Goal: Task Accomplishment & Management: Use online tool/utility

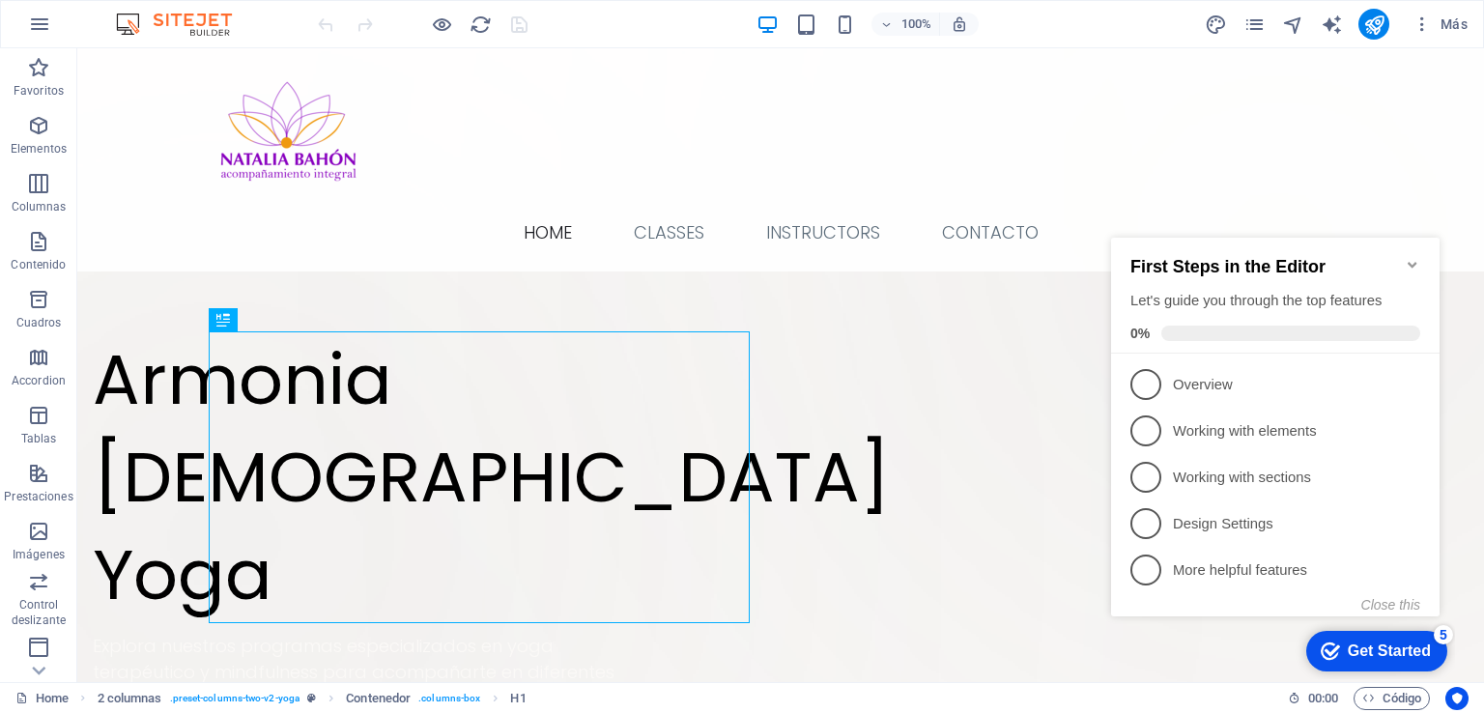
click at [1414, 257] on icon "Minimize checklist" at bounding box center [1412, 264] width 15 height 15
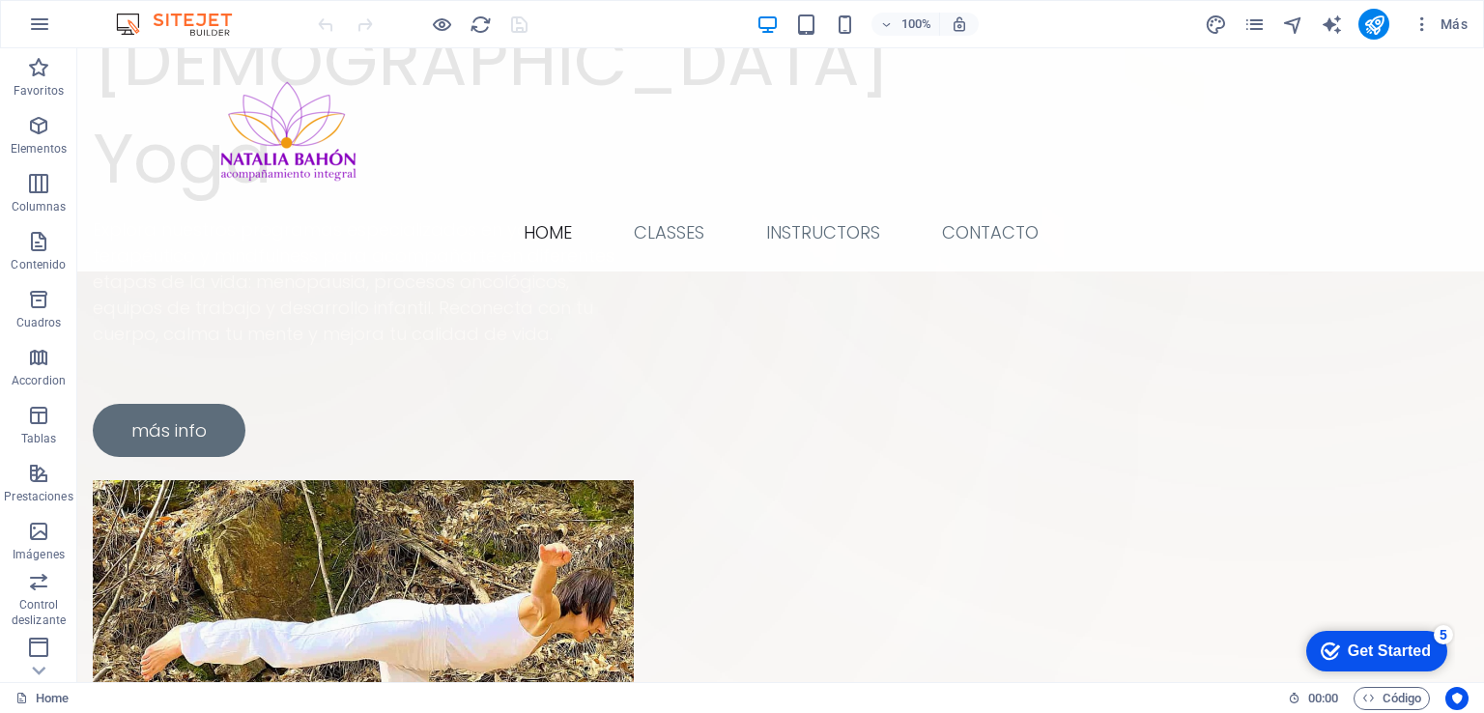
scroll to position [443, 0]
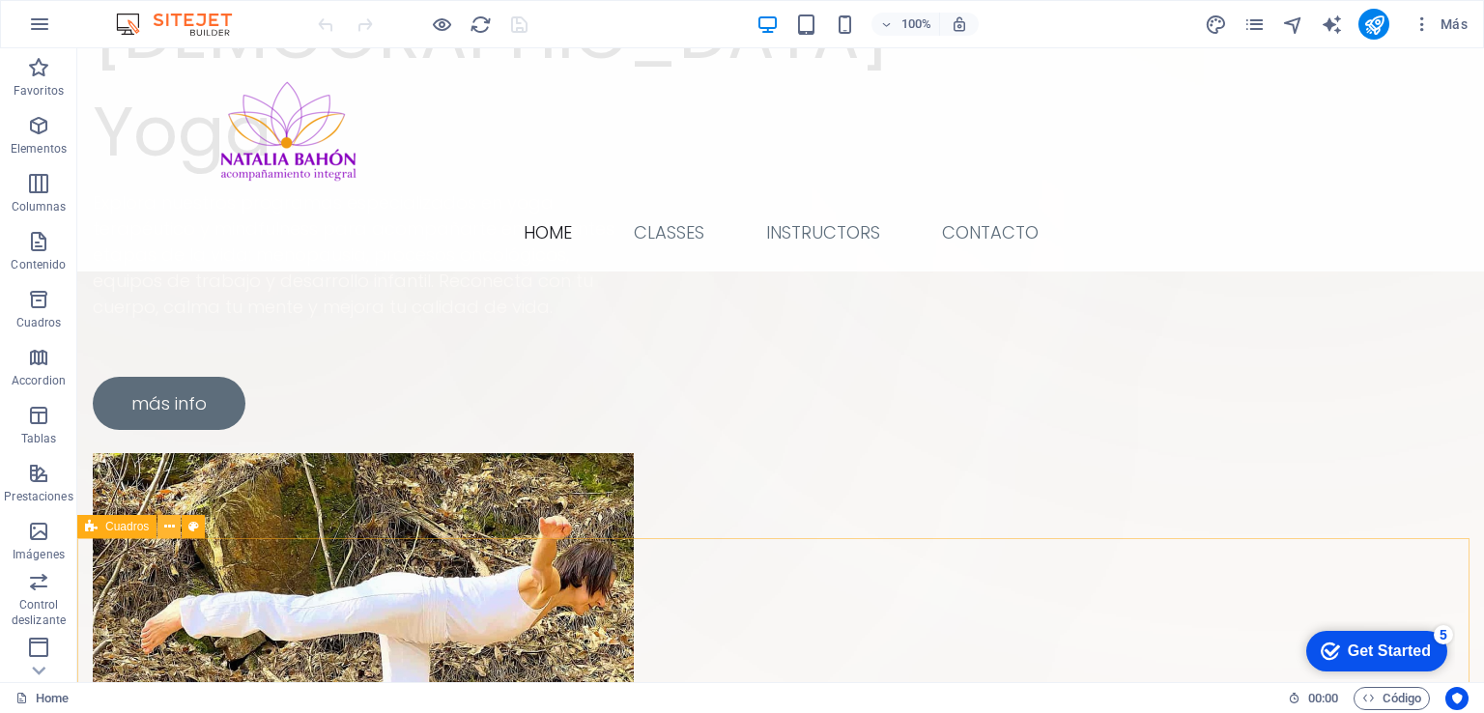
click at [171, 525] on icon at bounding box center [169, 527] width 11 height 20
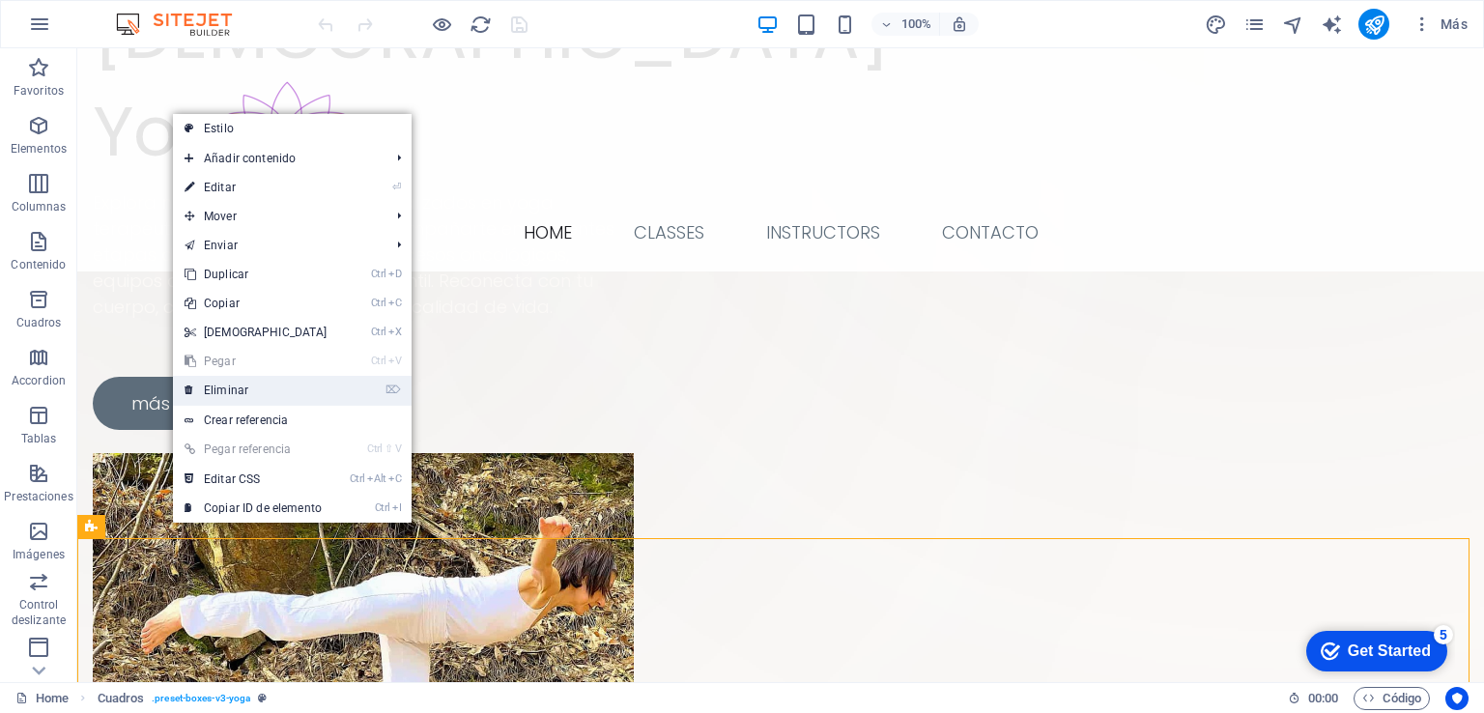
click at [241, 389] on link "⌦ Eliminar" at bounding box center [256, 390] width 166 height 29
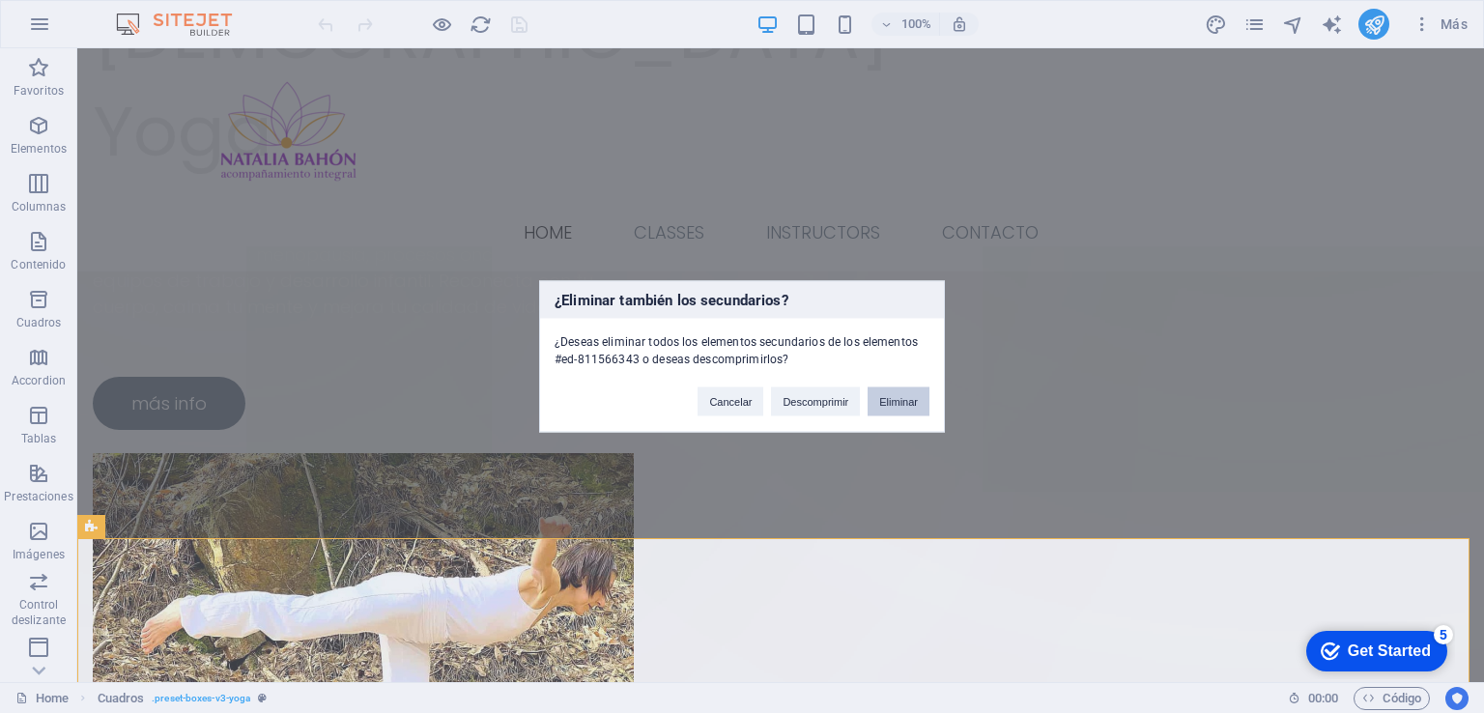
click at [893, 396] on button "Eliminar" at bounding box center [898, 401] width 62 height 29
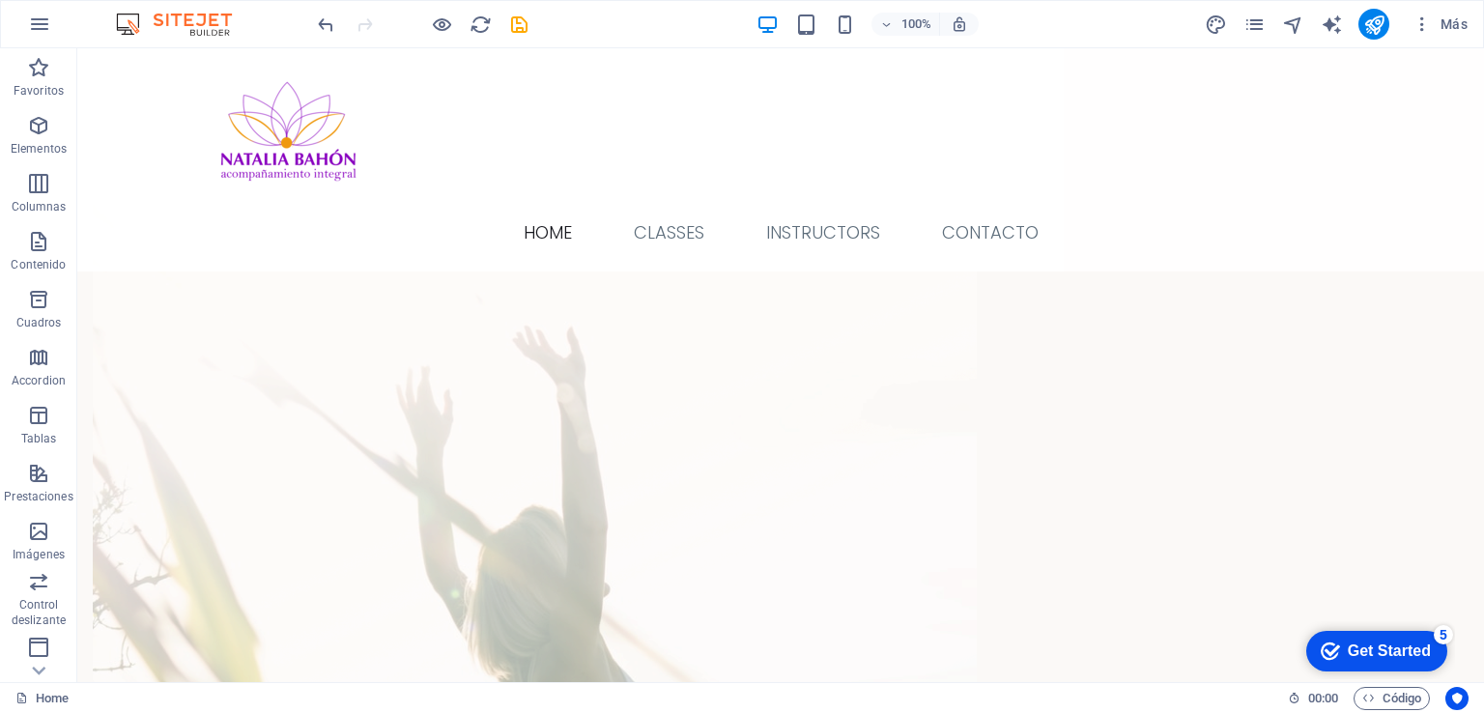
scroll to position [2080, 0]
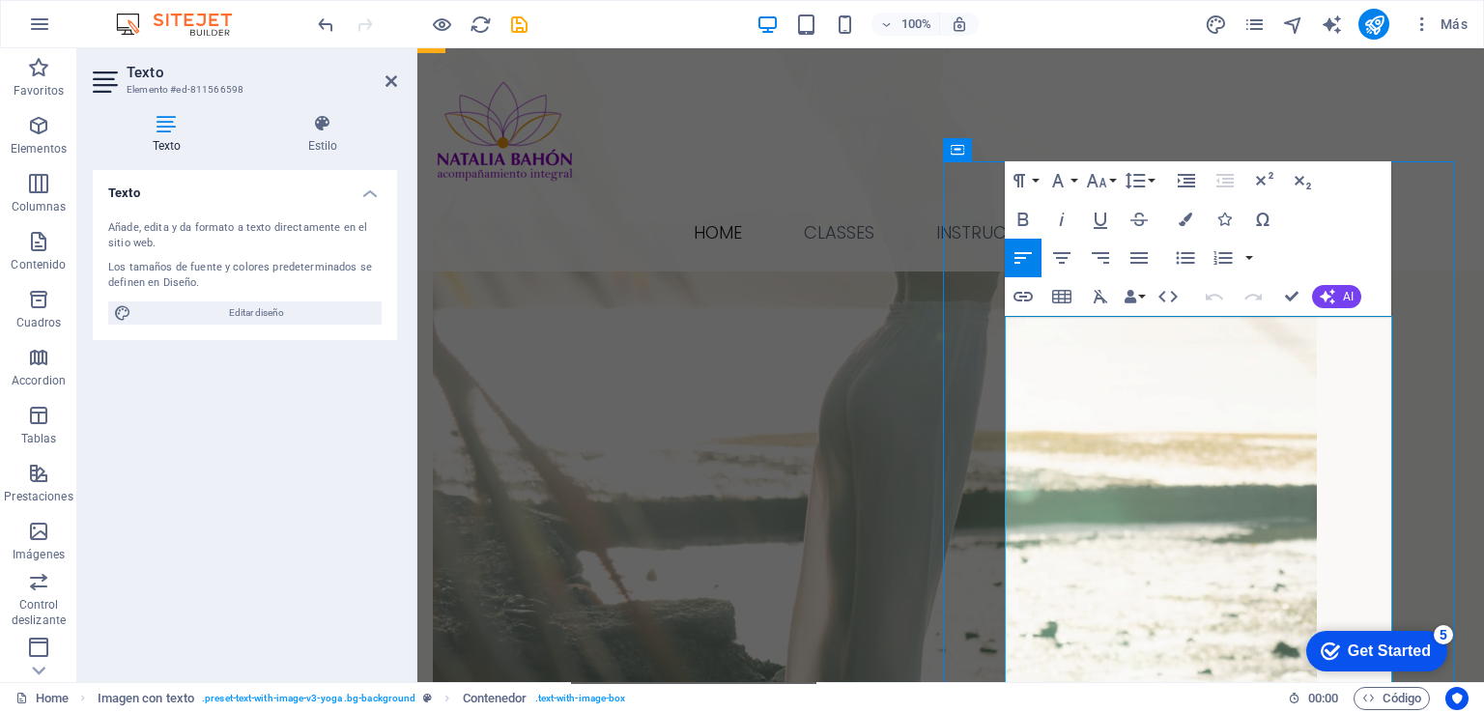
scroll to position [2191, 0]
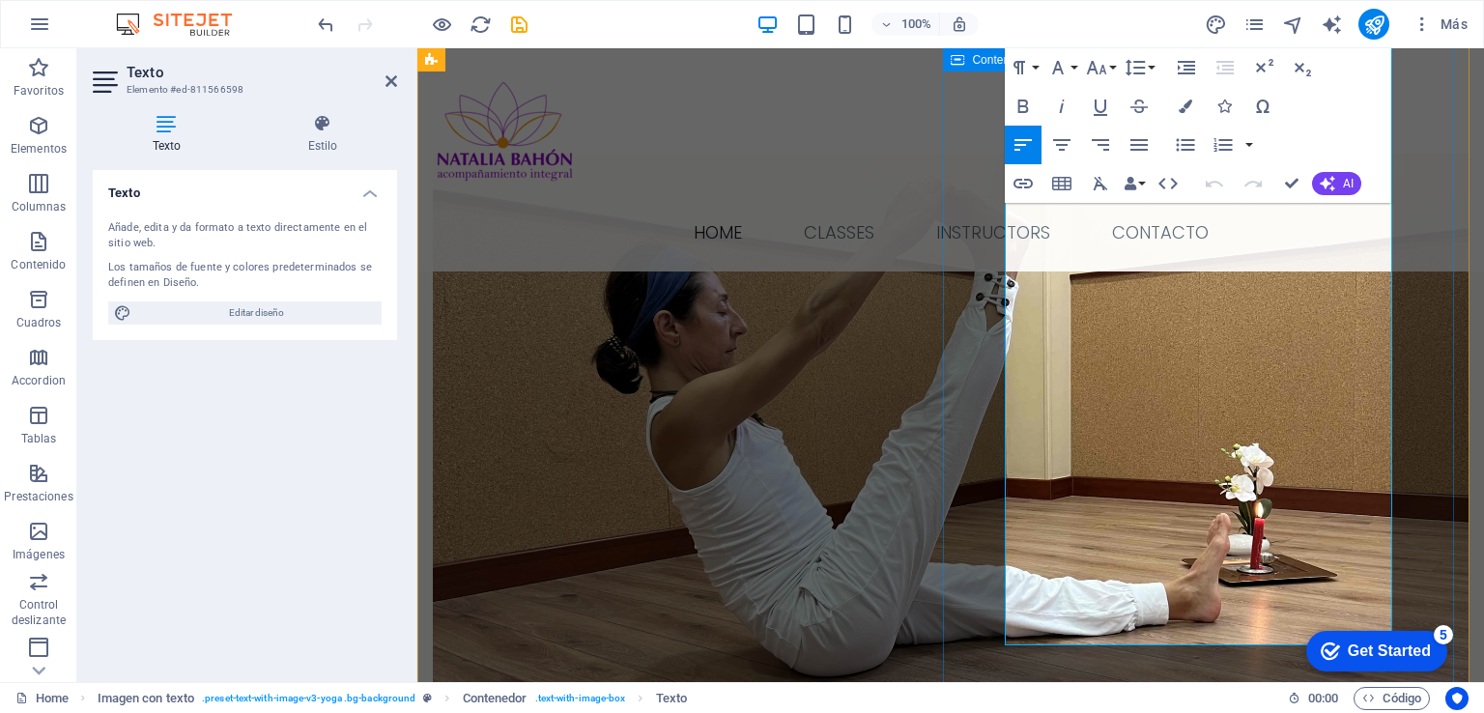
scroll to position [3569, 0]
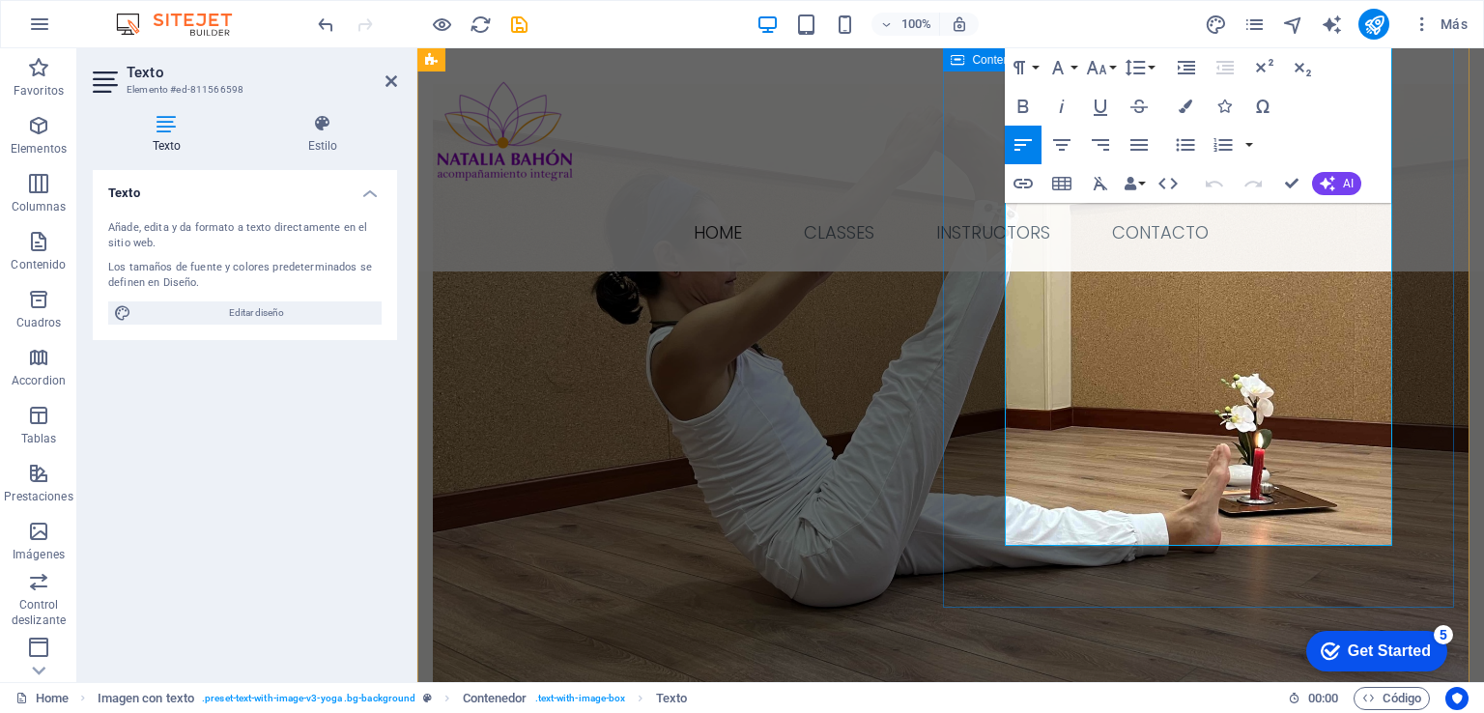
drag, startPoint x: 1007, startPoint y: 333, endPoint x: 1291, endPoint y: 558, distance: 362.4
click at [1189, 105] on icon "button" at bounding box center [1185, 106] width 14 height 14
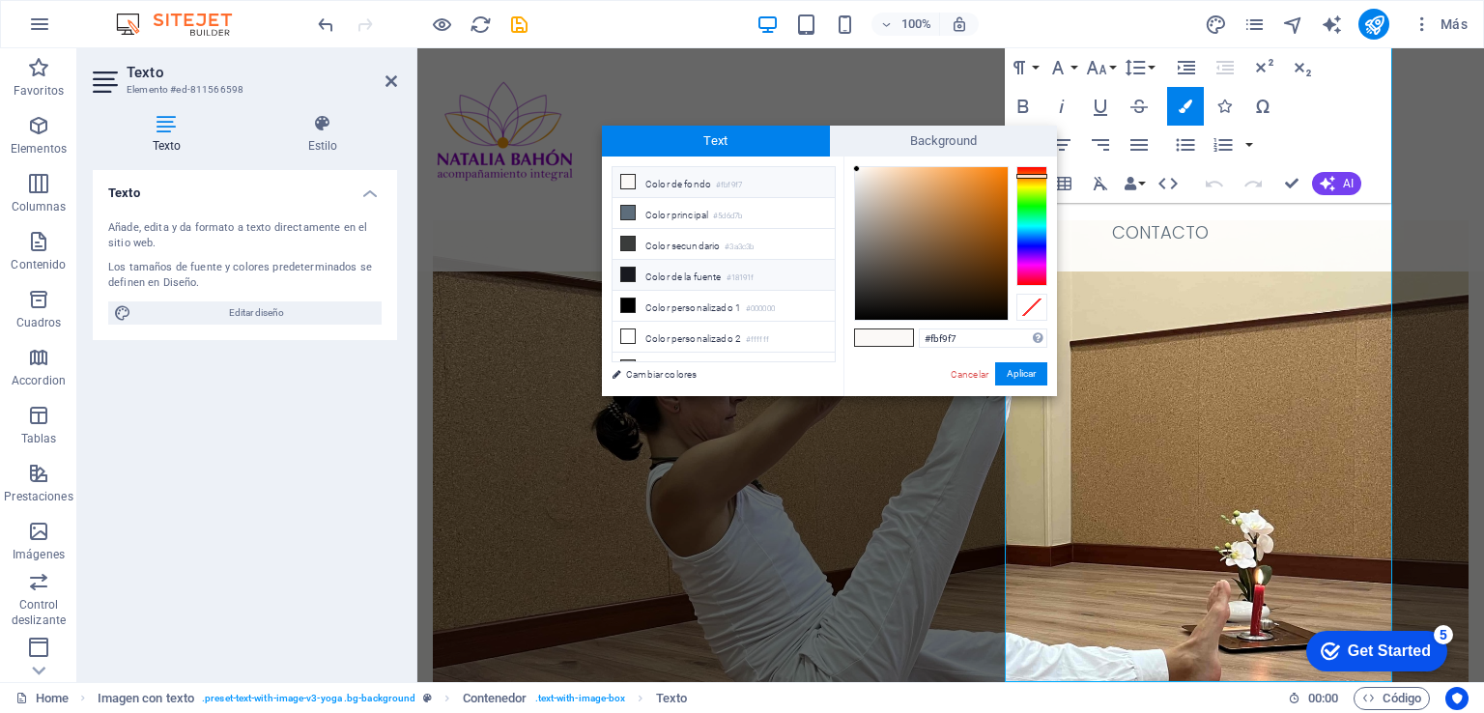
click at [637, 270] on li "Color de la fuente #18191f" at bounding box center [723, 275] width 222 height 31
type input "#18191f"
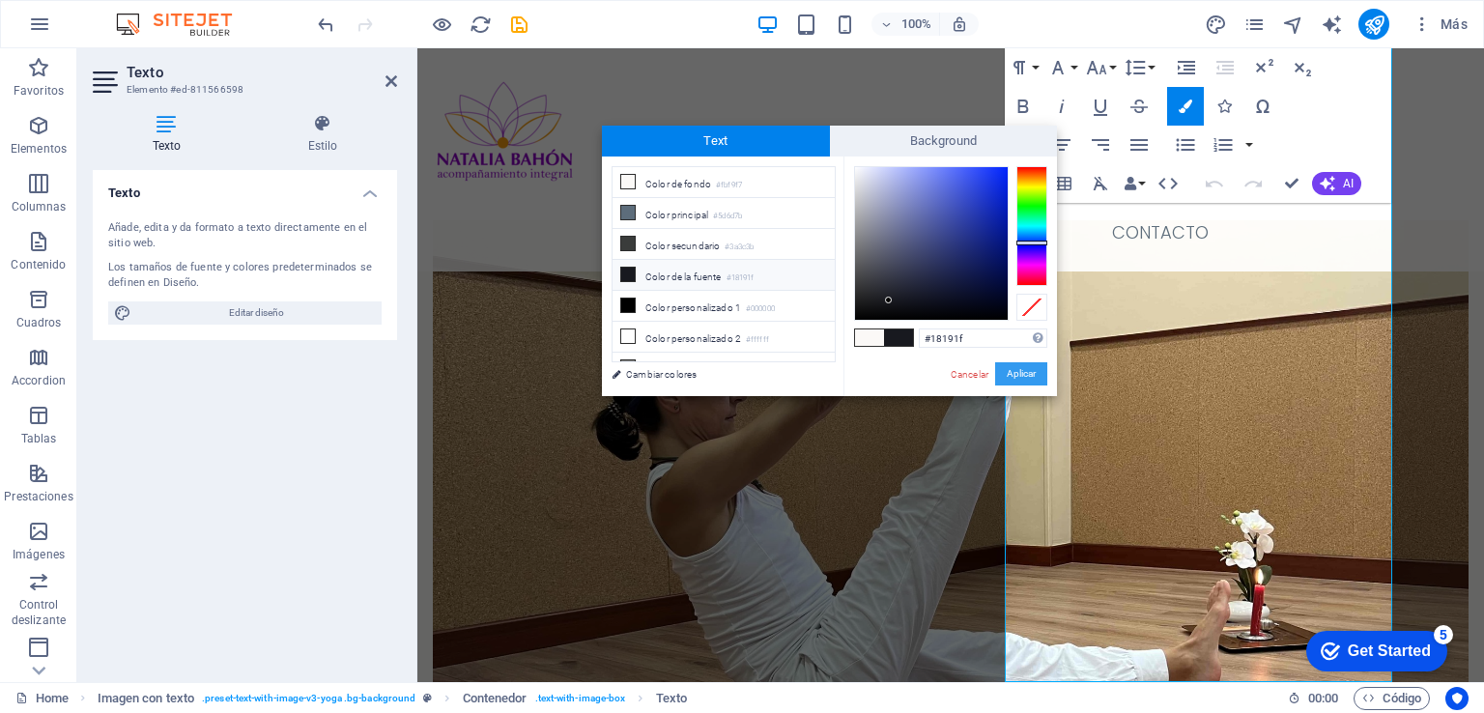
click at [1019, 372] on button "Aplicar" at bounding box center [1021, 373] width 52 height 23
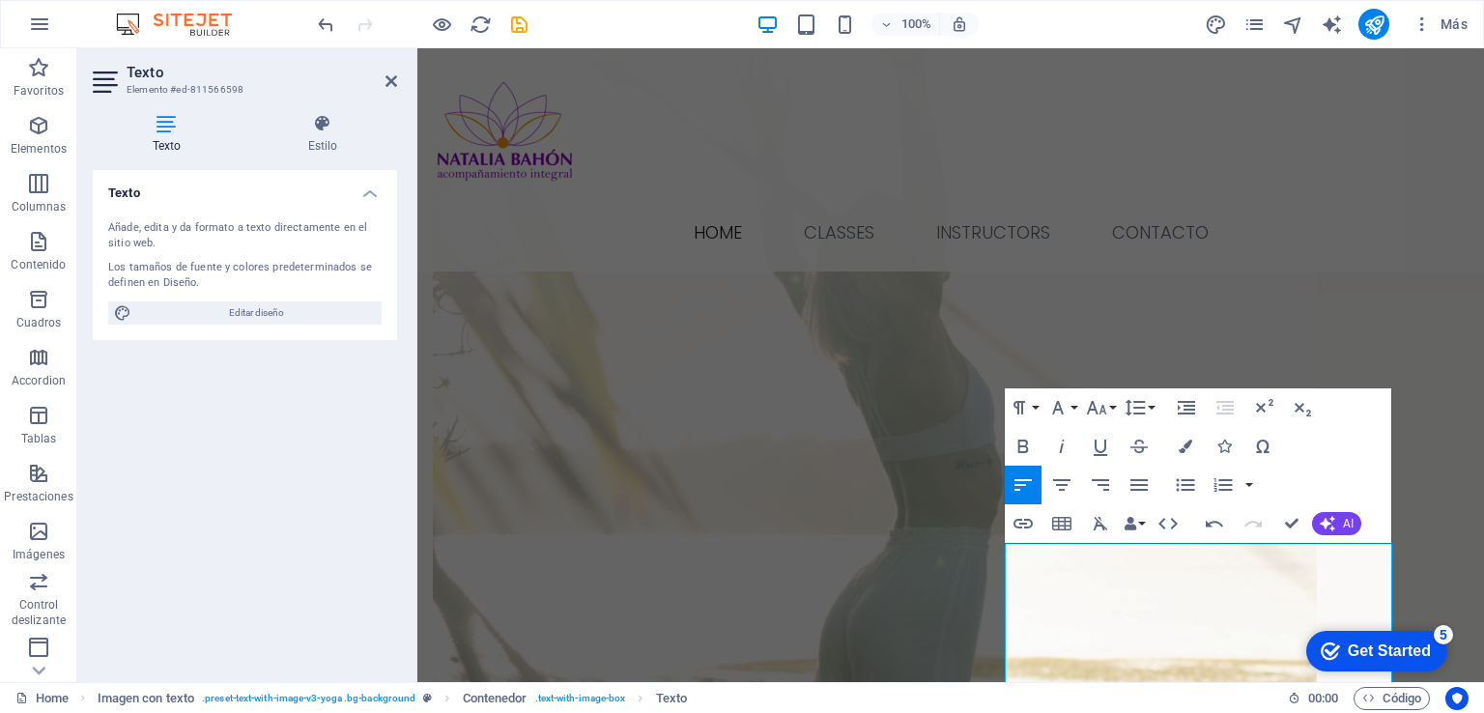
scroll to position [2371, 0]
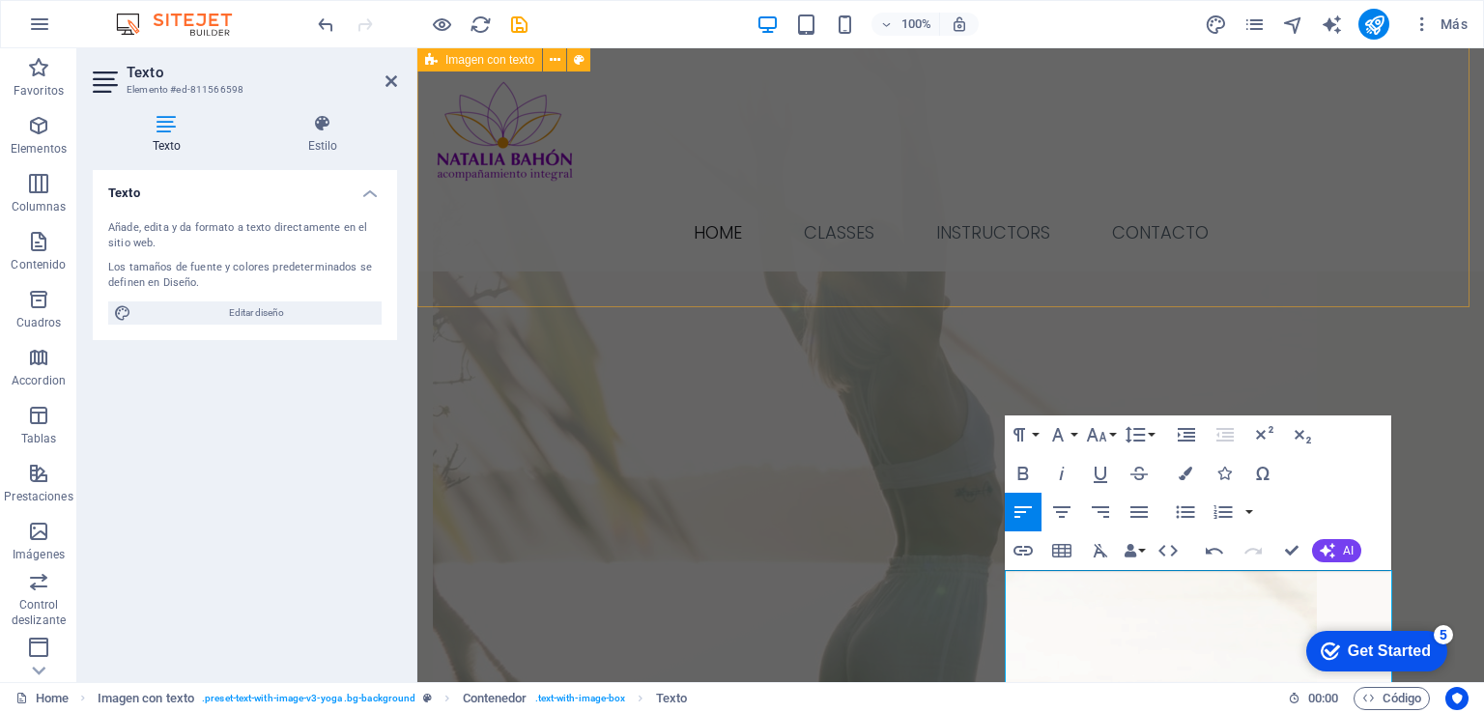
click at [1217, 277] on div "[PERSON_NAME] compañamiento Personal PROGRAMA DETOX Vivir tu menopausia con cal…" at bounding box center [950, 101] width 1066 height 2143
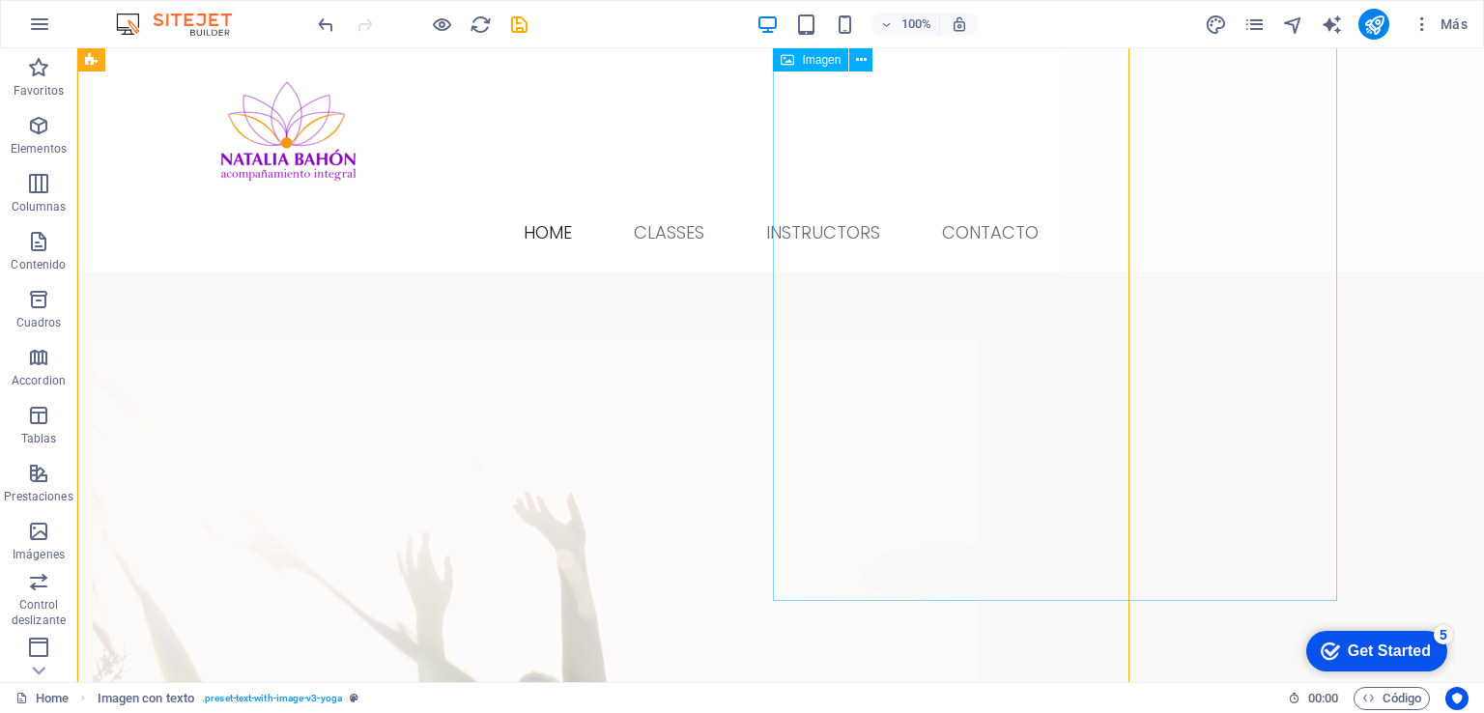
scroll to position [1265, 0]
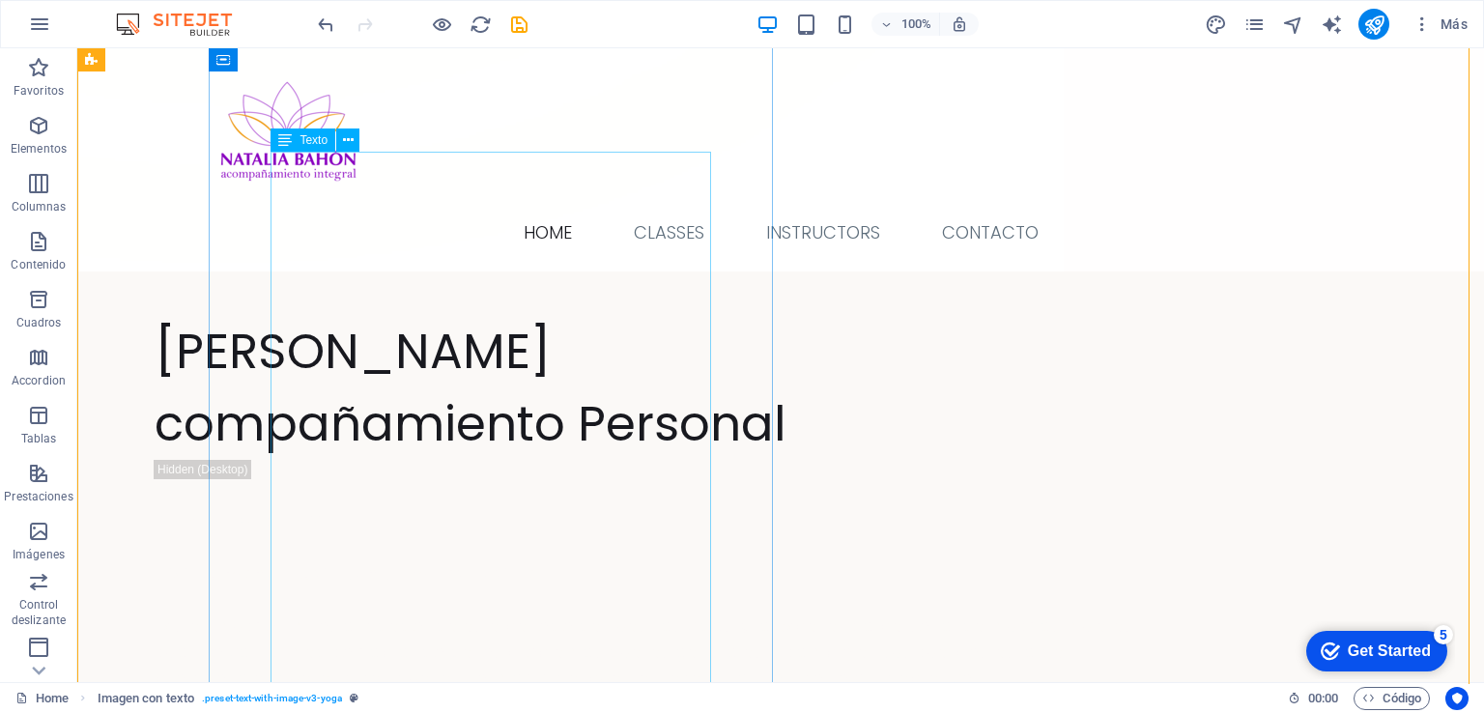
click at [614, 508] on div "PROGRAMA DETOX Vivir tu menopausia con calma es posible Existen muchos mitos al…" at bounding box center [657, 703] width 1005 height 391
drag, startPoint x: 614, startPoint y: 387, endPoint x: 274, endPoint y: 387, distance: 340.0
click at [614, 508] on div "PROGRAMA DETOX Vivir tu menopausia con calma es posible Existen muchos mitos al…" at bounding box center [657, 703] width 1005 height 391
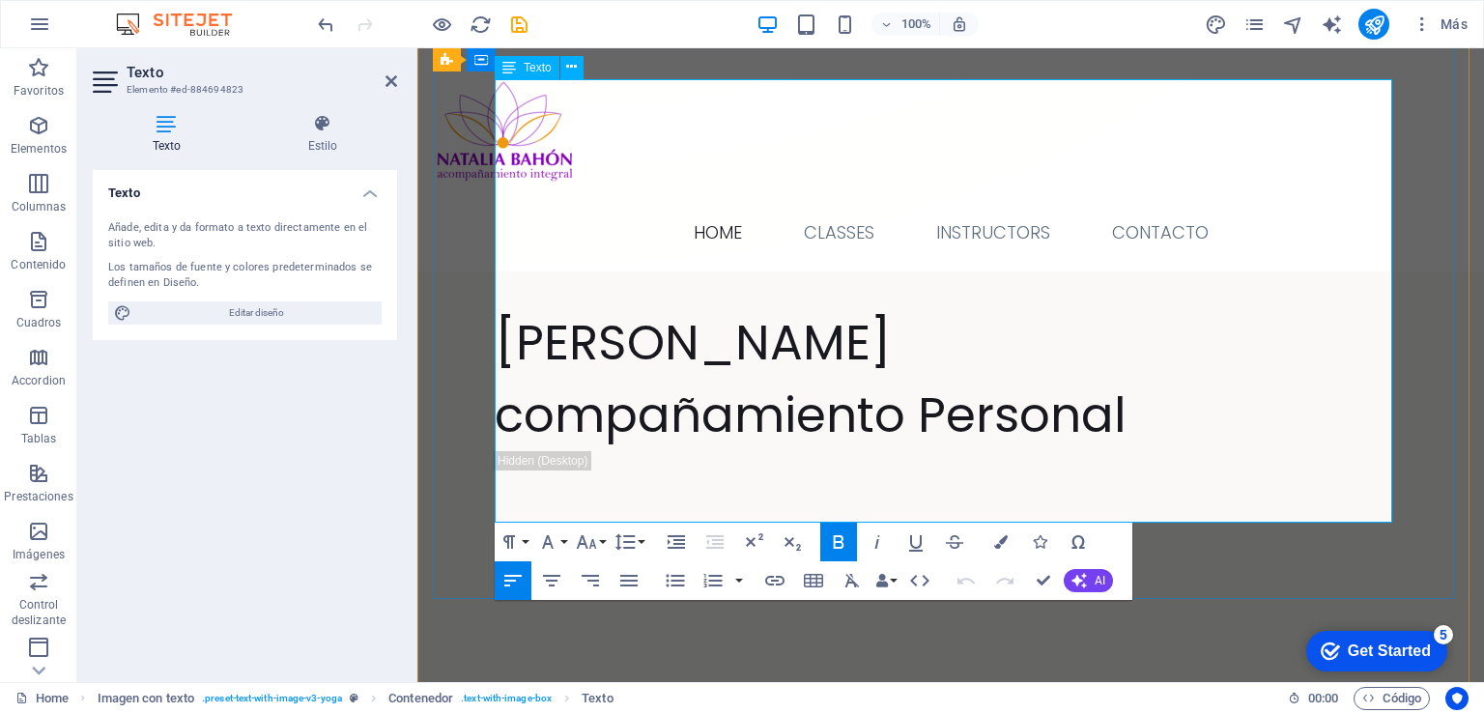
scroll to position [1292, 0]
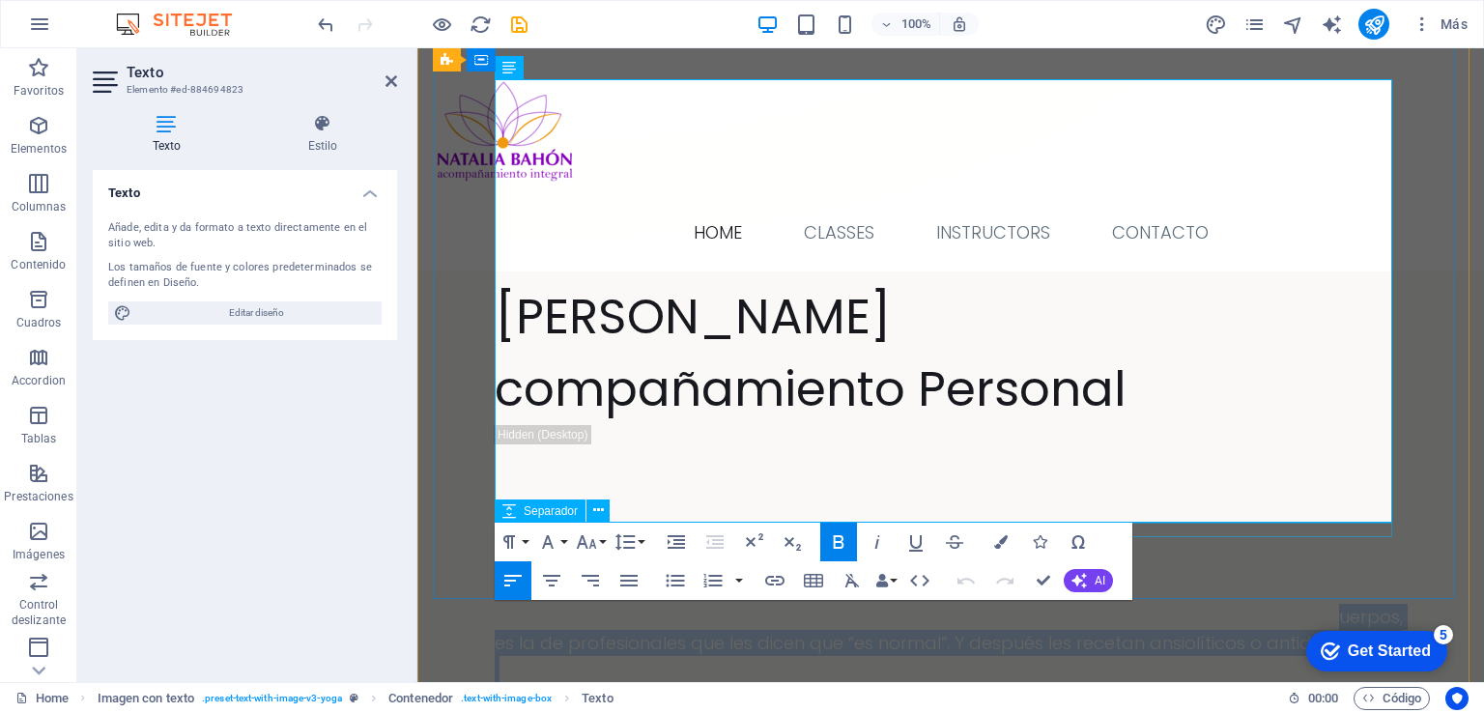
drag, startPoint x: 499, startPoint y: 235, endPoint x: 1126, endPoint y: 522, distance: 689.4
click at [1126, 522] on div "[PERSON_NAME] compañamiento Personal PROGRAMA DETOX Vivir tu menopausia con cal…" at bounding box center [951, 592] width 912 height 625
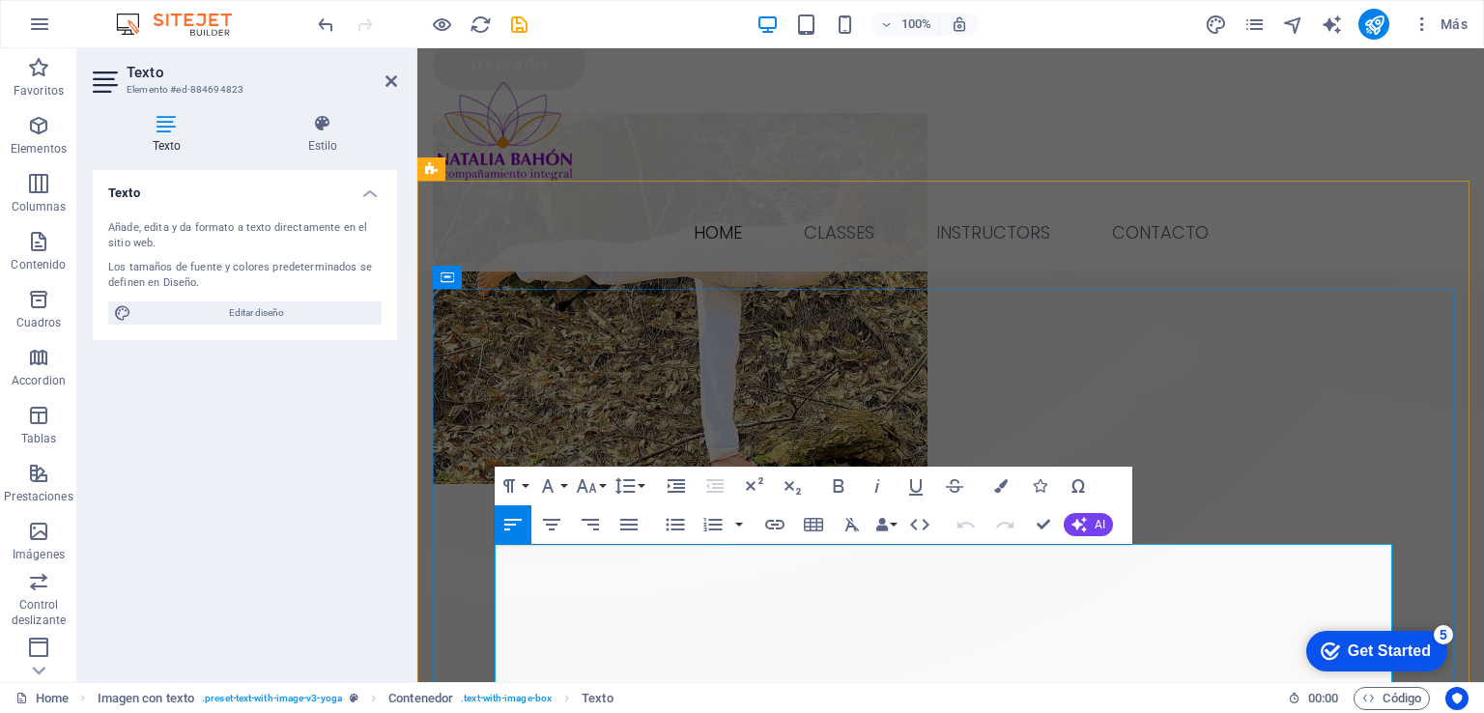
scroll to position [827, 0]
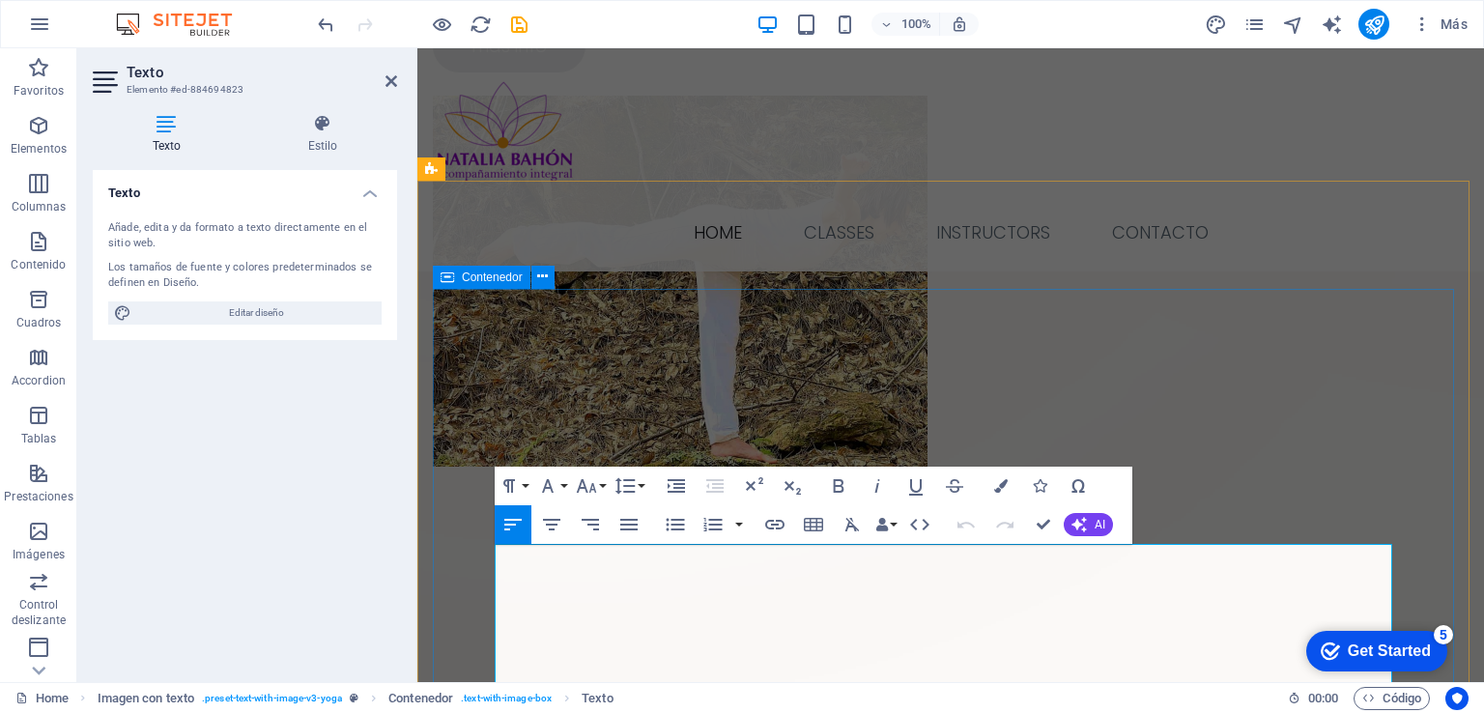
drag, startPoint x: 1025, startPoint y: 518, endPoint x: 456, endPoint y: 497, distance: 569.4
click at [998, 487] on icon "button" at bounding box center [1001, 486] width 14 height 14
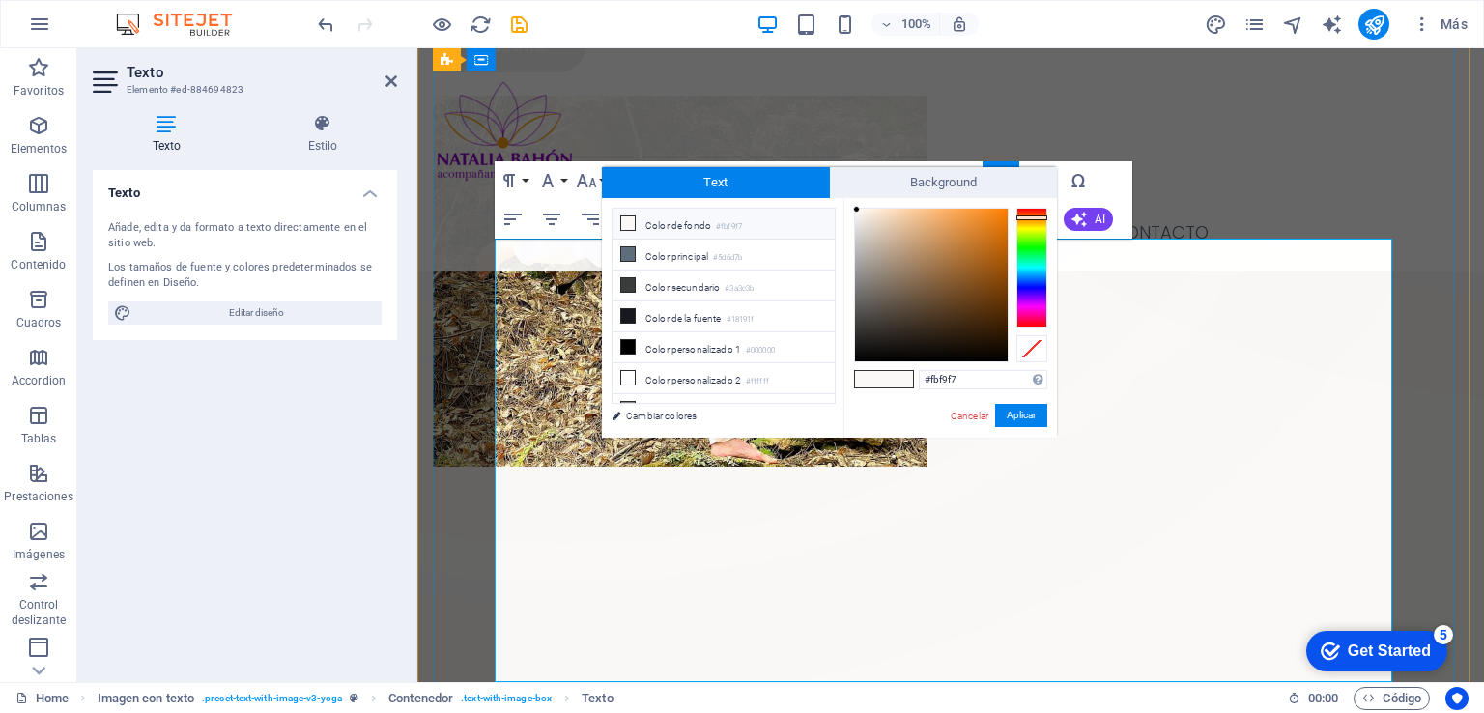
scroll to position [1132, 0]
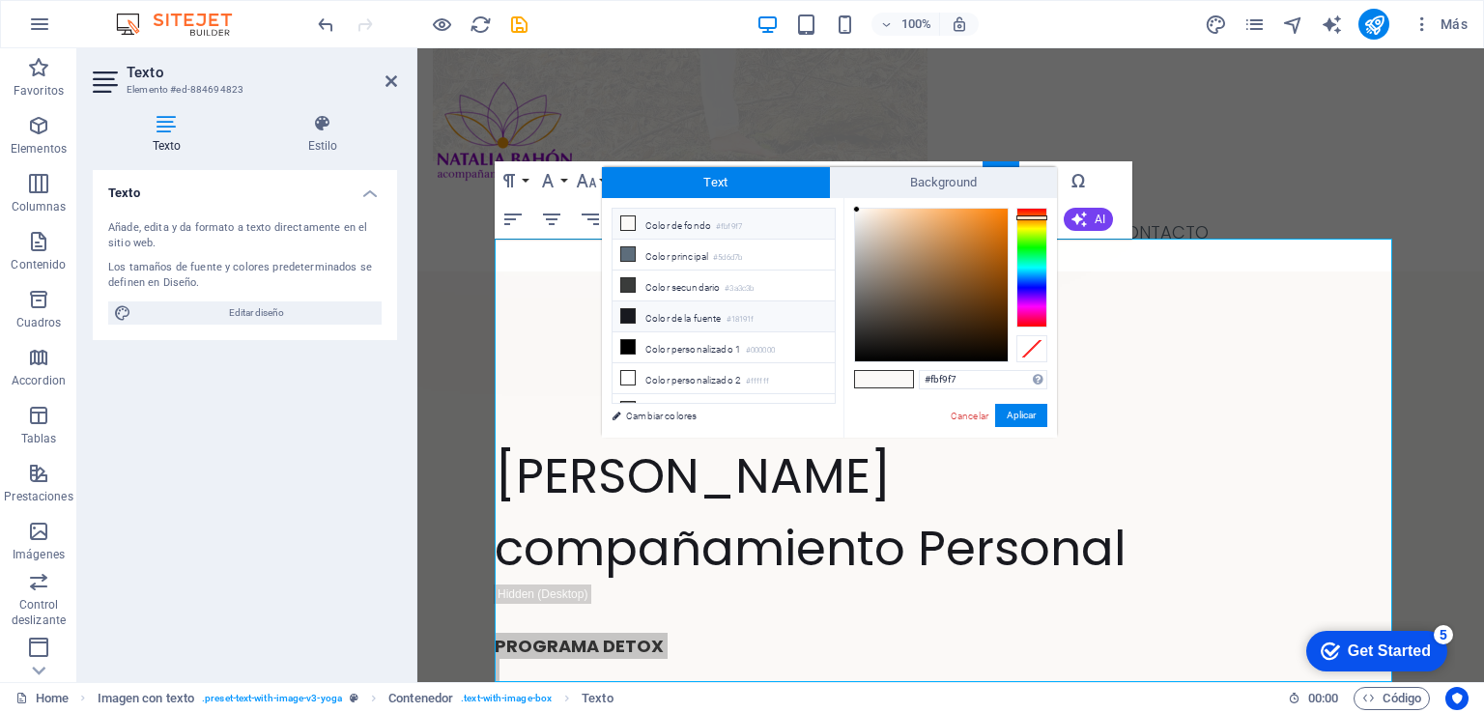
click at [623, 318] on span at bounding box center [627, 315] width 15 height 15
type input "#18191f"
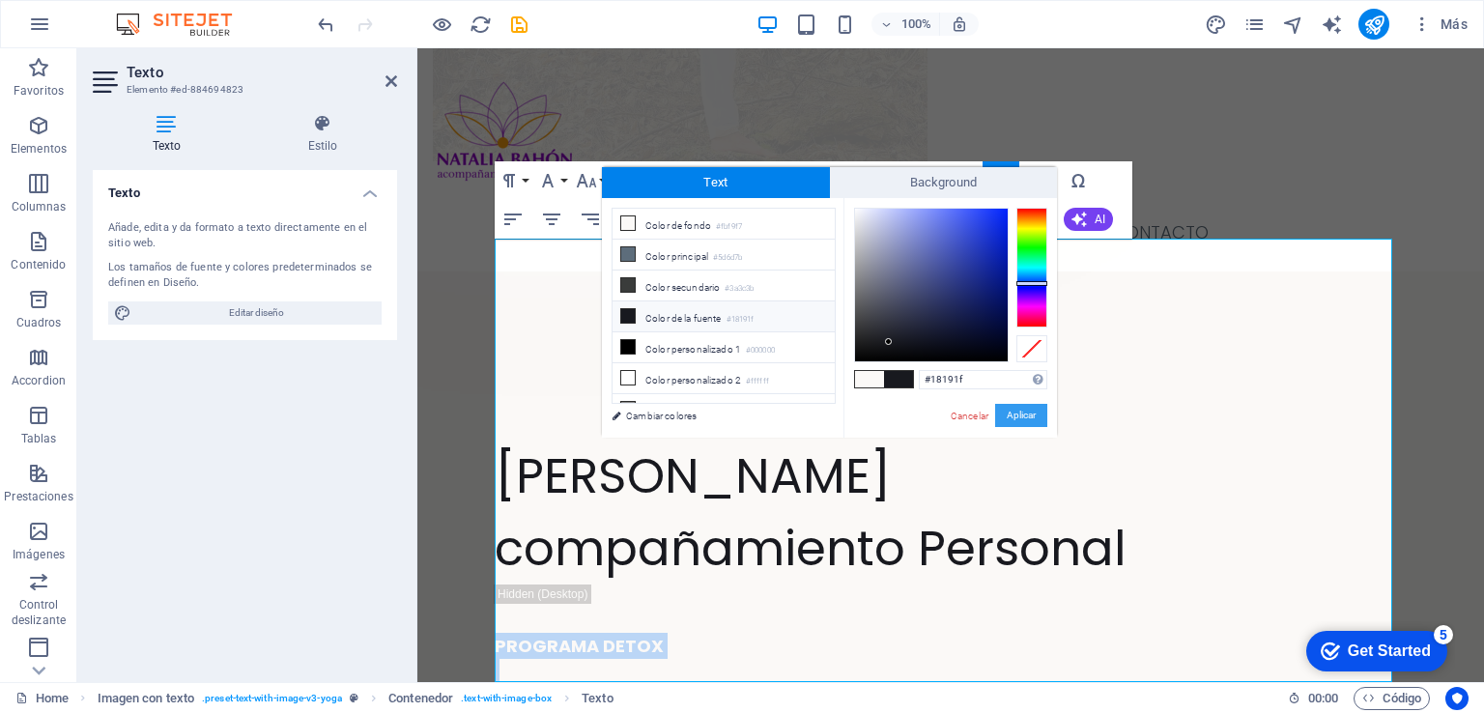
click at [1010, 411] on button "Aplicar" at bounding box center [1021, 415] width 52 height 23
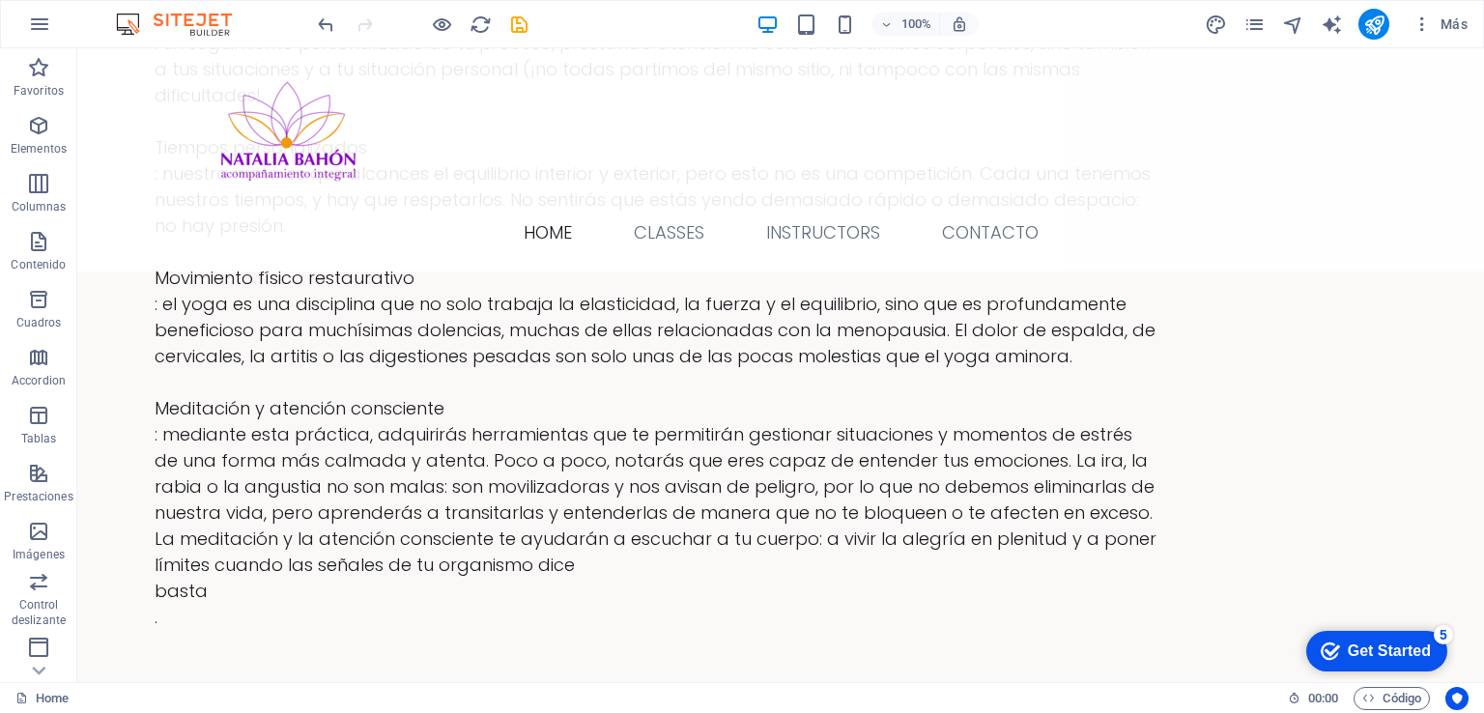
scroll to position [4393, 0]
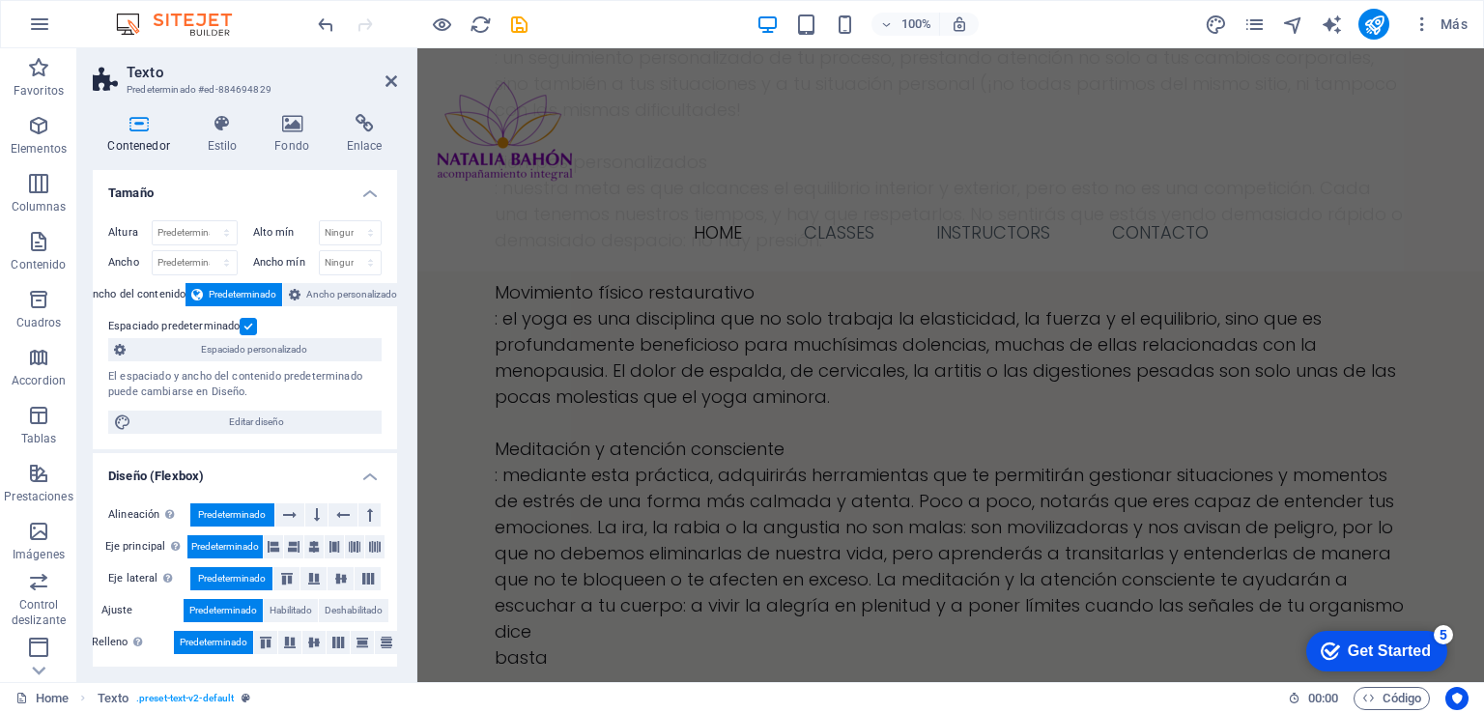
scroll to position [4957, 0]
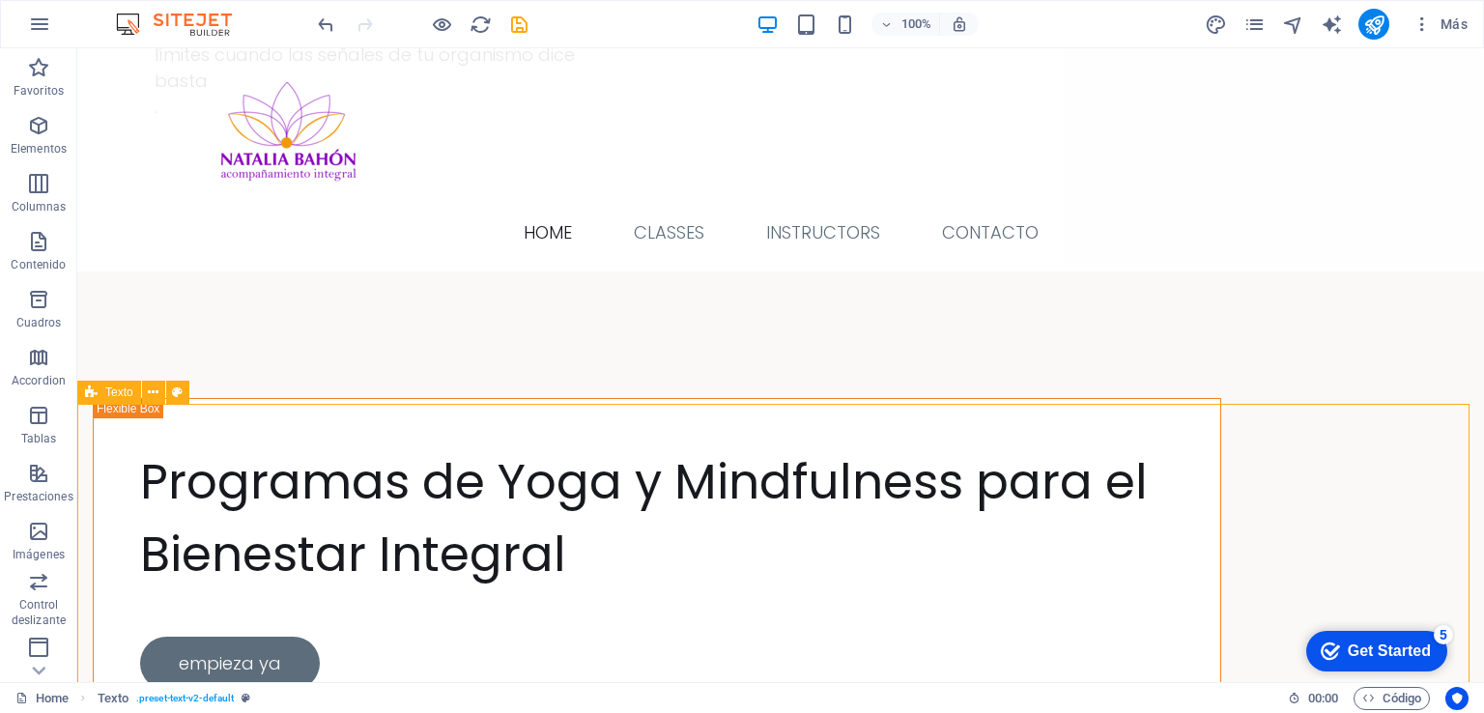
scroll to position [4393, 0]
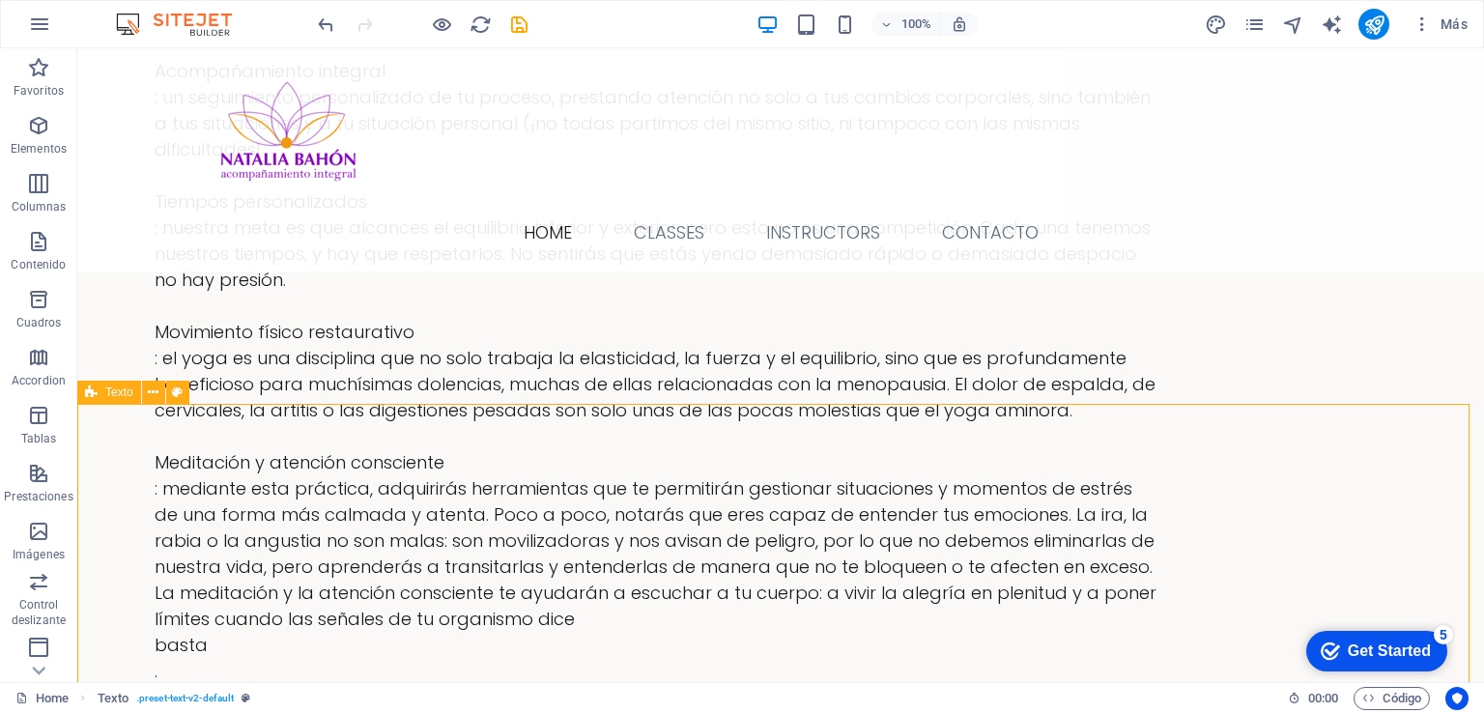
drag, startPoint x: 262, startPoint y: 491, endPoint x: 602, endPoint y: 491, distance: 340.0
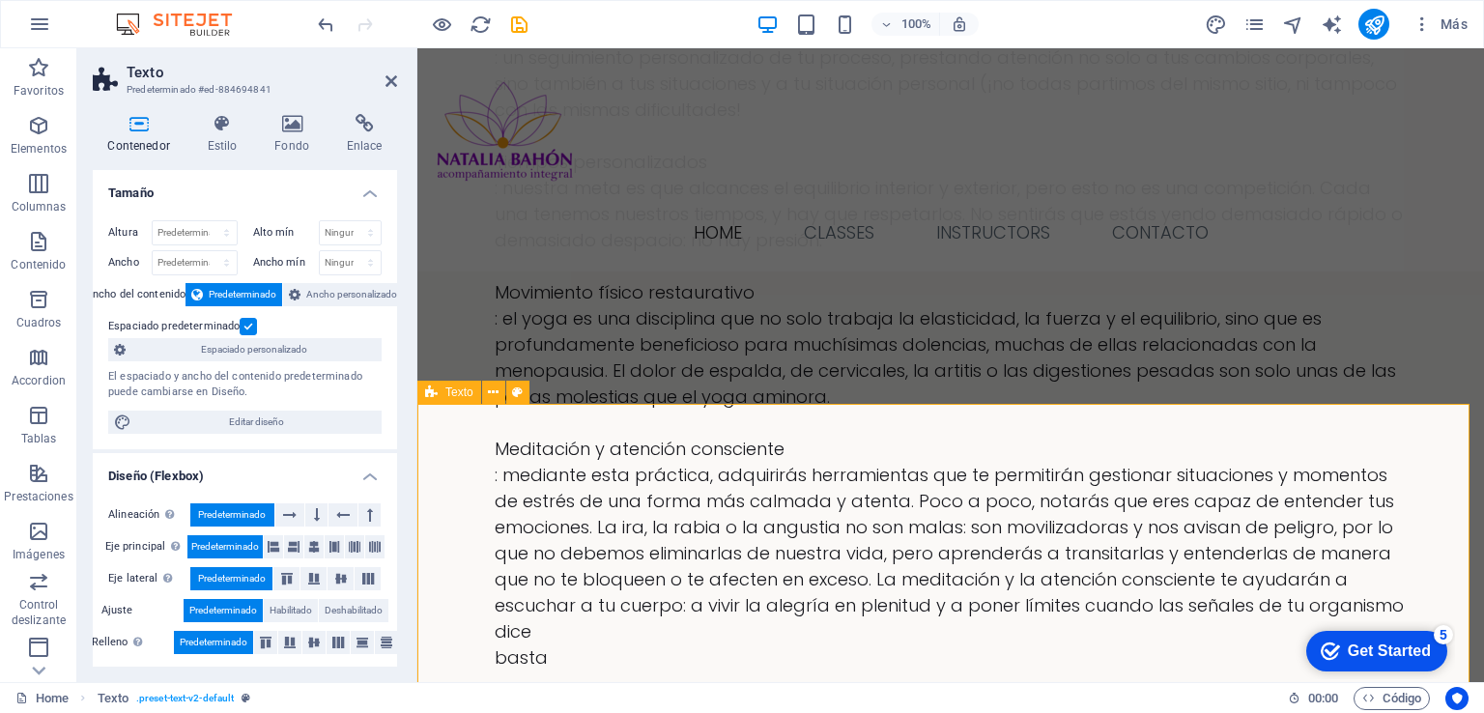
scroll to position [4957, 0]
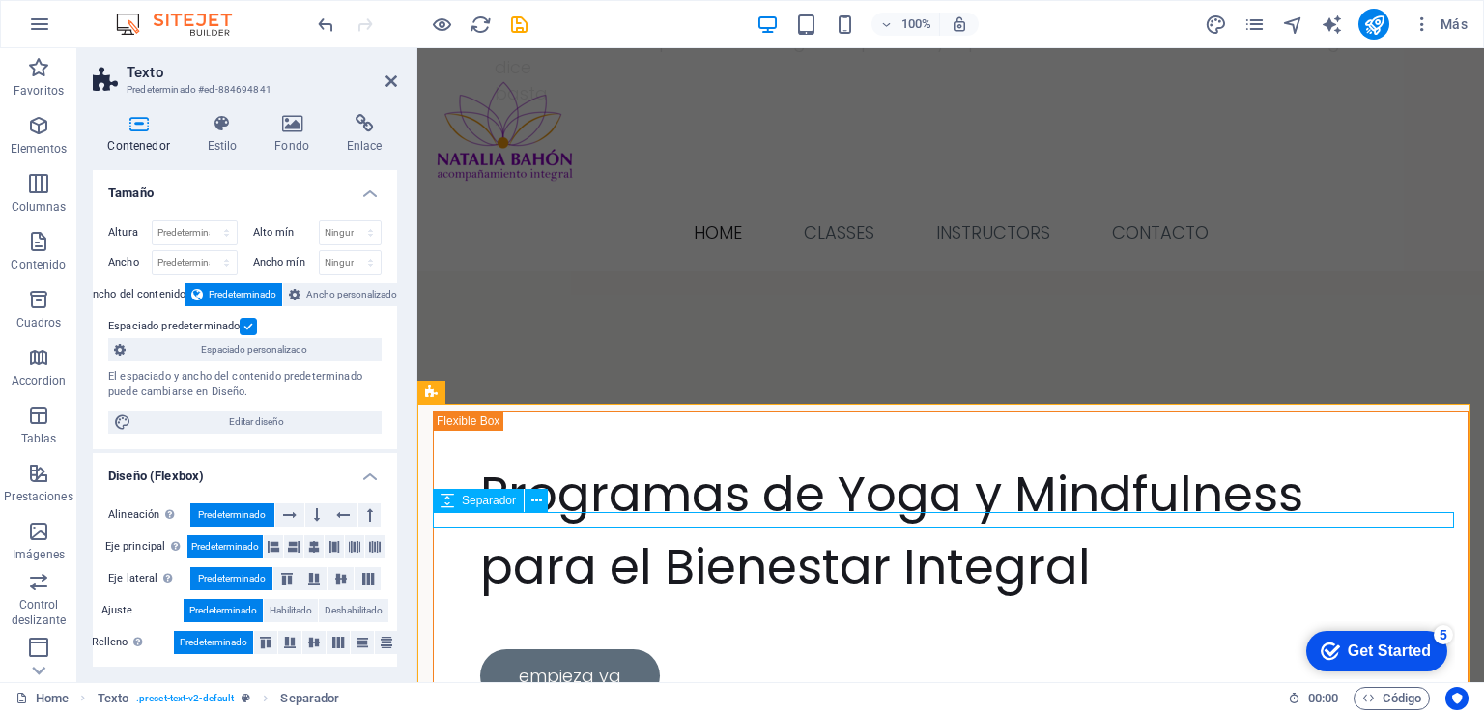
select select "rem"
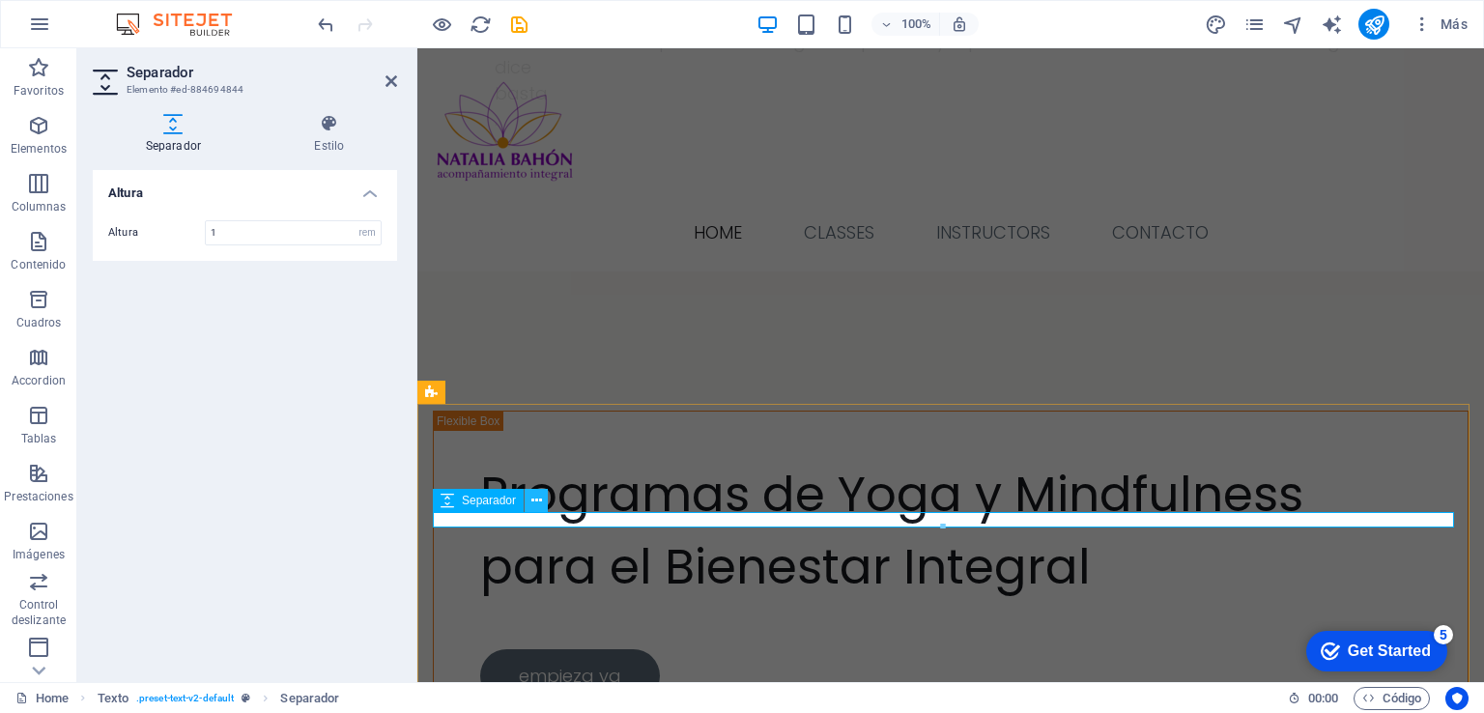
click at [537, 506] on icon at bounding box center [536, 501] width 11 height 20
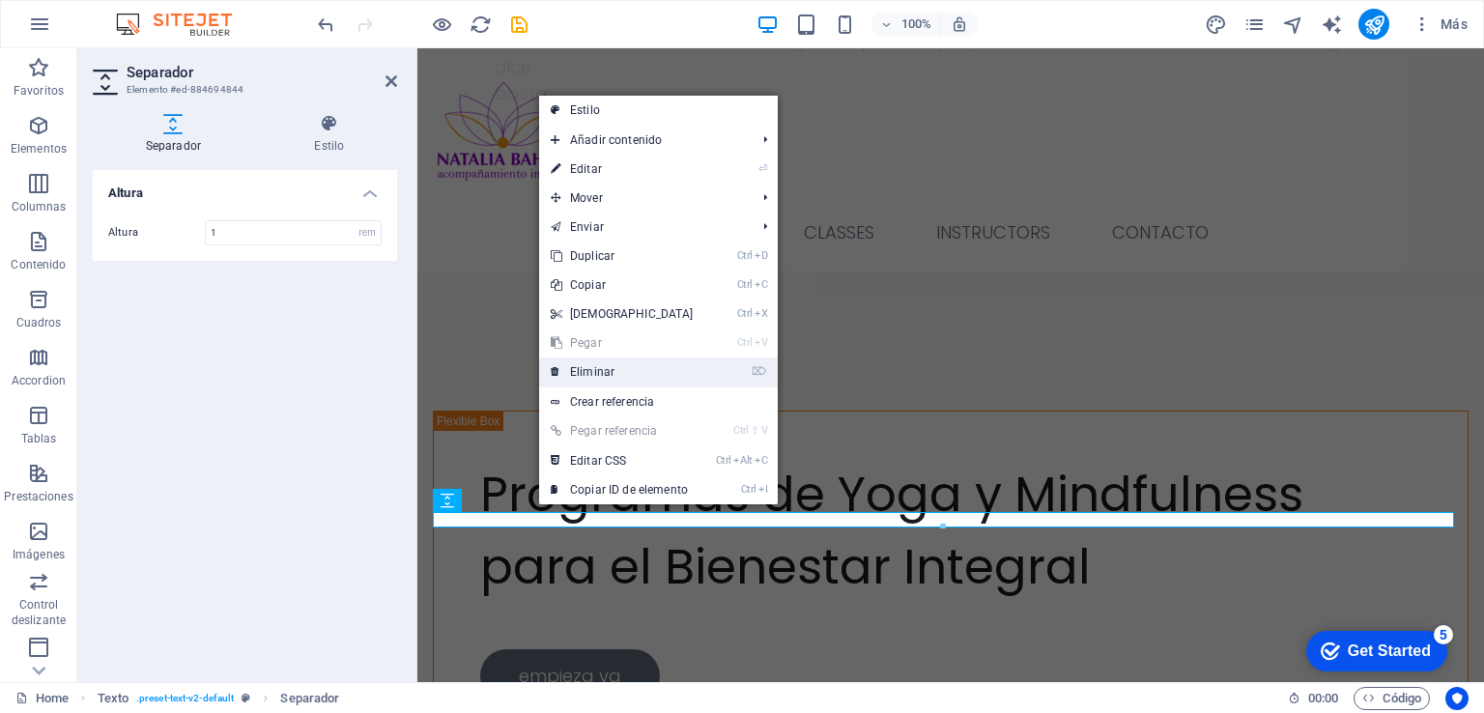
click at [612, 372] on link "⌦ Eliminar" at bounding box center [622, 371] width 166 height 29
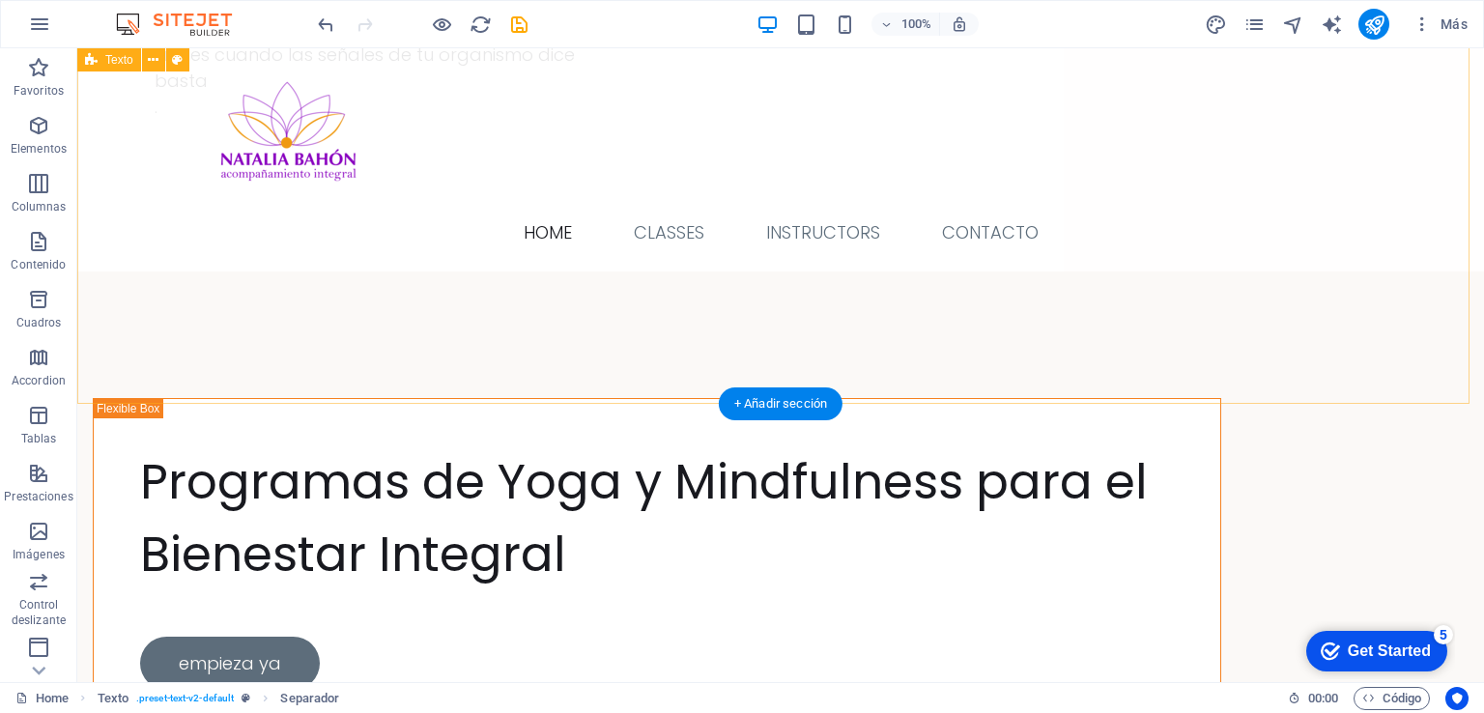
scroll to position [4393, 0]
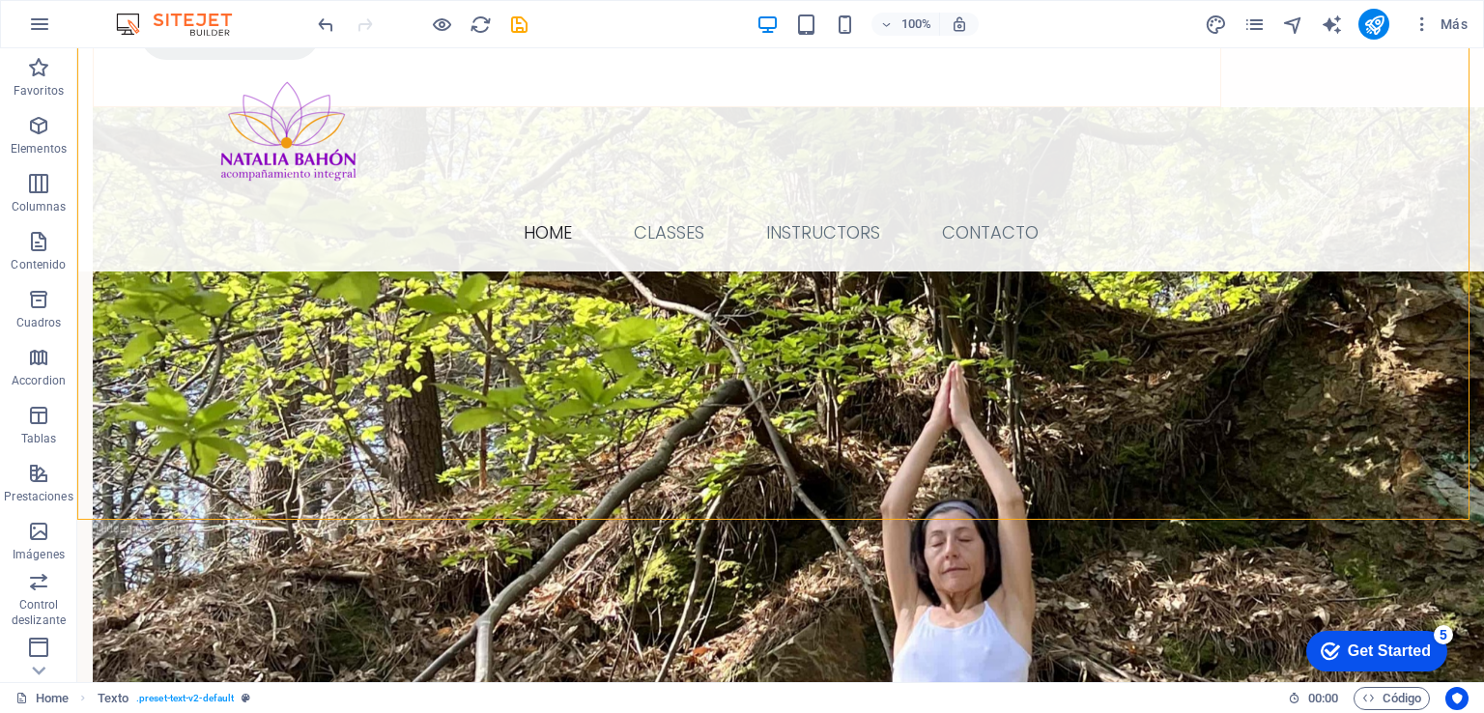
scroll to position [5694, 0]
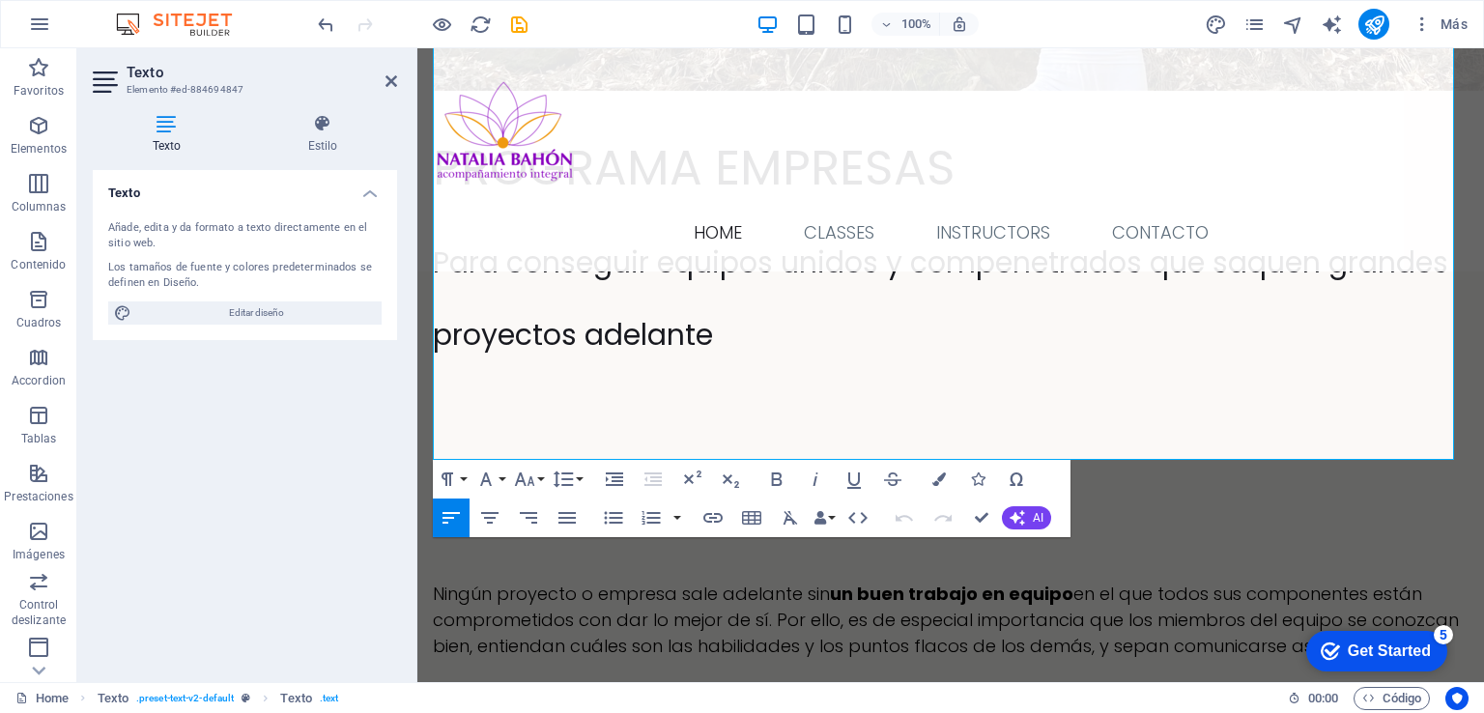
scroll to position [6292, 0]
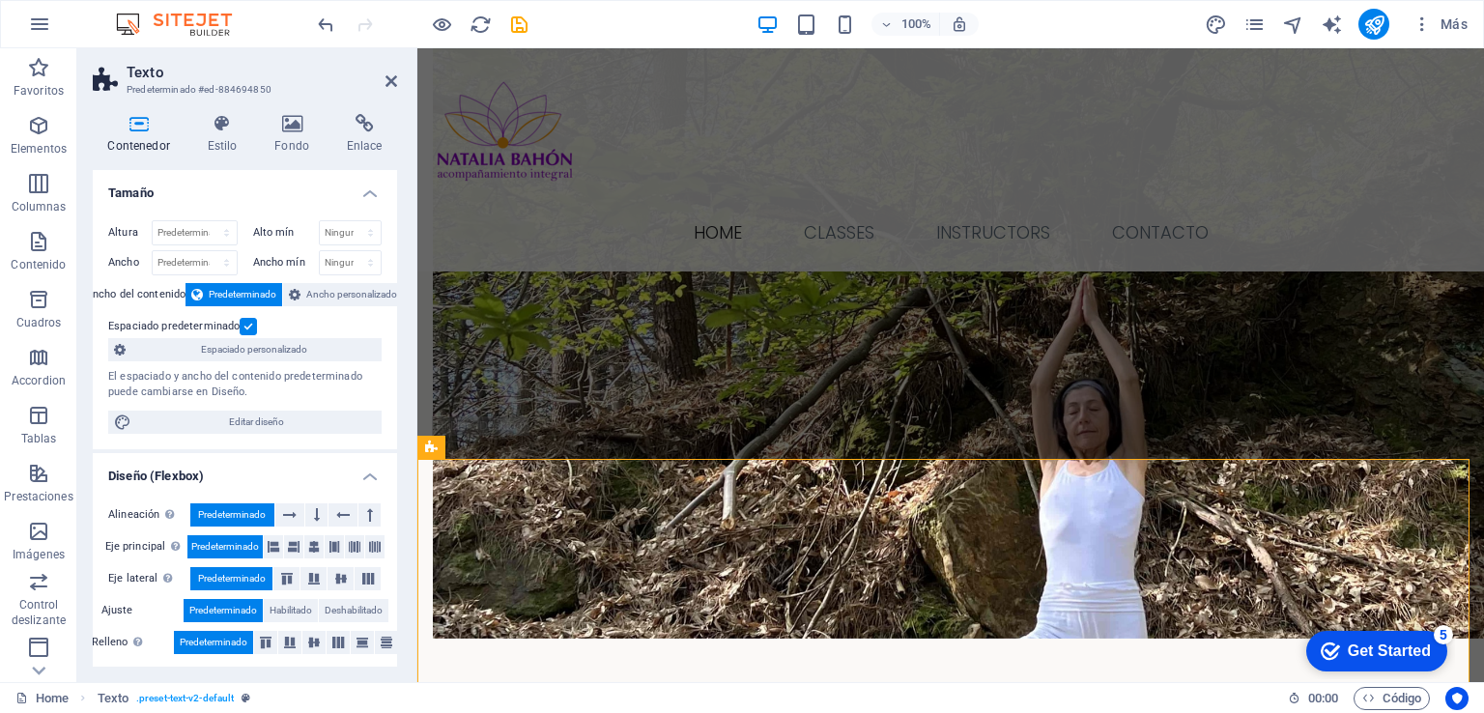
scroll to position [6267, 0]
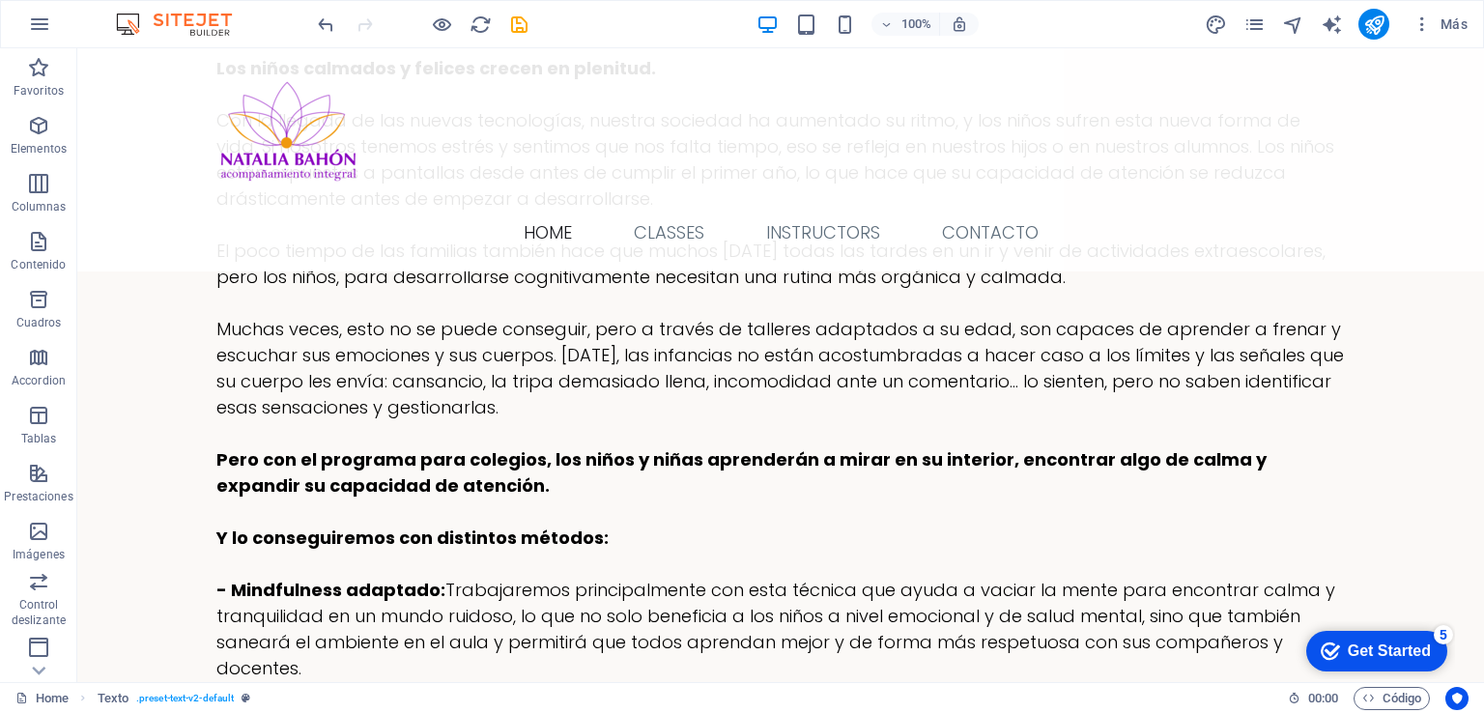
scroll to position [8135, 0]
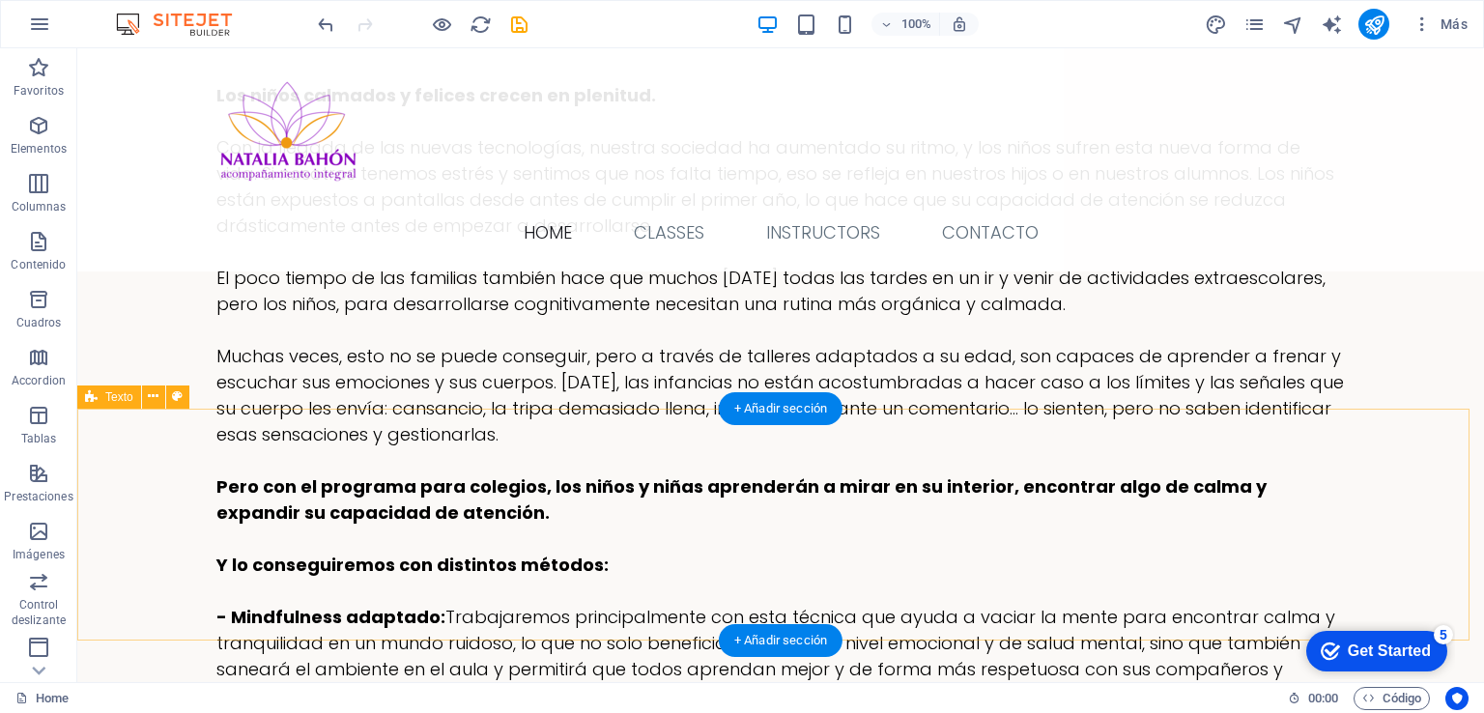
click at [270, 443] on div "Arrastra aquí para reemplazar el contenido existente. Si quieres crear un eleme…" at bounding box center [780, 365] width 1406 height 634
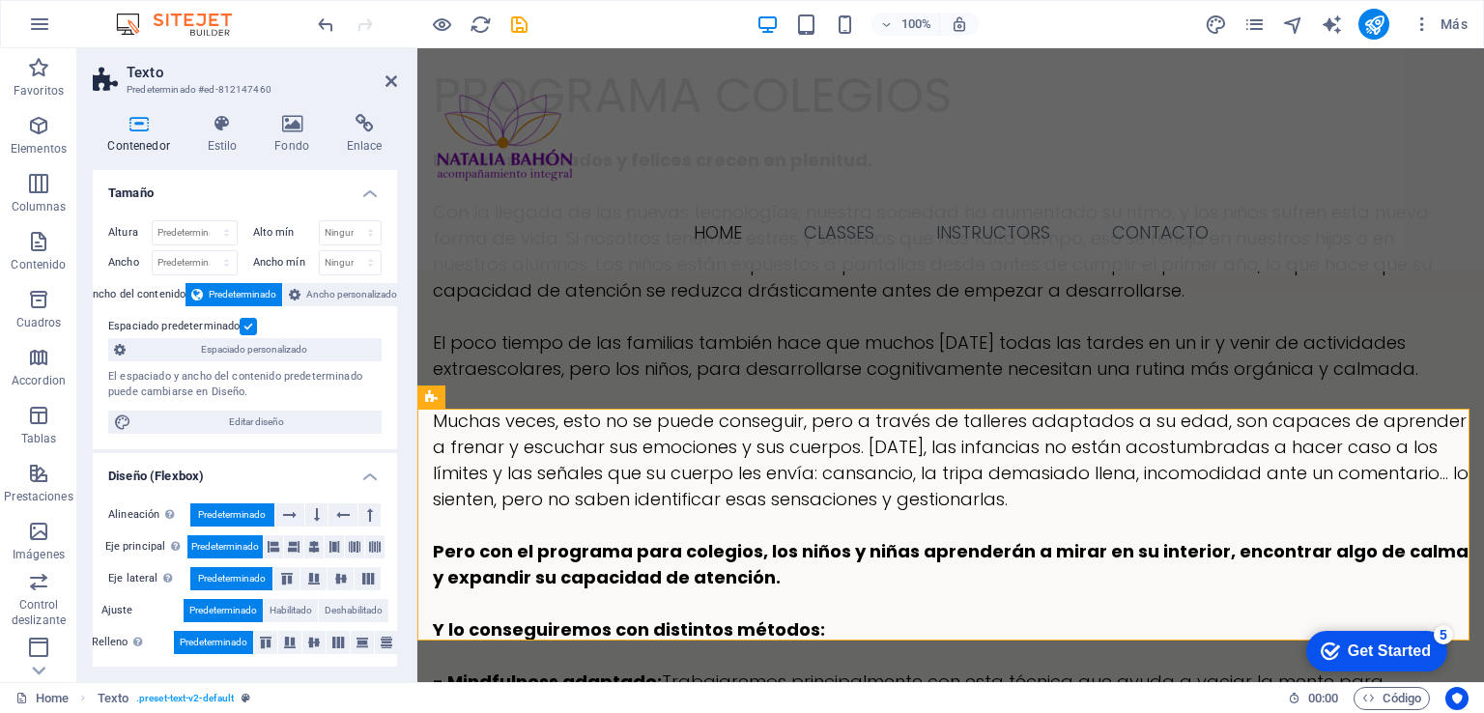
scroll to position [8830, 0]
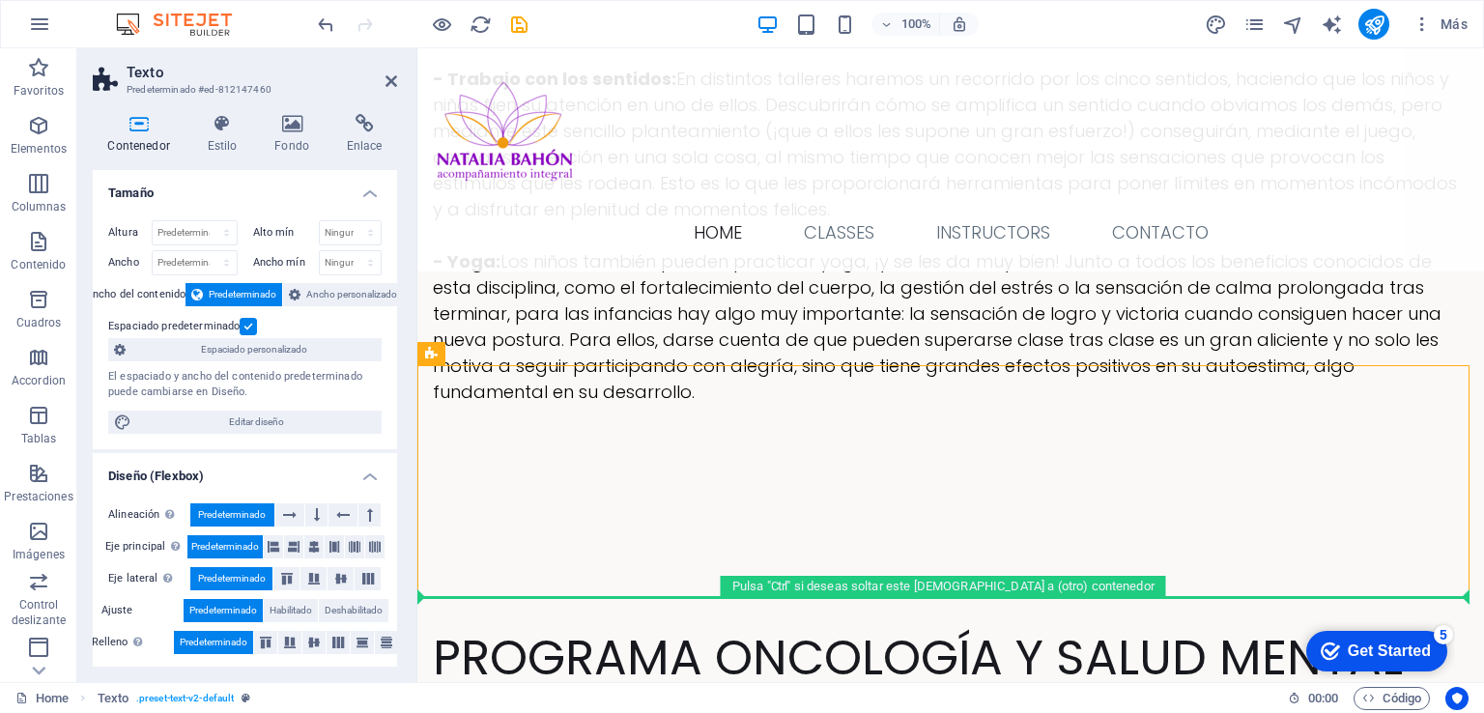
drag, startPoint x: 453, startPoint y: 433, endPoint x: 703, endPoint y: 618, distance: 311.4
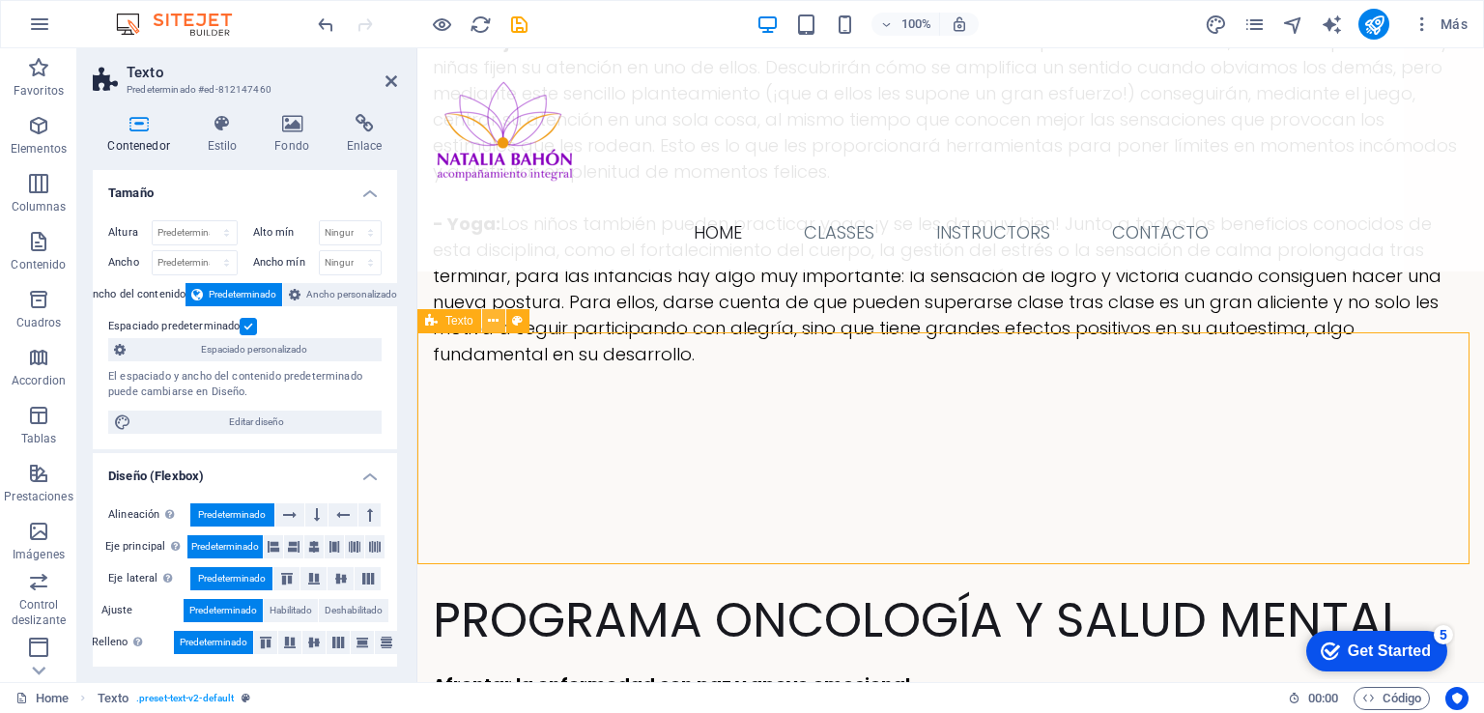
click at [492, 324] on icon at bounding box center [493, 321] width 11 height 20
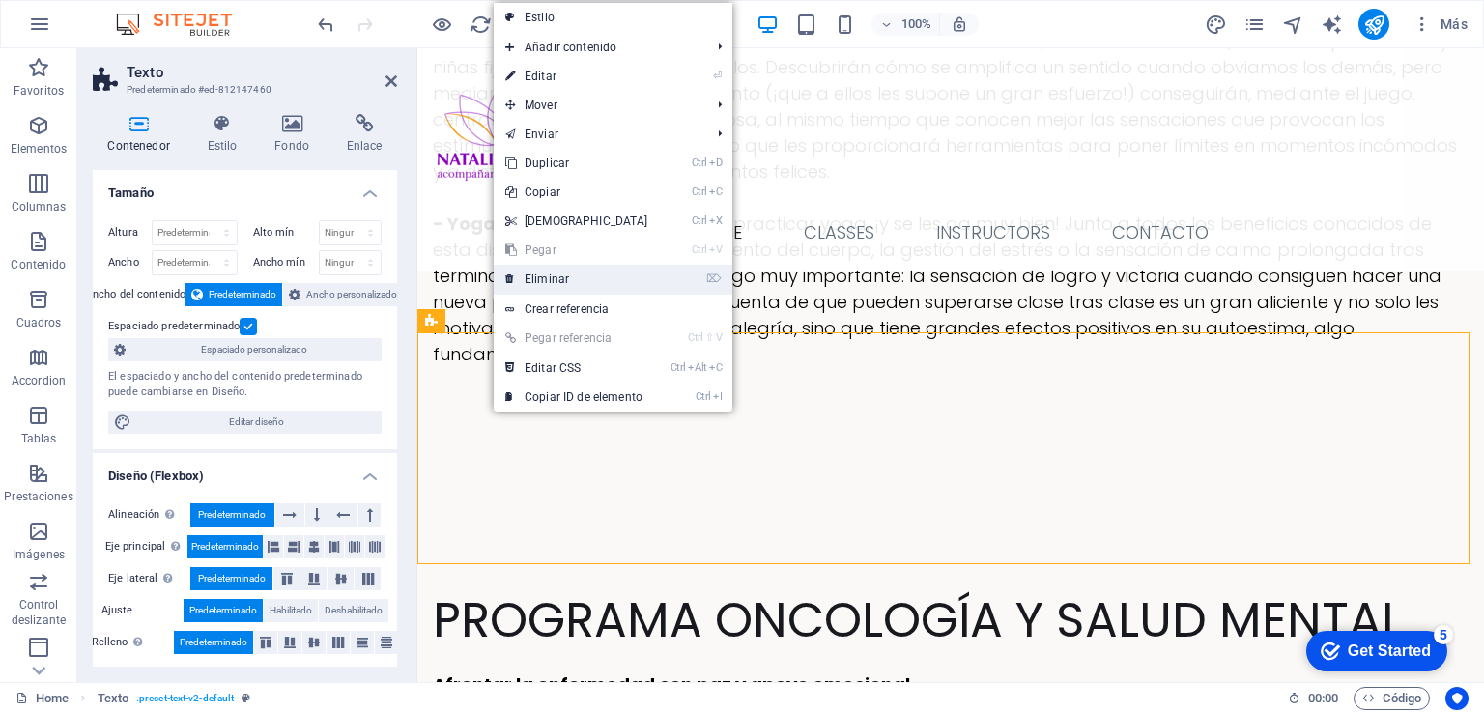
click at [553, 279] on link "⌦ Eliminar" at bounding box center [577, 279] width 166 height 29
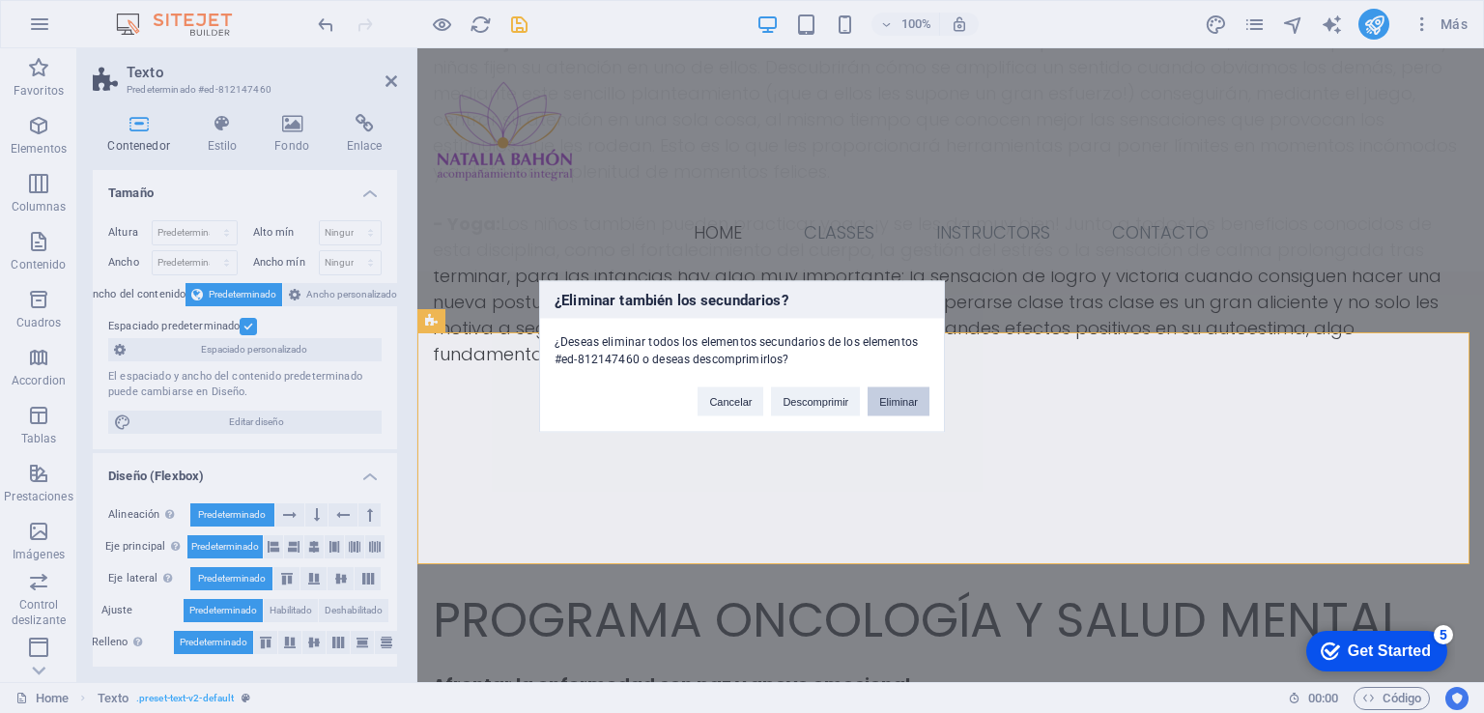
click at [902, 399] on button "Eliminar" at bounding box center [898, 401] width 62 height 29
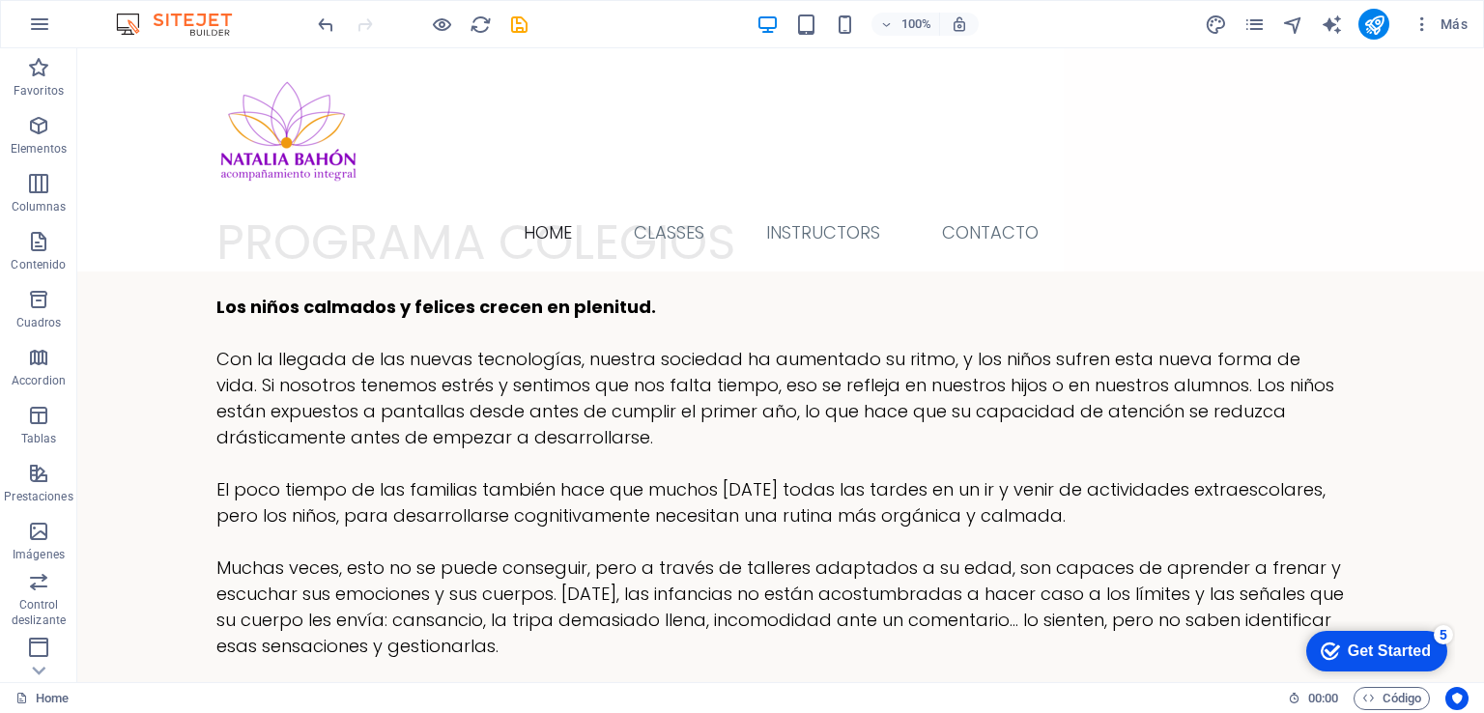
scroll to position [8208, 0]
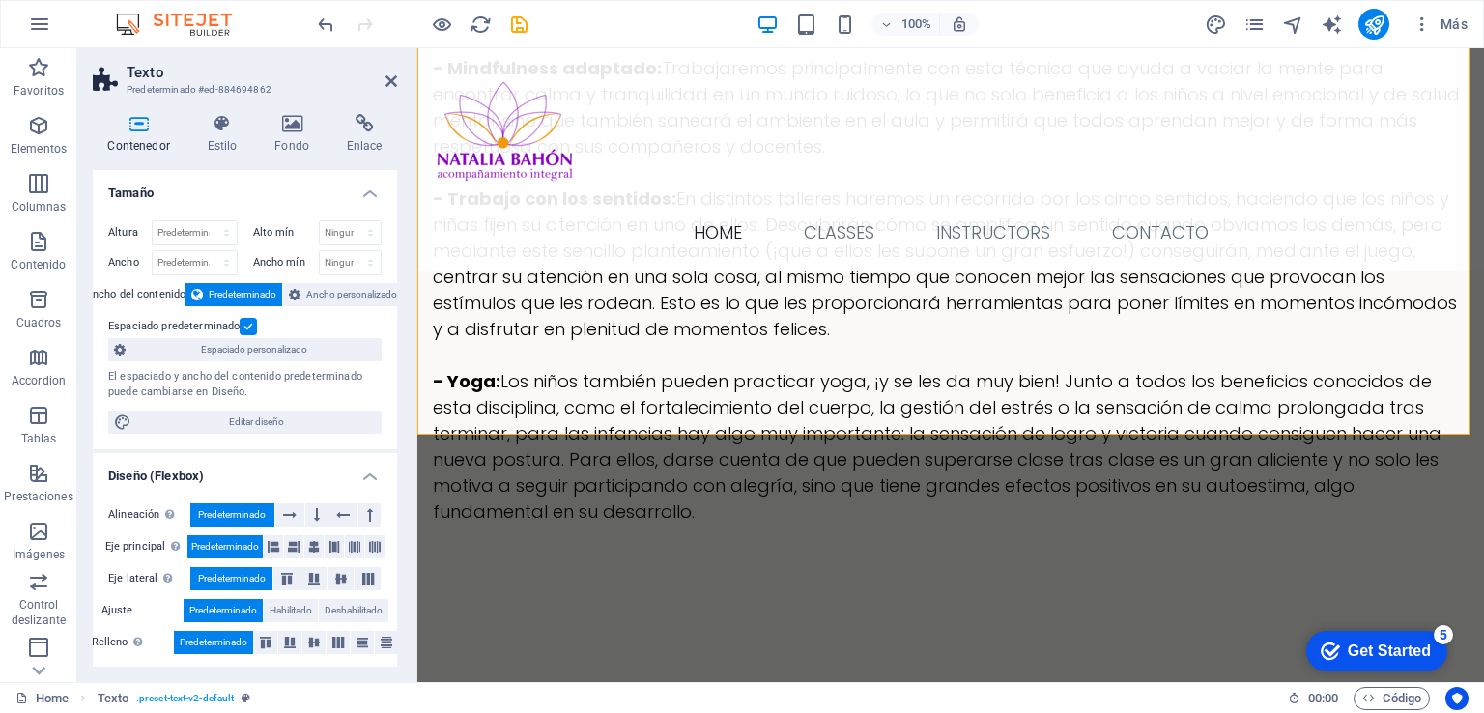
scroll to position [8721, 0]
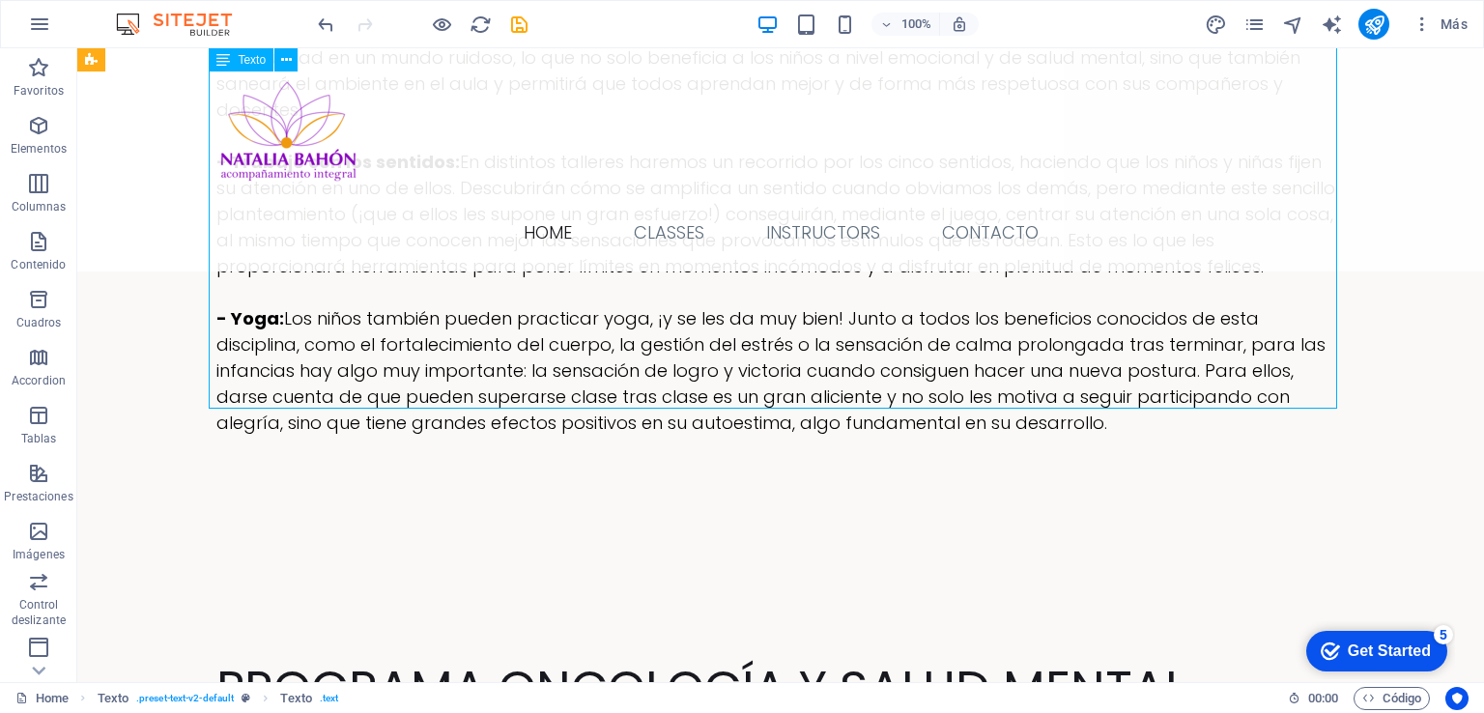
scroll to position [8026, 0]
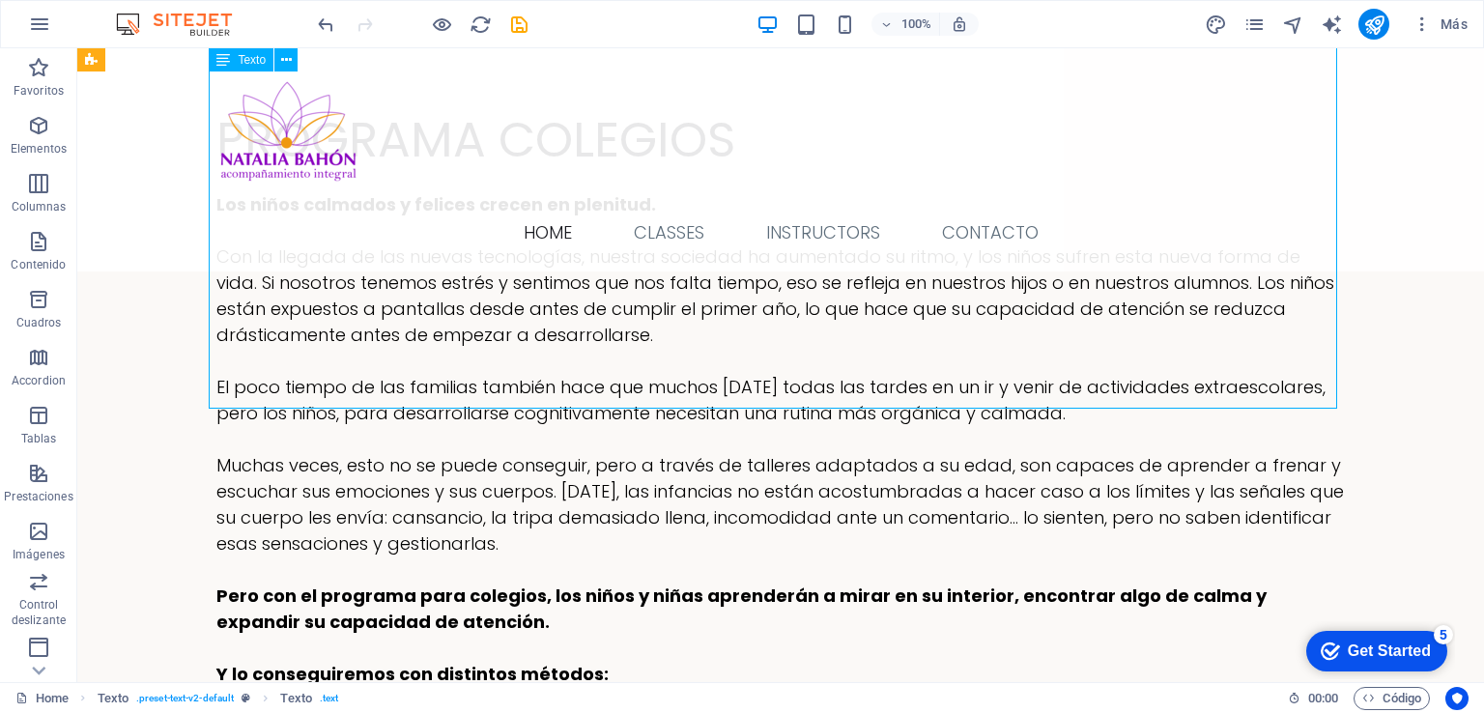
drag, startPoint x: 829, startPoint y: 395, endPoint x: 1164, endPoint y: 395, distance: 335.2
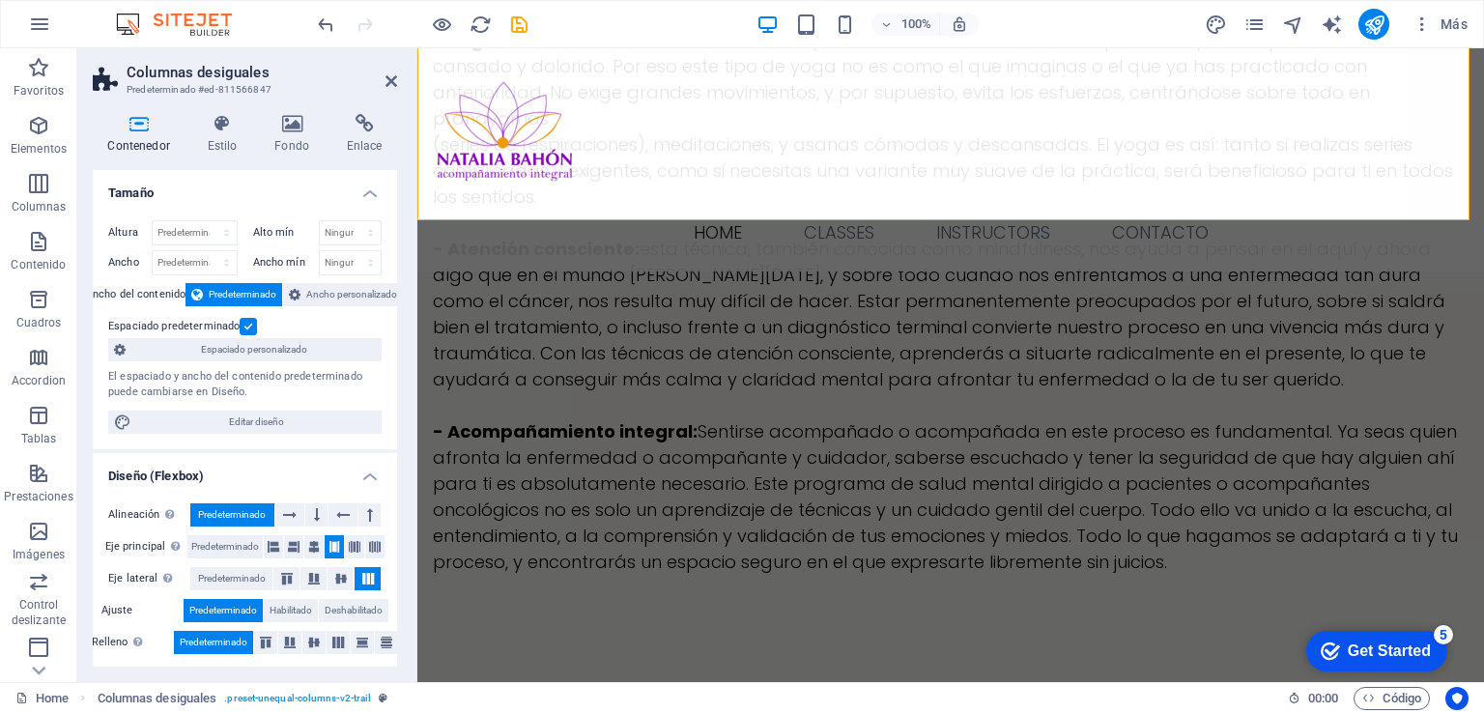
scroll to position [9999, 0]
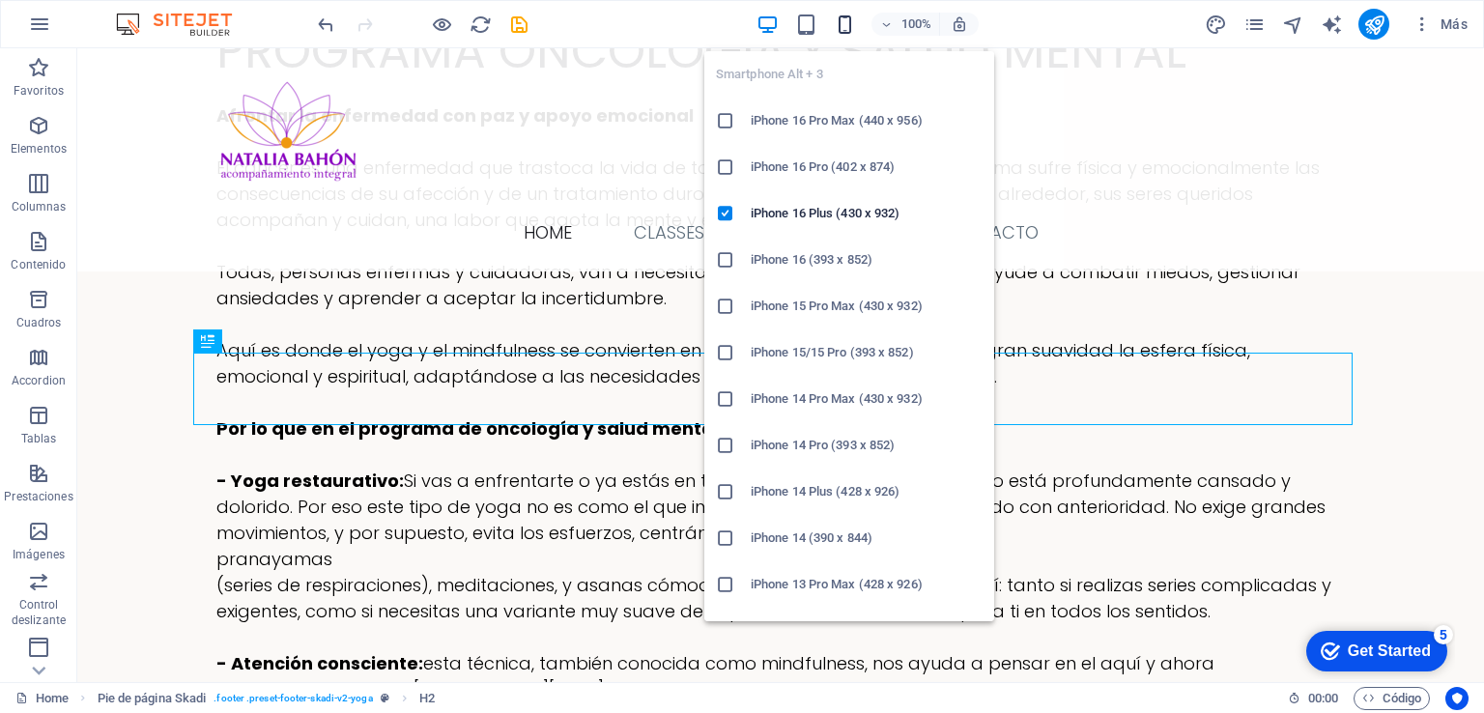
click at [853, 21] on icon "button" at bounding box center [845, 25] width 22 height 22
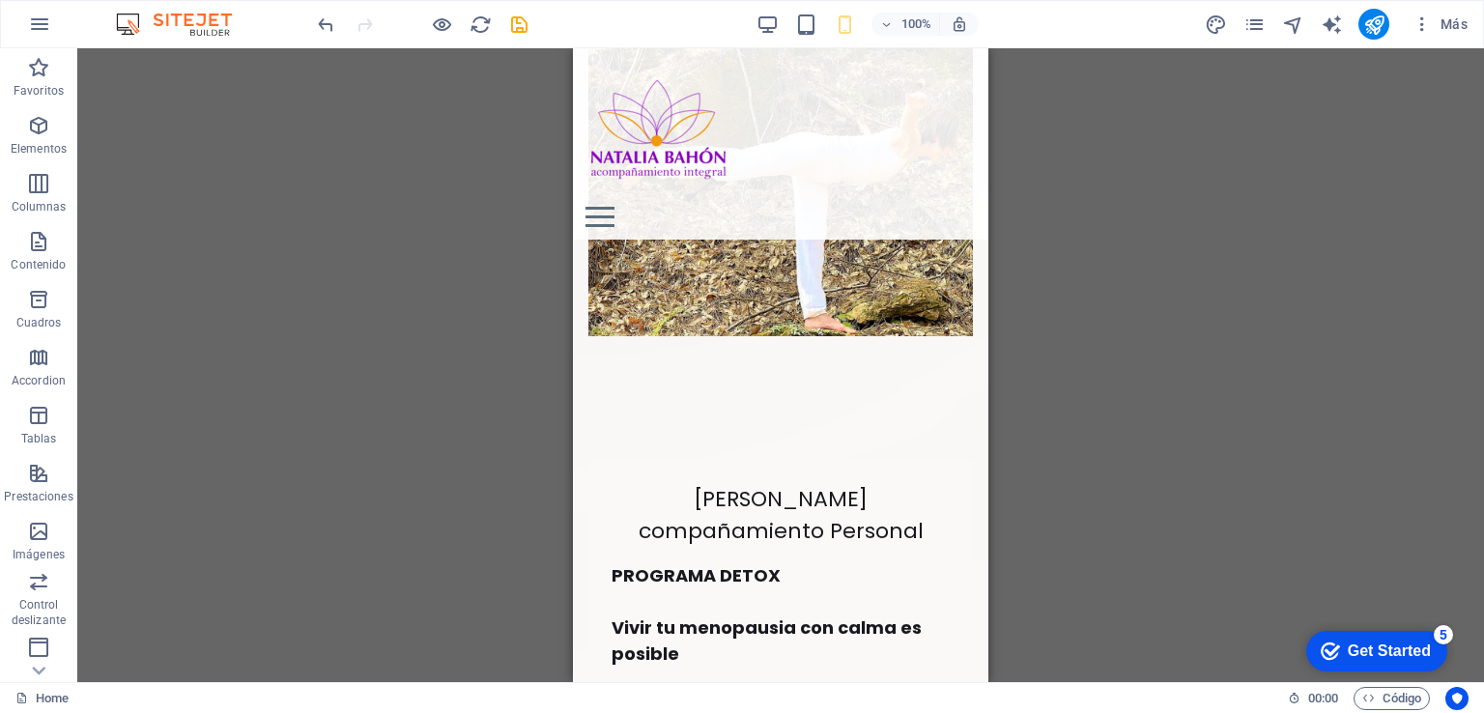
scroll to position [548, 0]
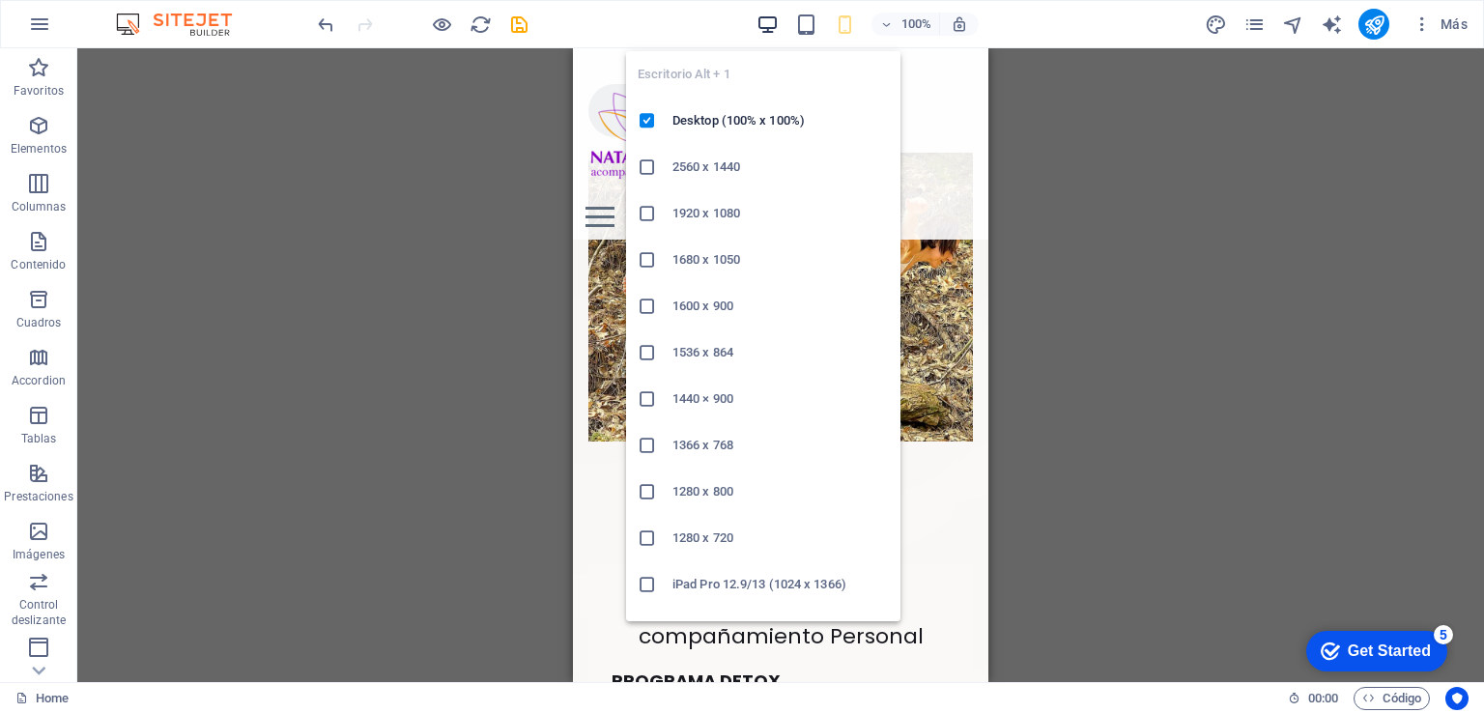
click at [763, 24] on icon "button" at bounding box center [767, 25] width 22 height 22
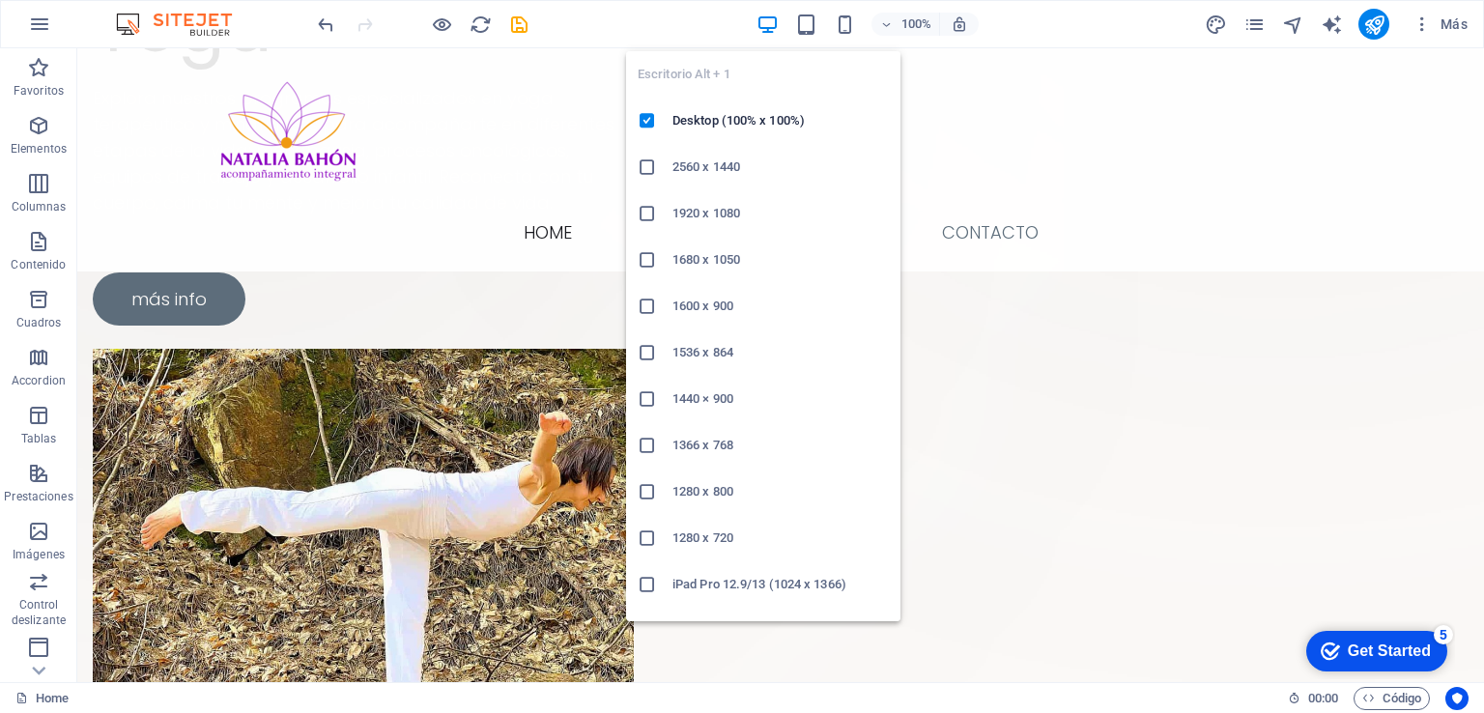
scroll to position [552, 0]
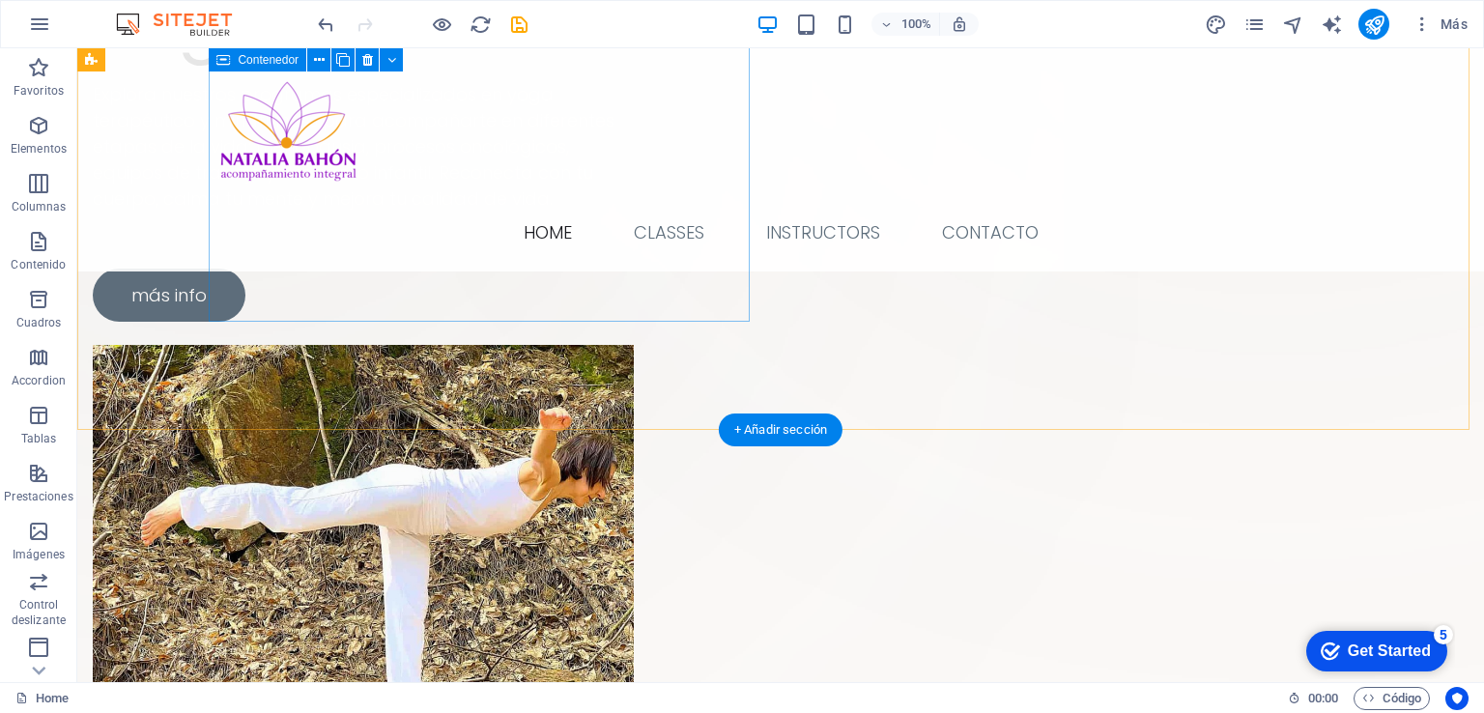
click at [441, 284] on div "Armonia Namaste Yoga Explora nuestros programas especializados en yoga terapéut…" at bounding box center [363, 51] width 541 height 542
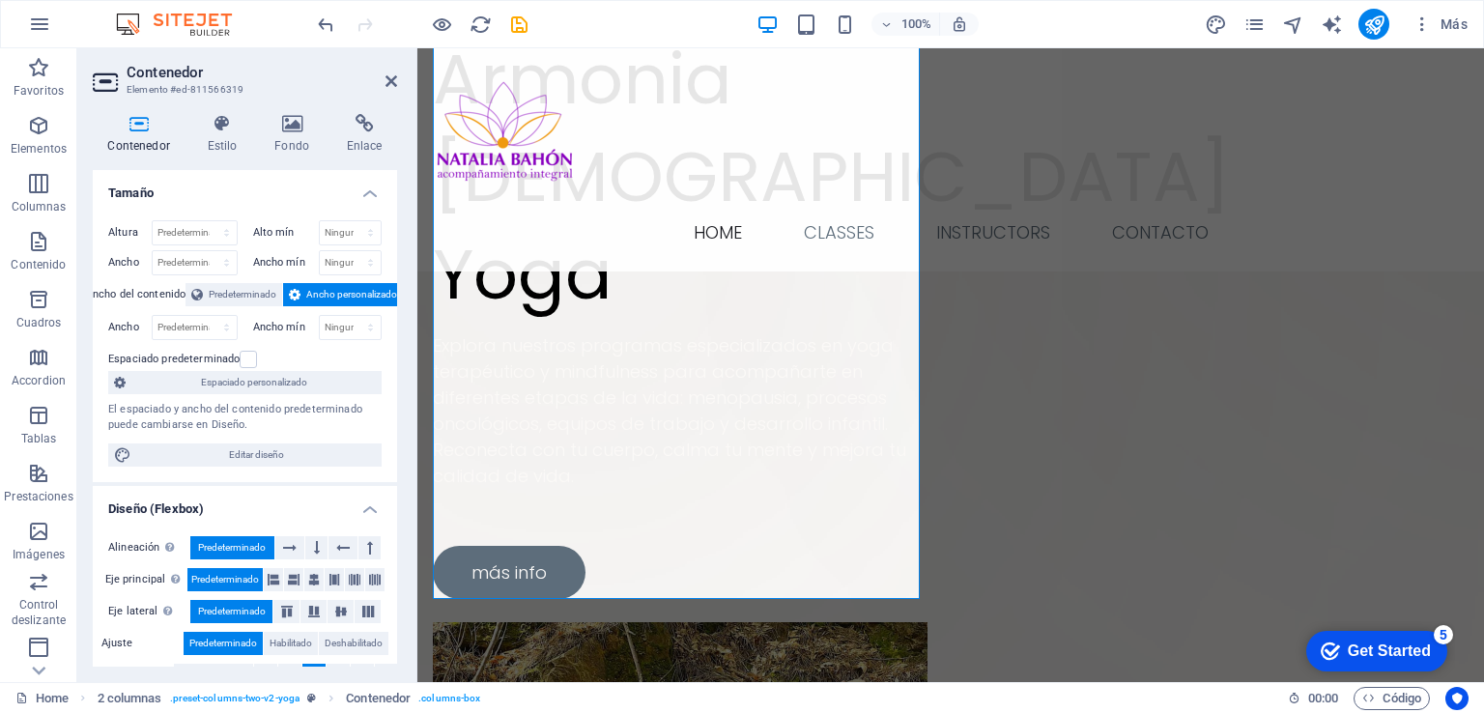
scroll to position [314, 0]
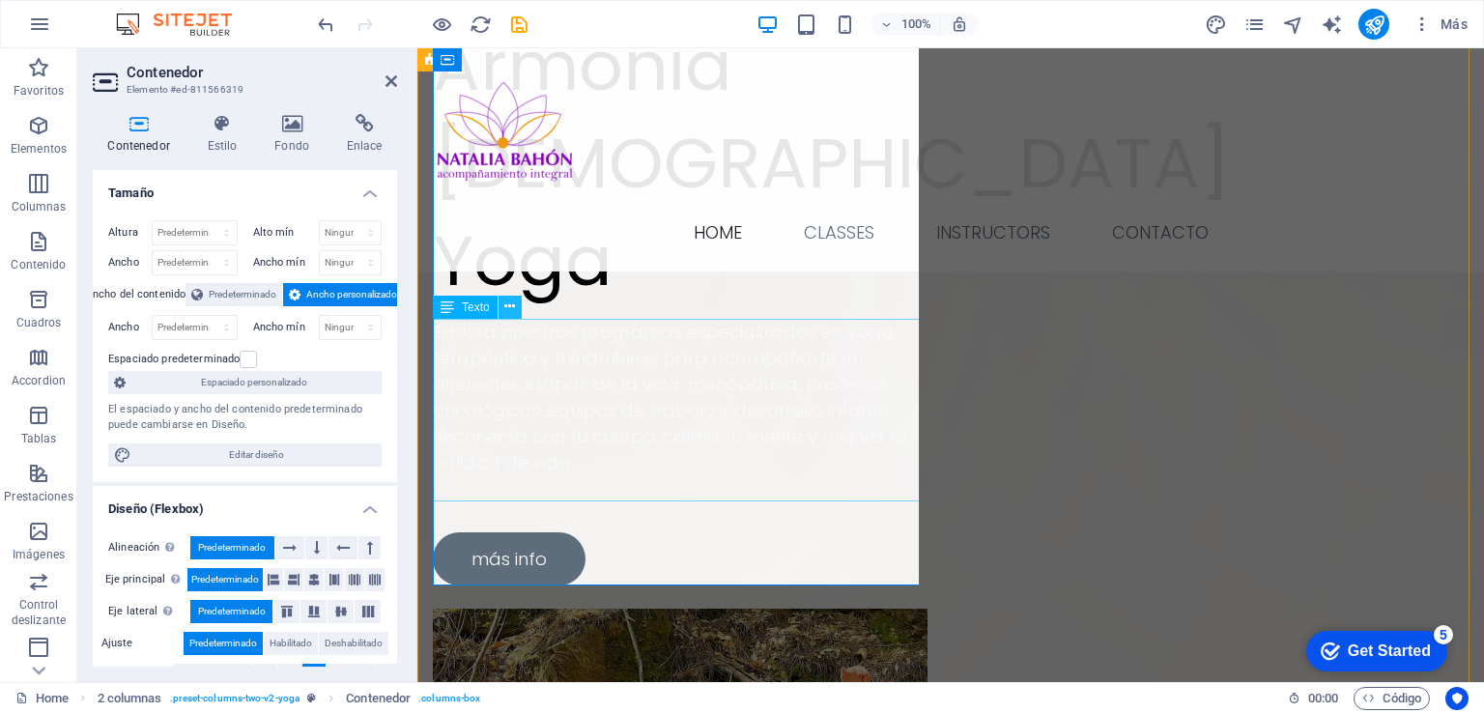
click at [508, 308] on icon at bounding box center [509, 307] width 11 height 20
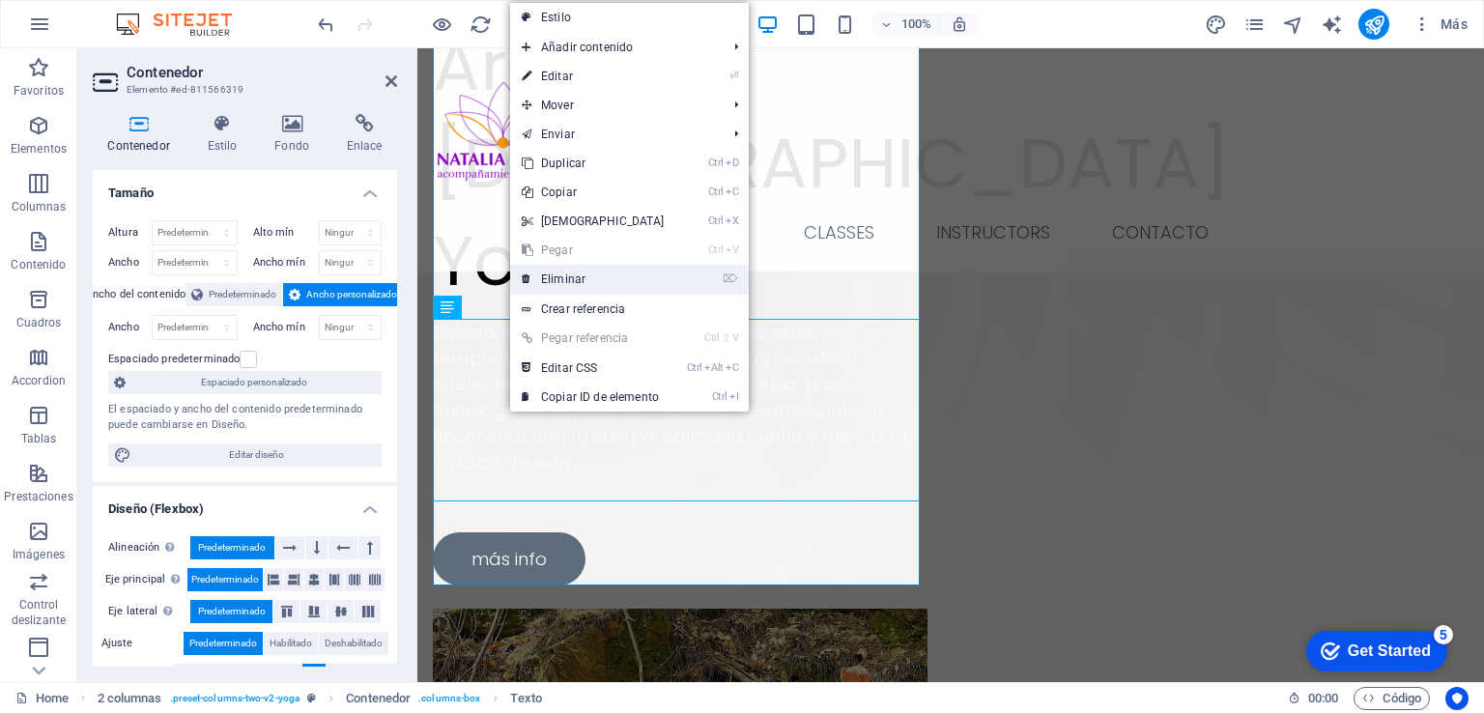
click at [573, 279] on link "⌦ Eliminar" at bounding box center [593, 279] width 166 height 29
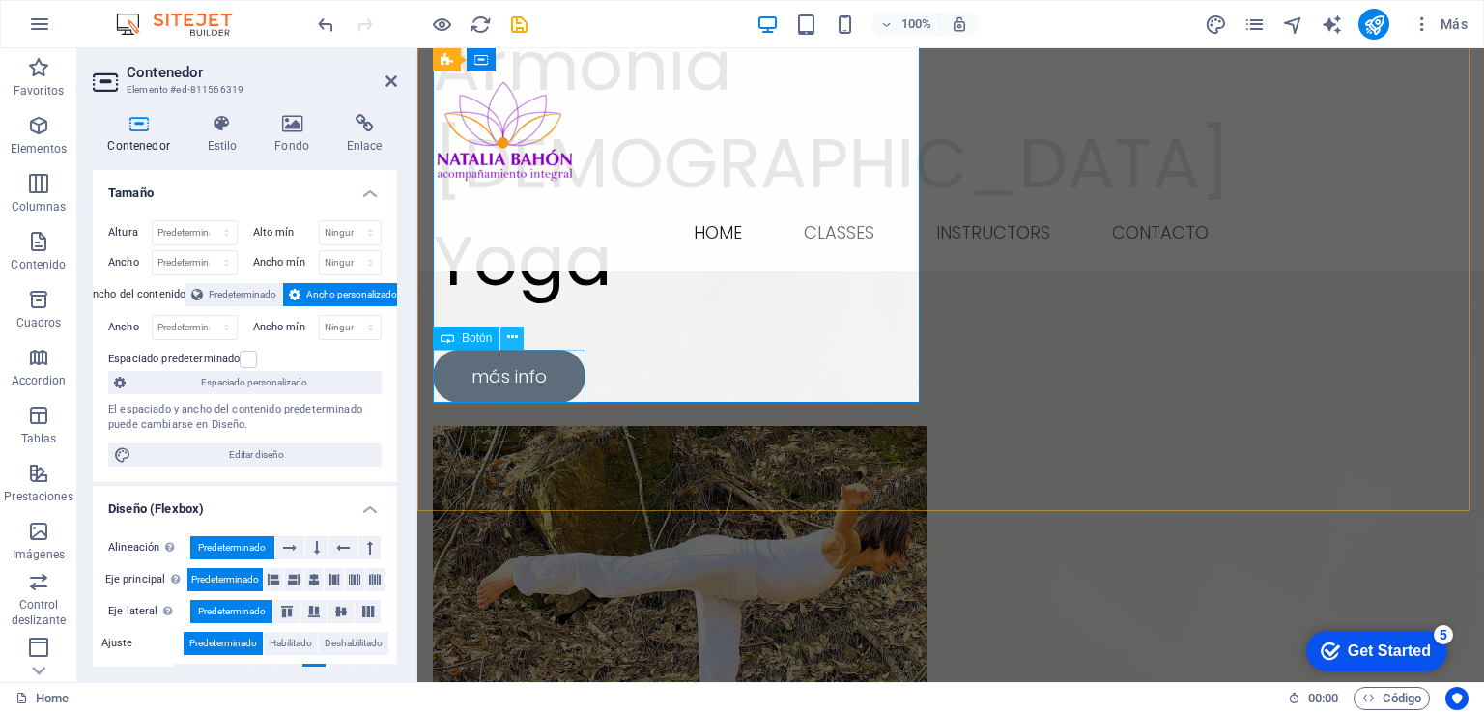
click at [507, 337] on icon at bounding box center [512, 337] width 11 height 20
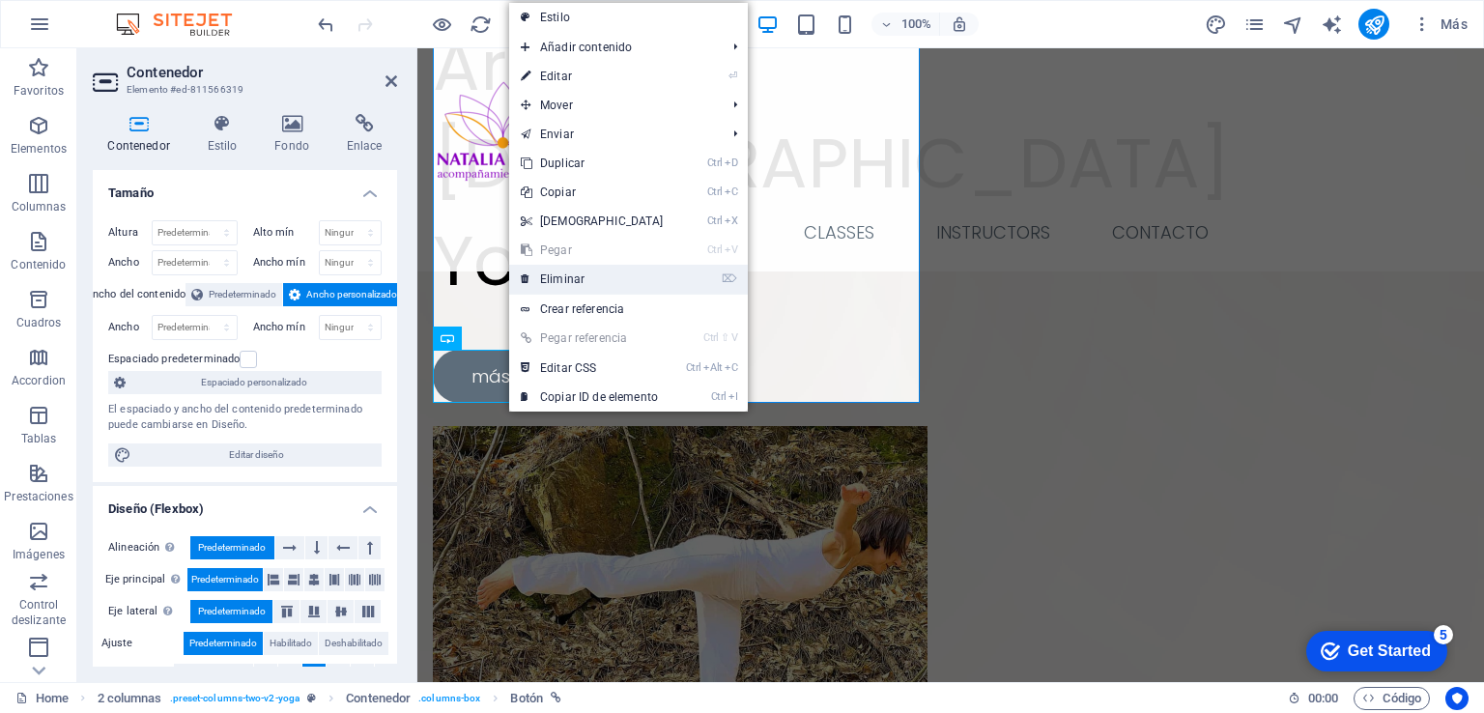
click at [571, 281] on link "⌦ Eliminar" at bounding box center [592, 279] width 166 height 29
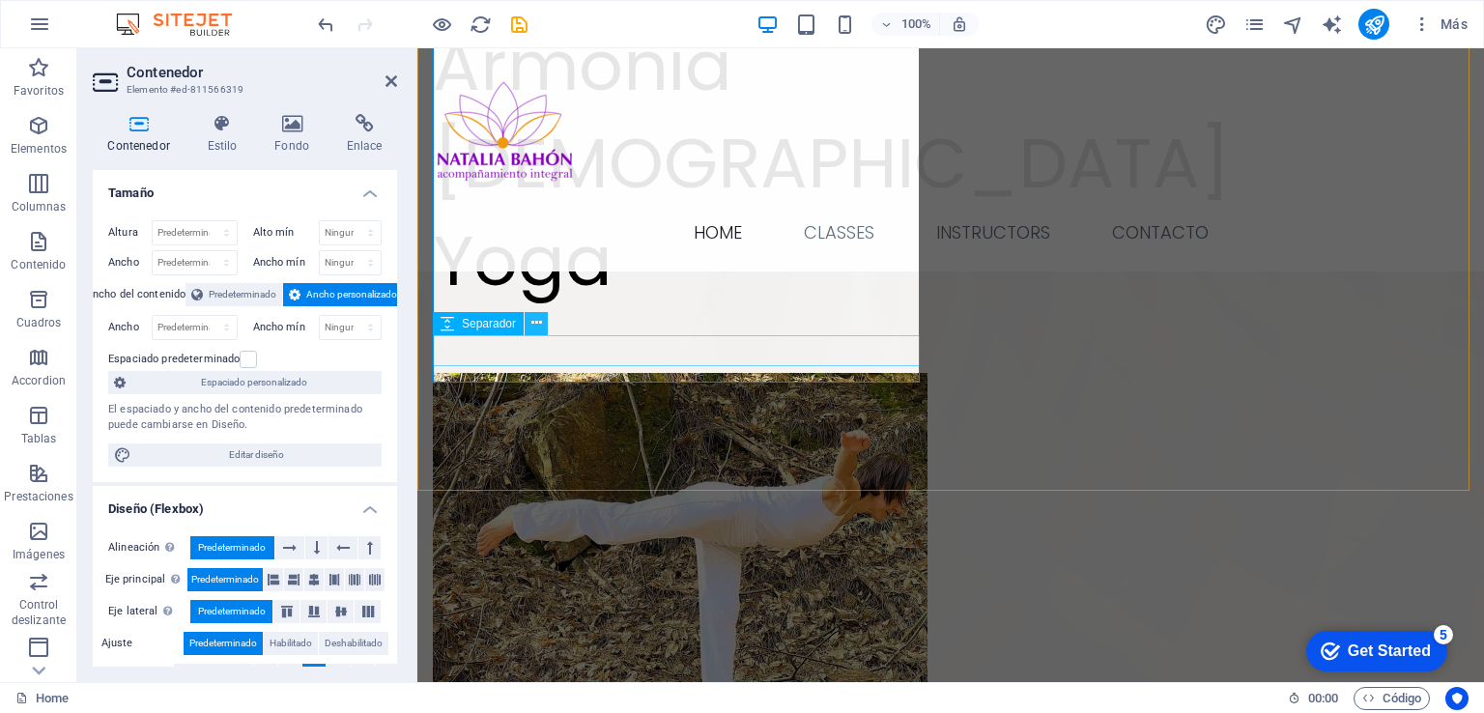
click at [531, 329] on icon at bounding box center [536, 323] width 11 height 20
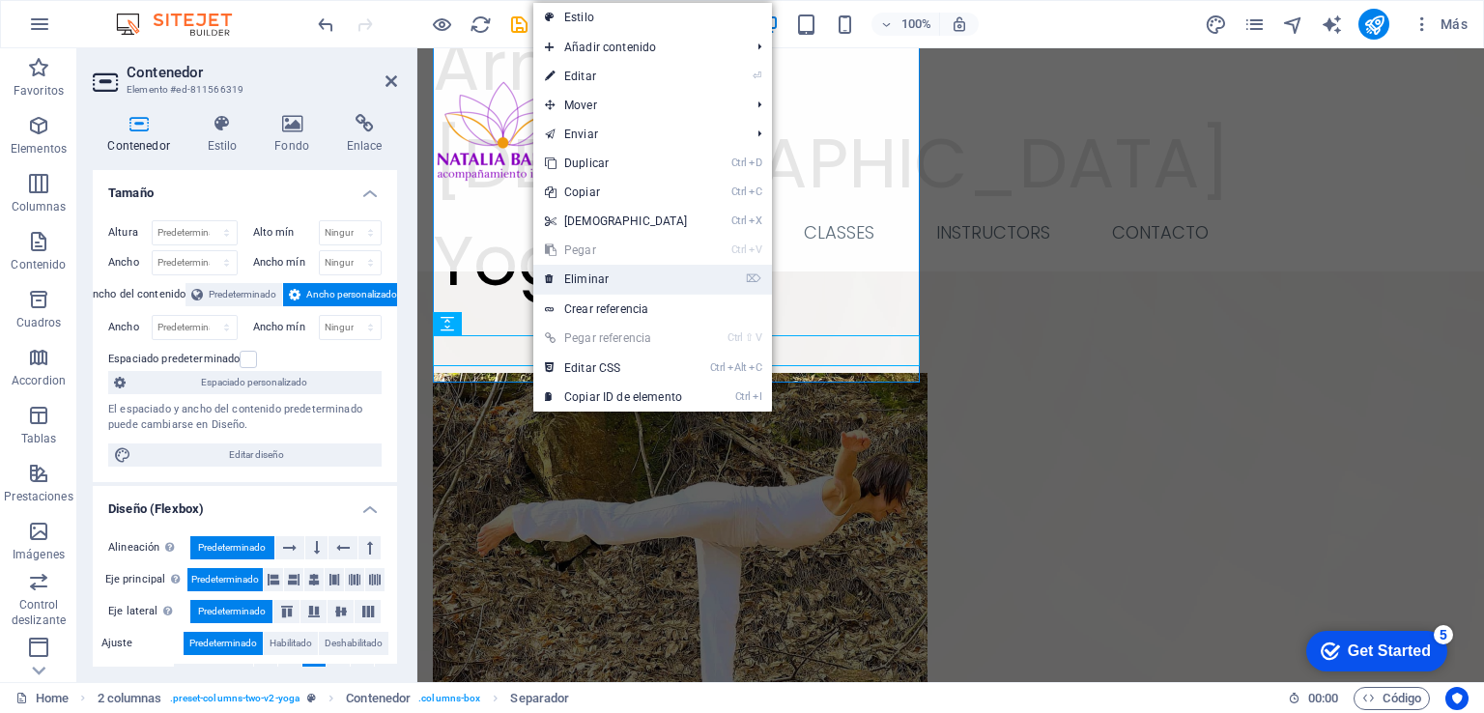
click at [597, 271] on link "⌦ Eliminar" at bounding box center [616, 279] width 166 height 29
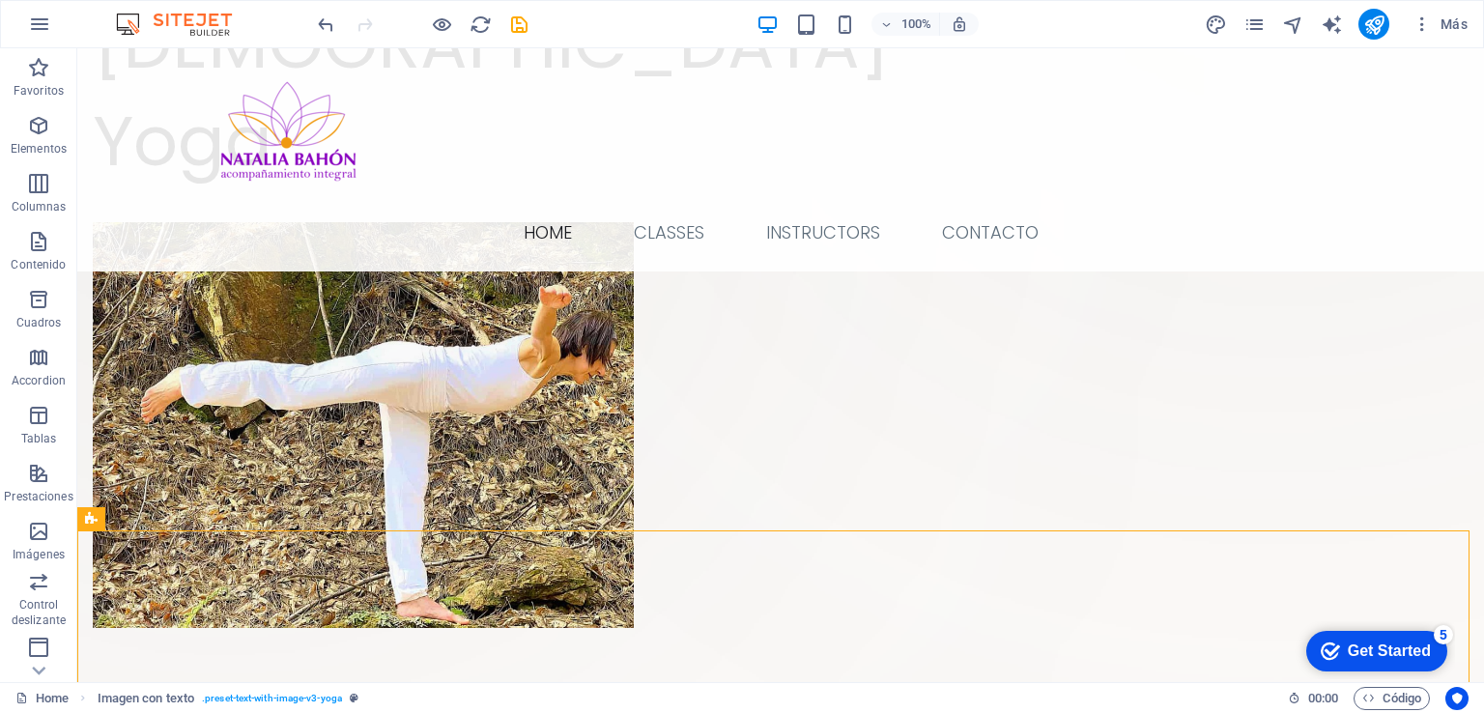
scroll to position [537, 0]
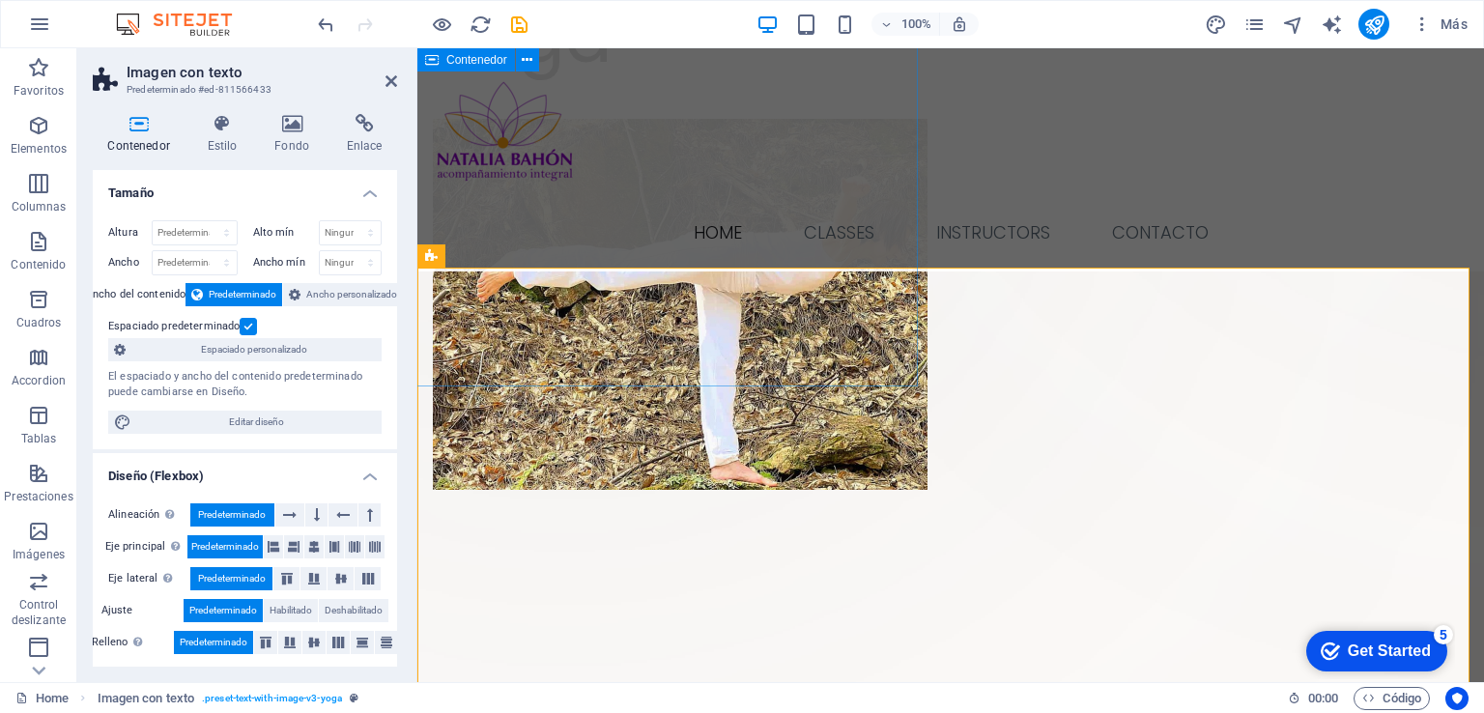
click at [649, 256] on div "Suelta el contenido aquí o Añadir elementos Pegar portapapeles" at bounding box center [564, 32] width 707 height 707
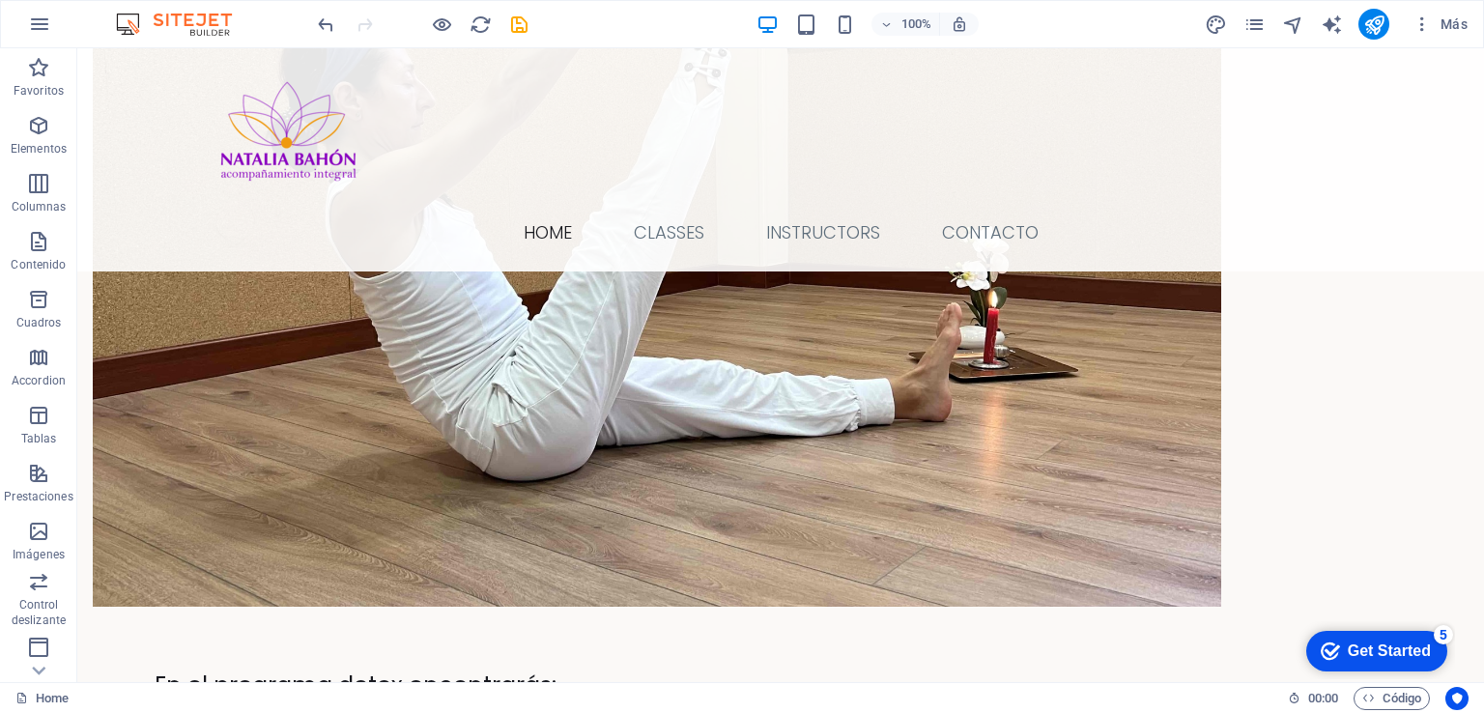
scroll to position [3497, 0]
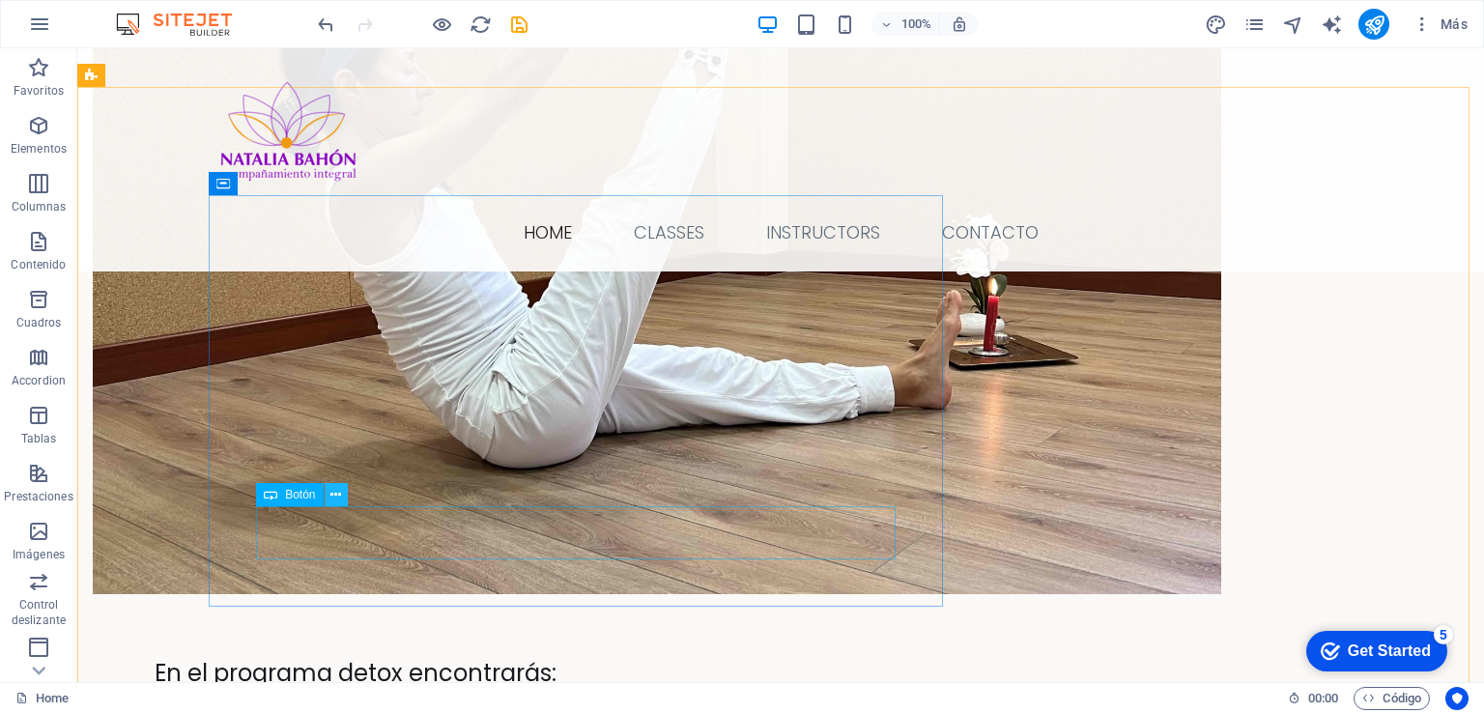
click at [332, 497] on icon at bounding box center [335, 495] width 11 height 20
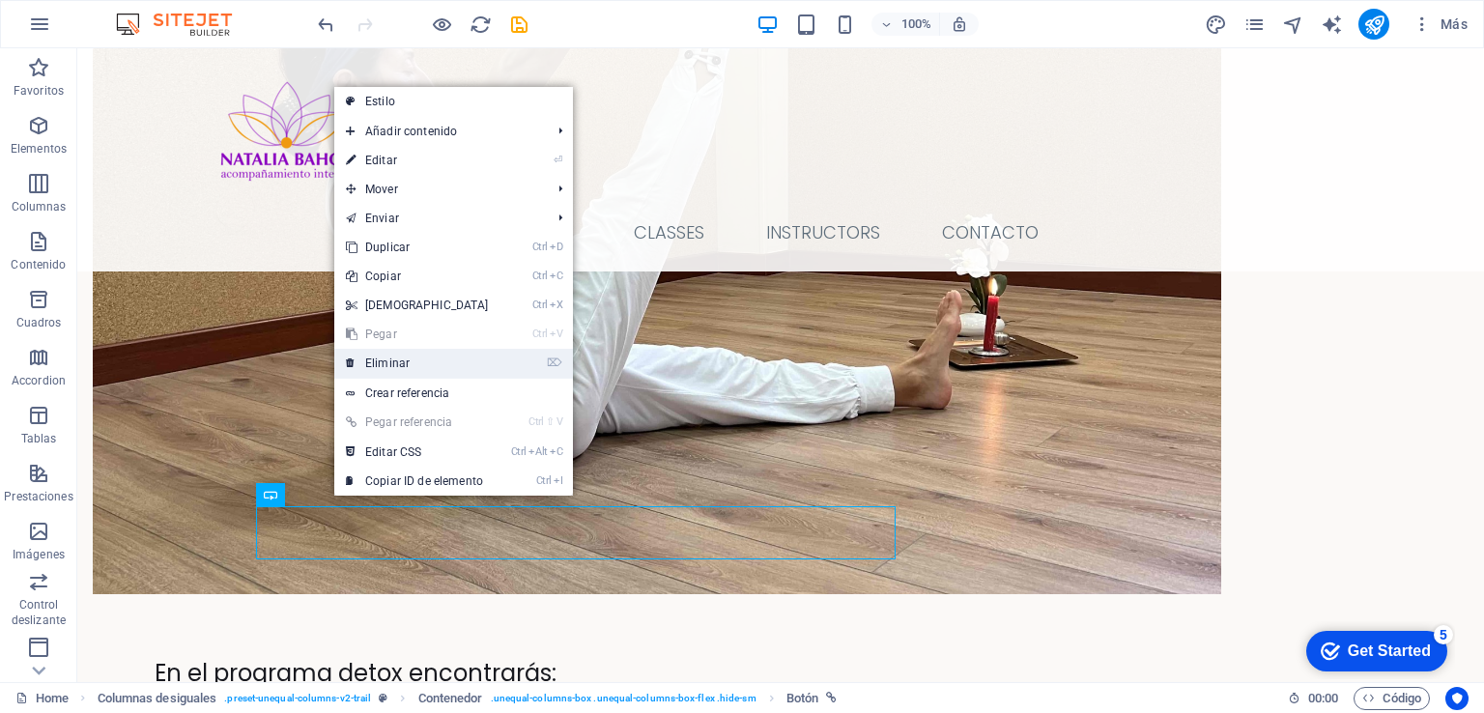
click at [386, 364] on link "⌦ Eliminar" at bounding box center [417, 363] width 166 height 29
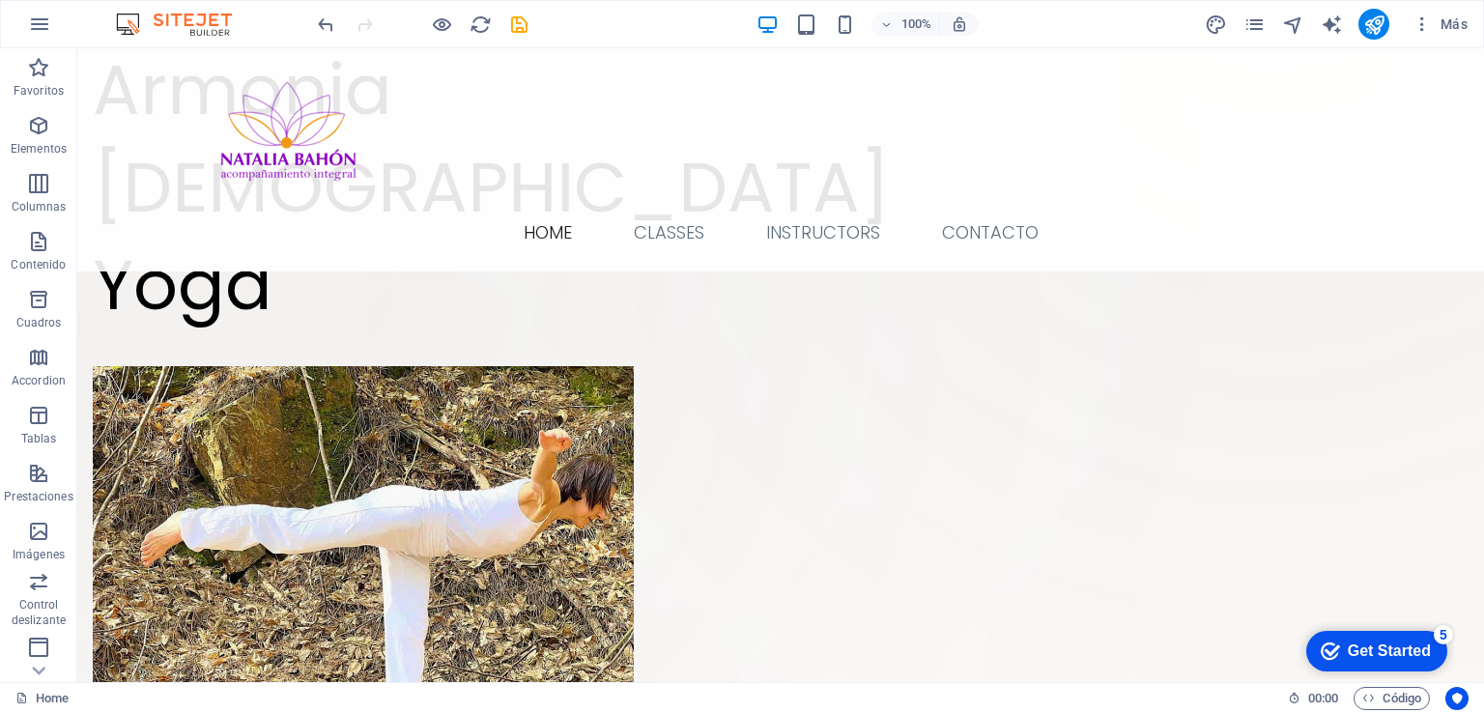
scroll to position [0, 0]
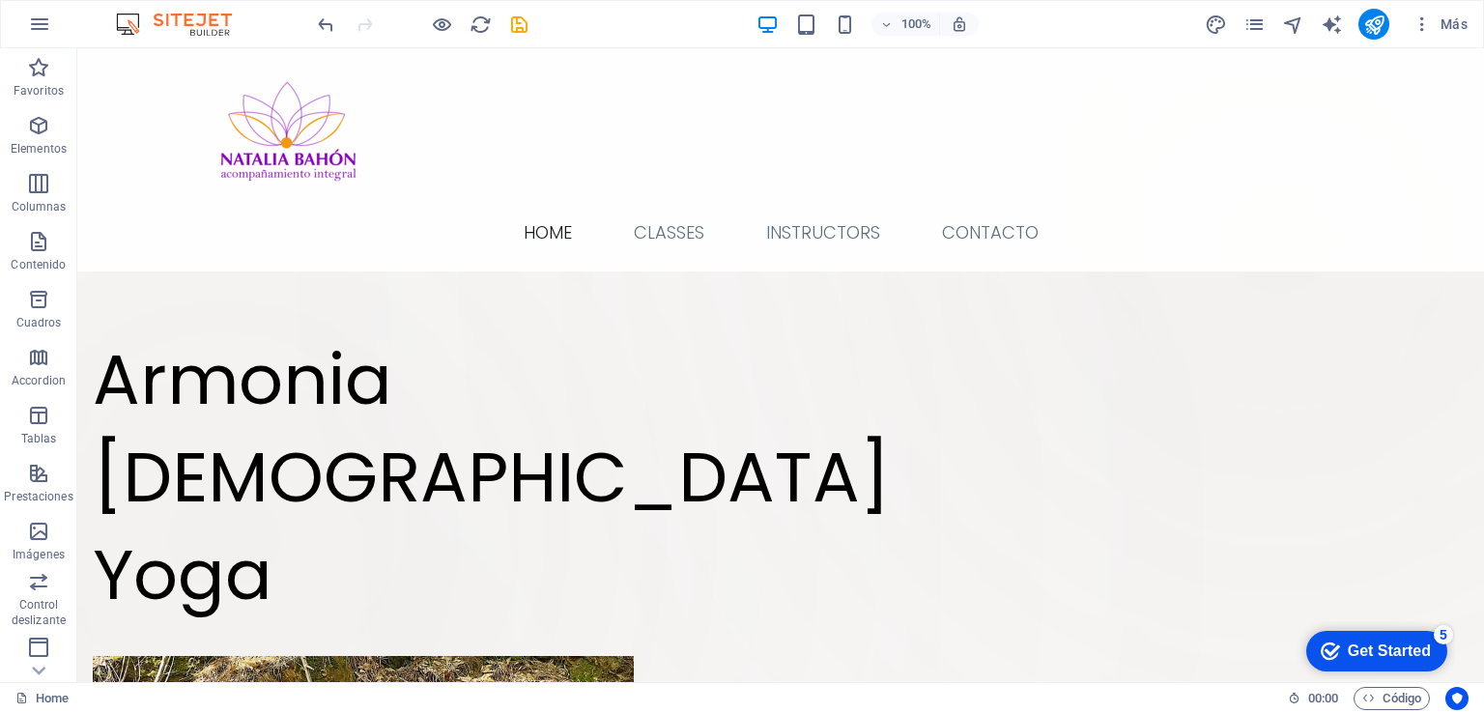
drag, startPoint x: 1480, startPoint y: 343, endPoint x: 1555, endPoint y: 83, distance: 270.5
click at [857, 19] on div "100%" at bounding box center [866, 24] width 223 height 31
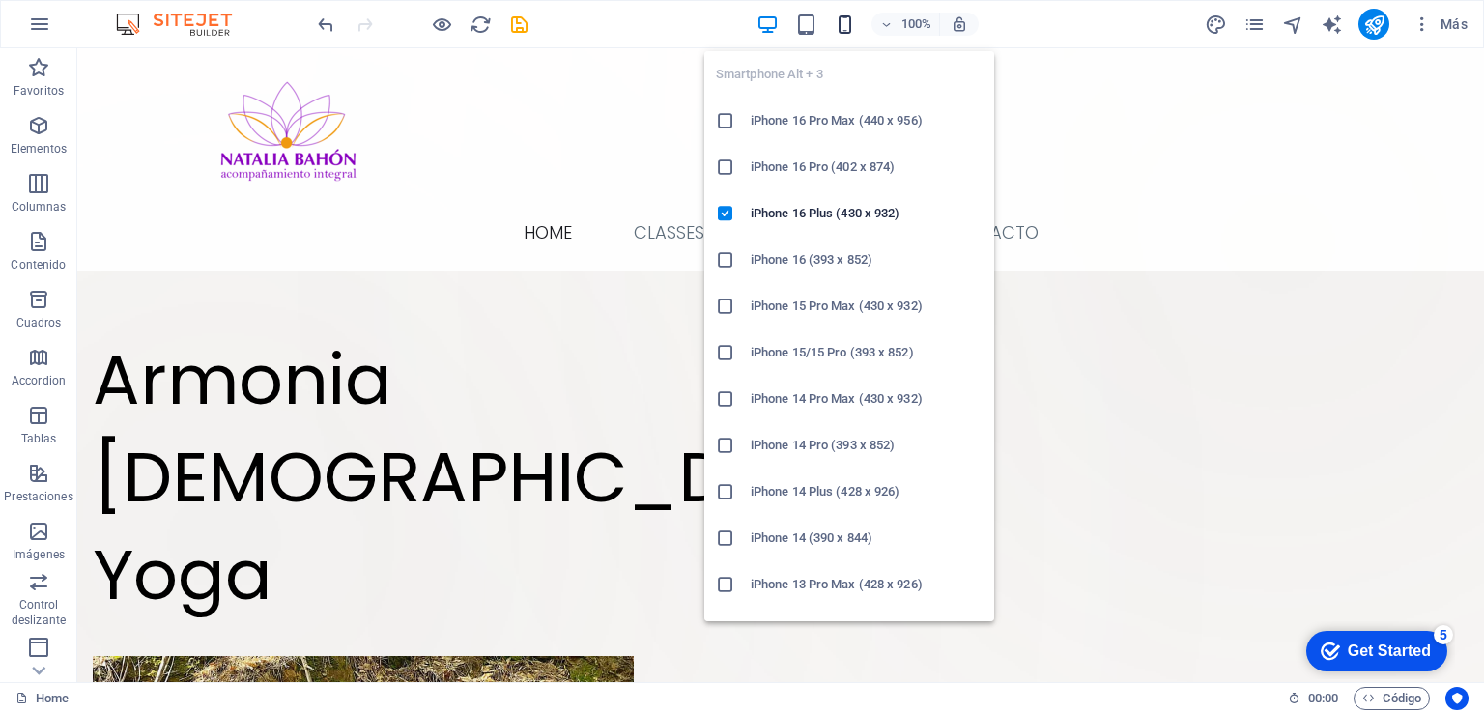
click at [847, 21] on icon "button" at bounding box center [845, 25] width 22 height 22
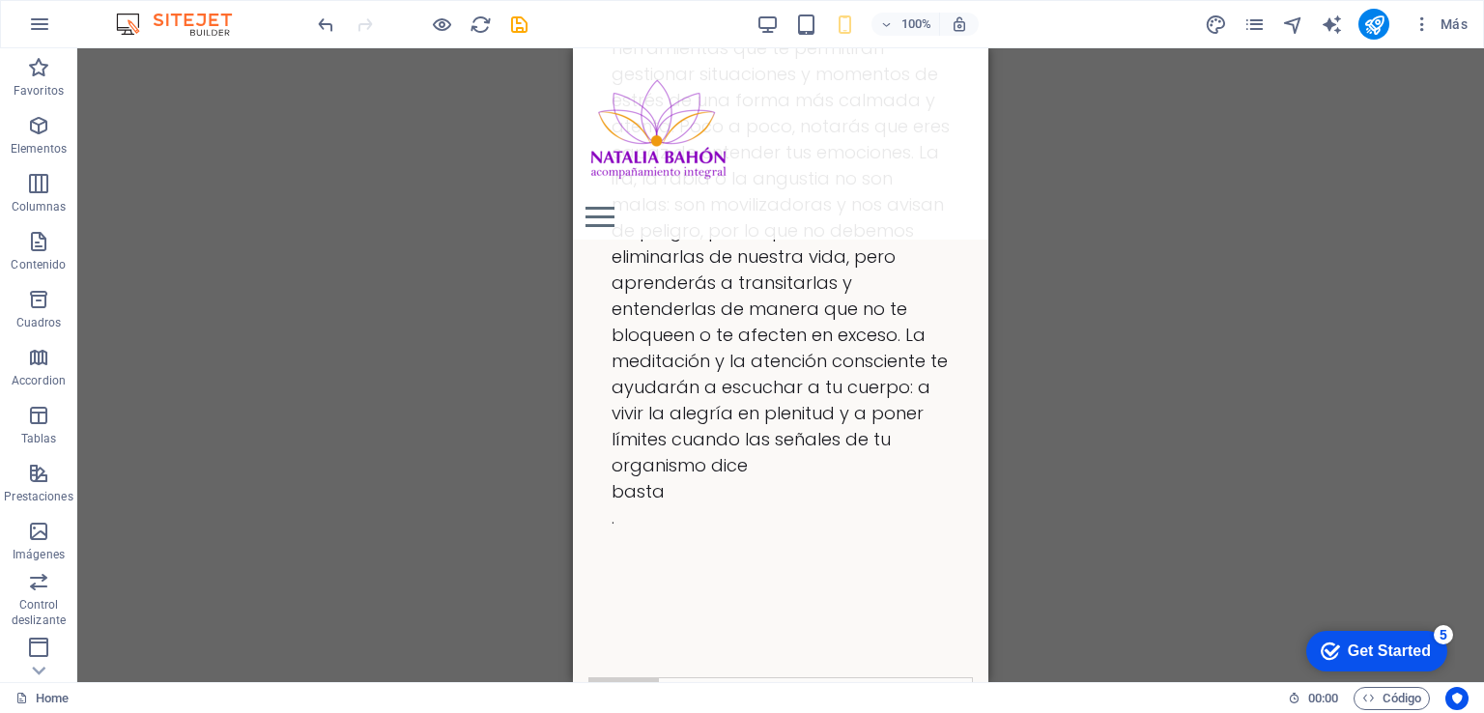
scroll to position [4241, 0]
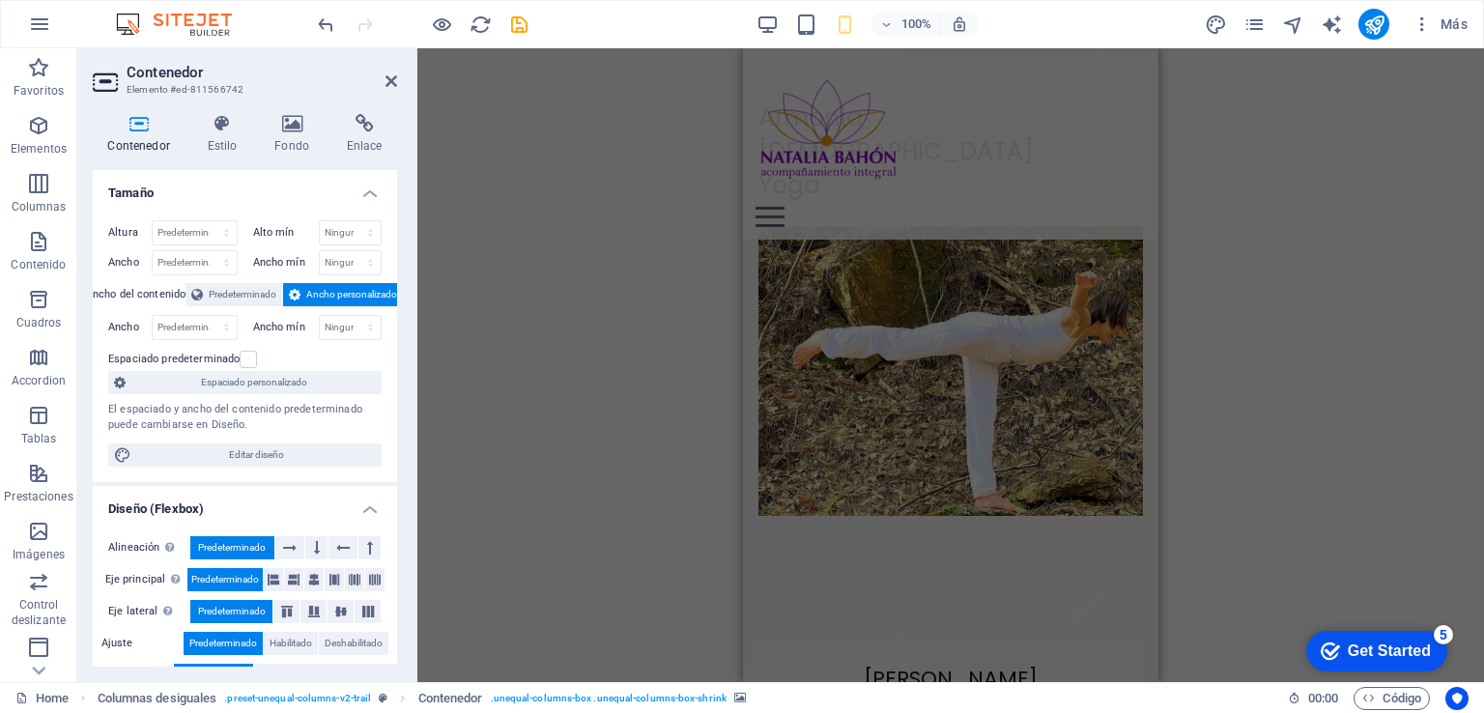
scroll to position [0, 0]
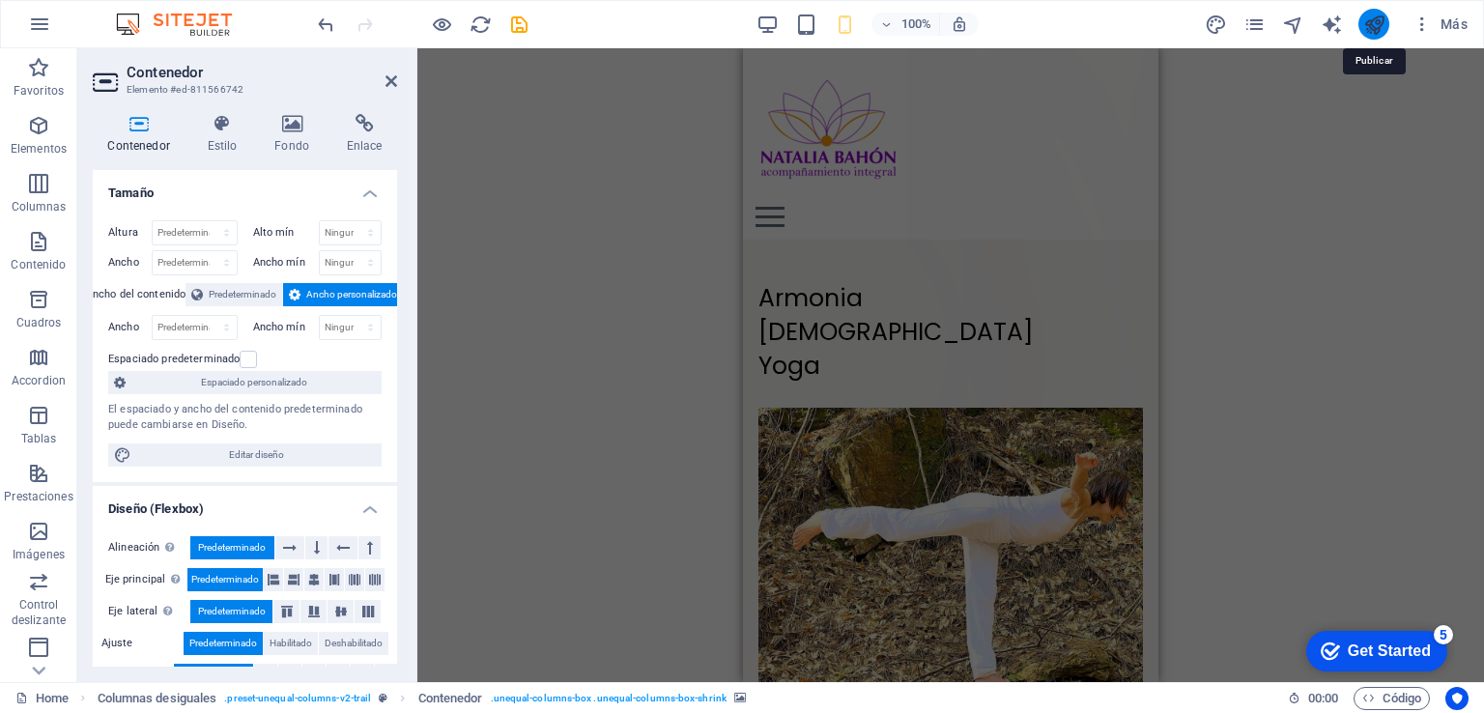
click at [1371, 24] on icon "publish" at bounding box center [1374, 25] width 22 height 22
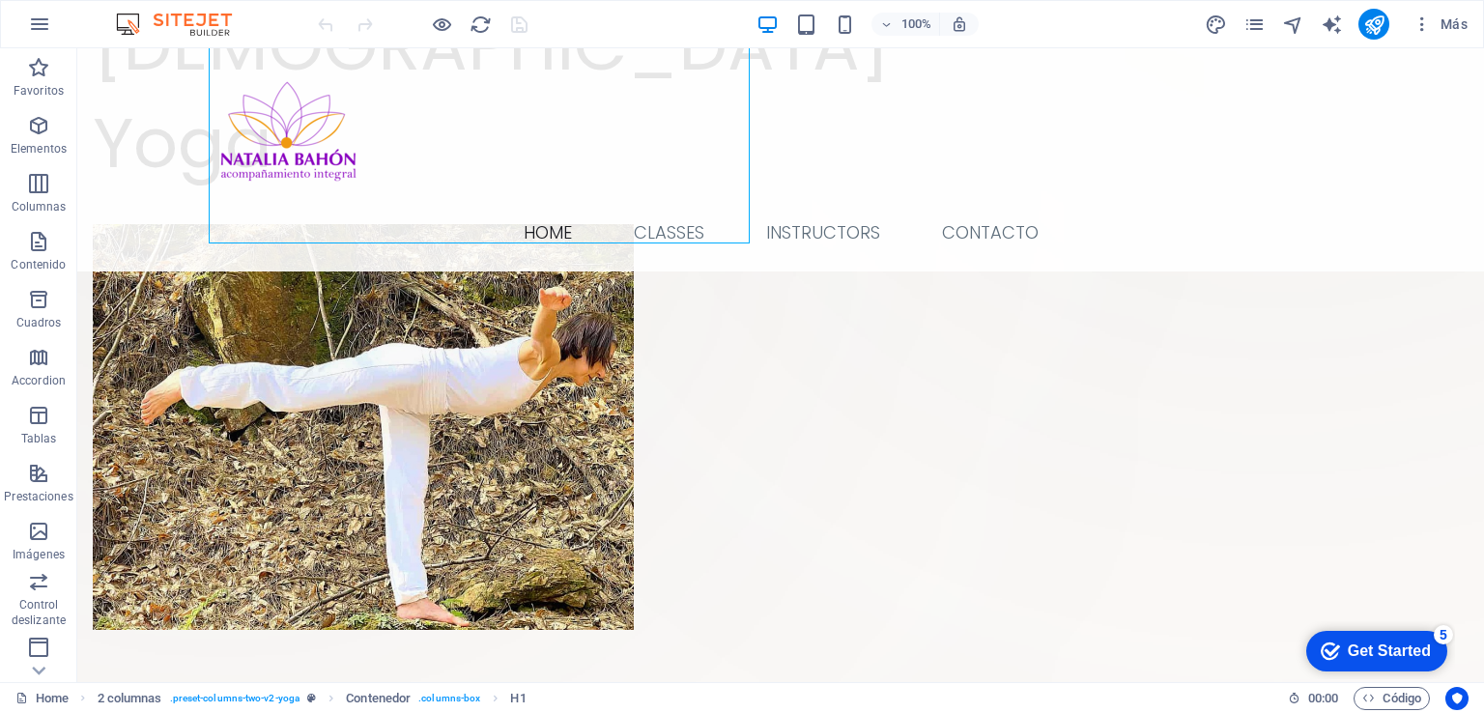
scroll to position [406, 0]
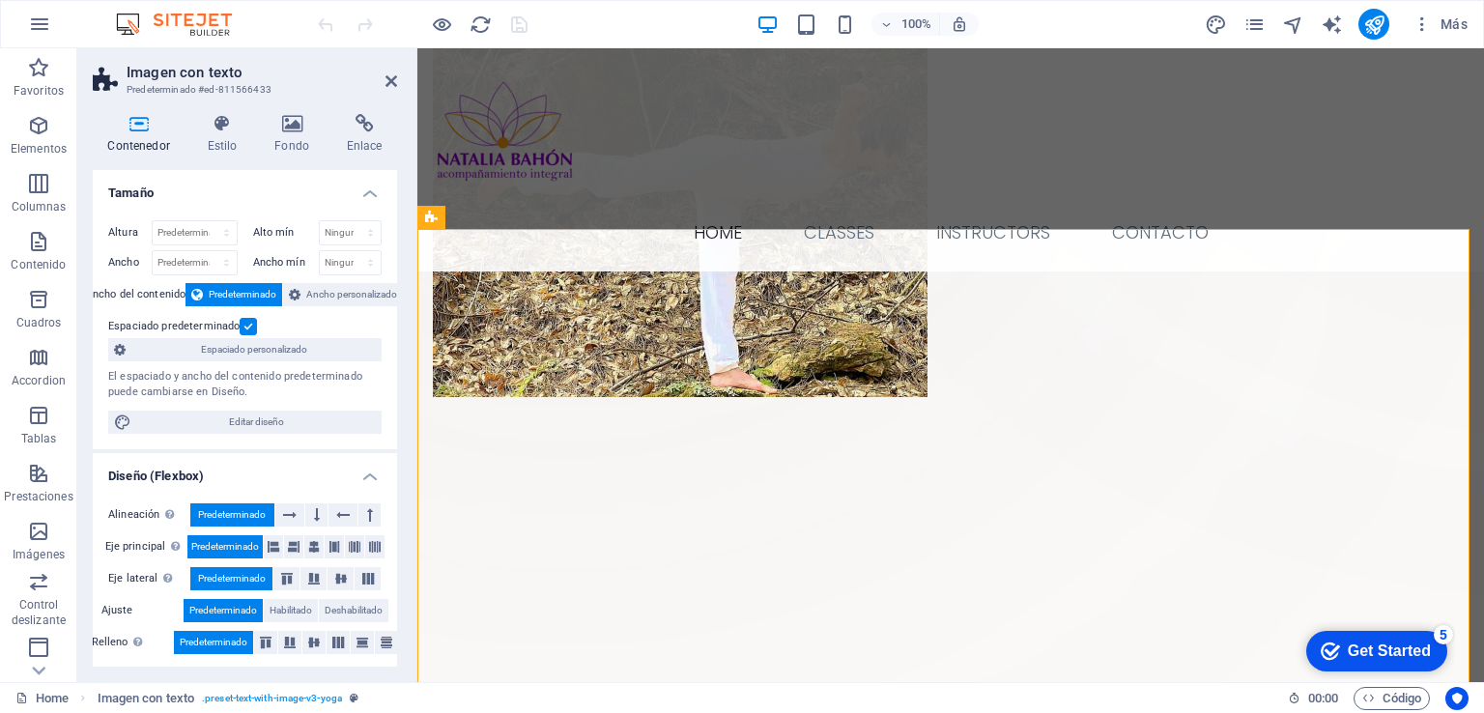
scroll to position [576, 0]
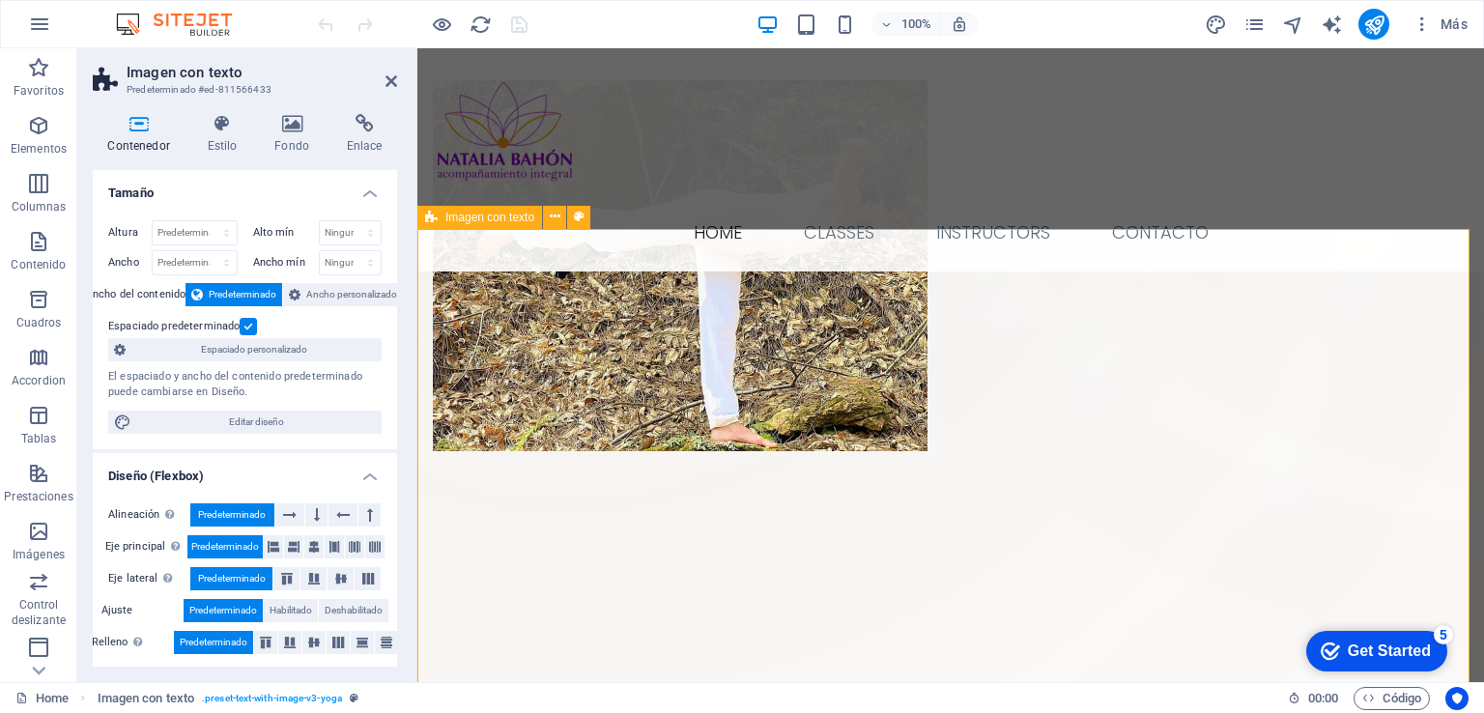
click at [553, 217] on icon at bounding box center [555, 217] width 11 height 20
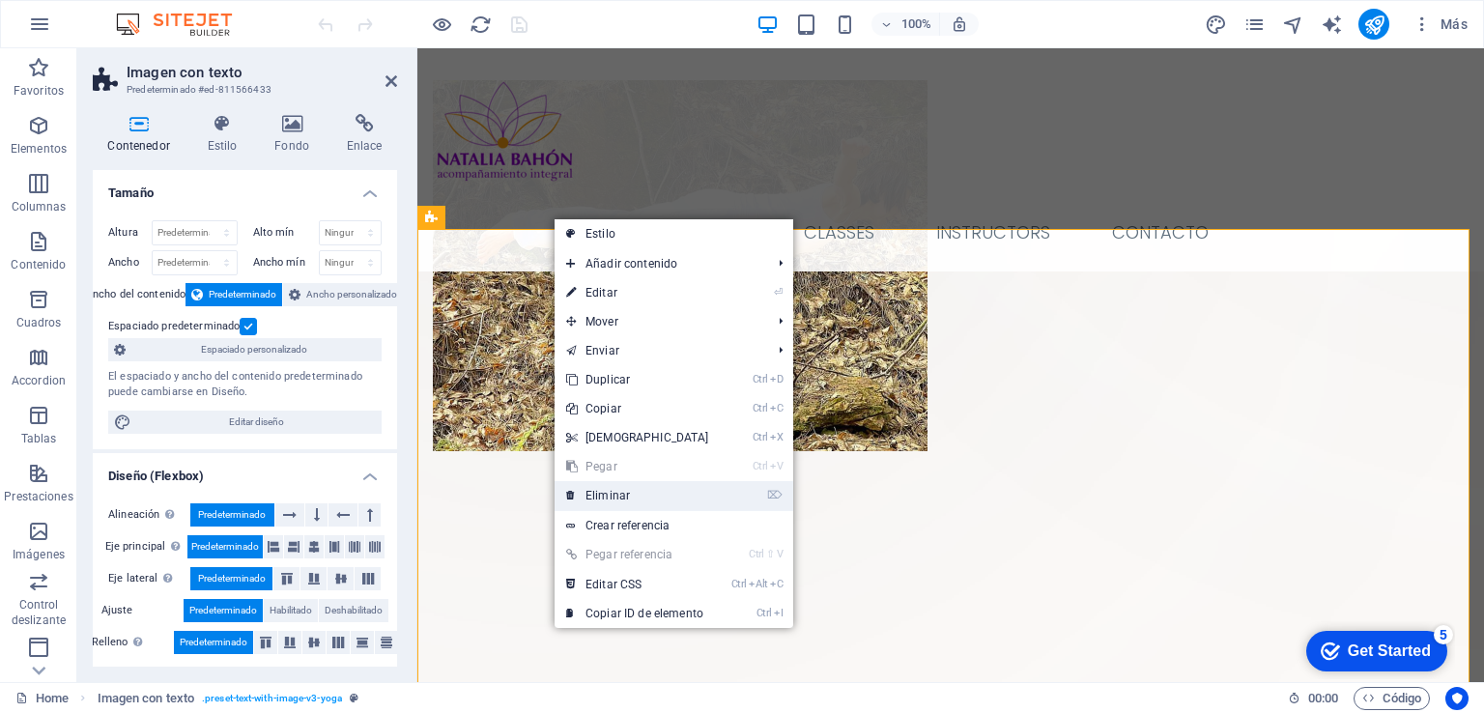
click at [640, 494] on link "⌦ Eliminar" at bounding box center [637, 495] width 166 height 29
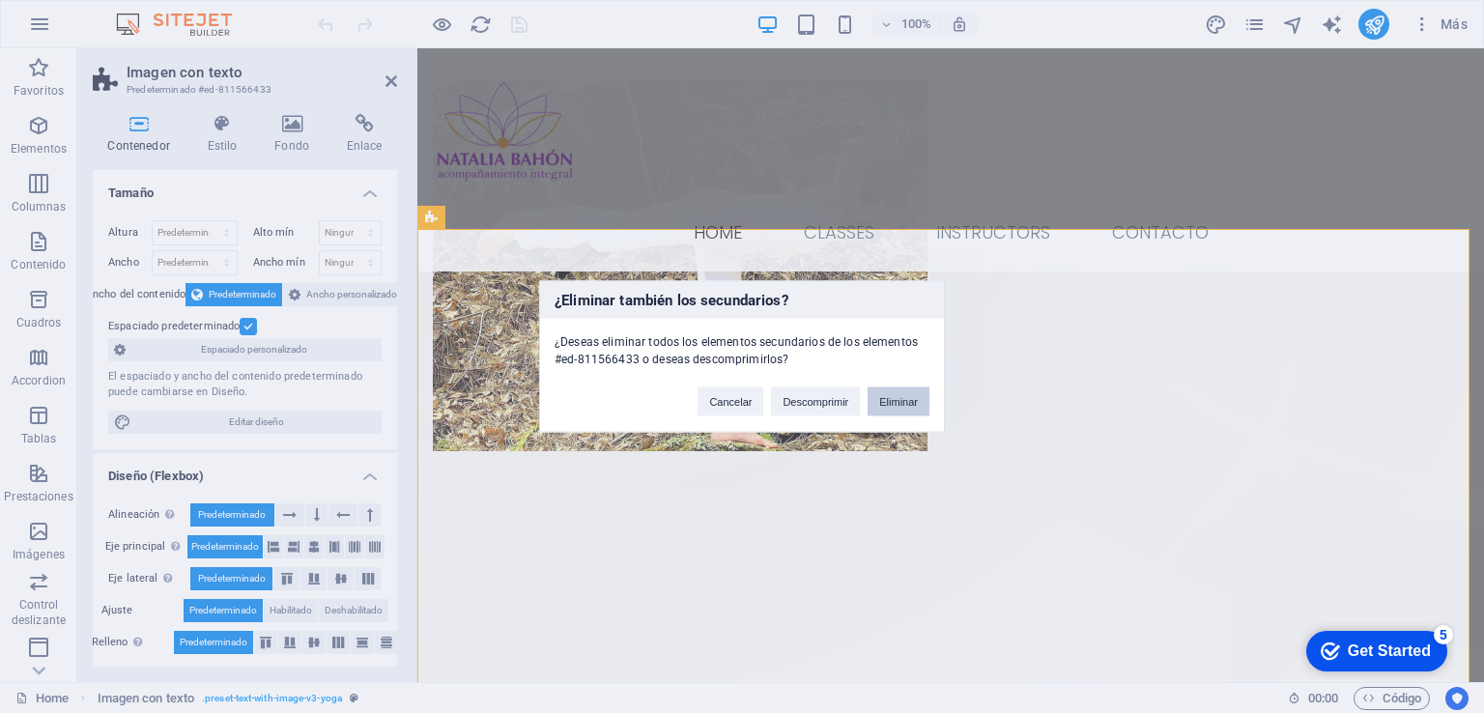
click at [889, 396] on button "Eliminar" at bounding box center [898, 401] width 62 height 29
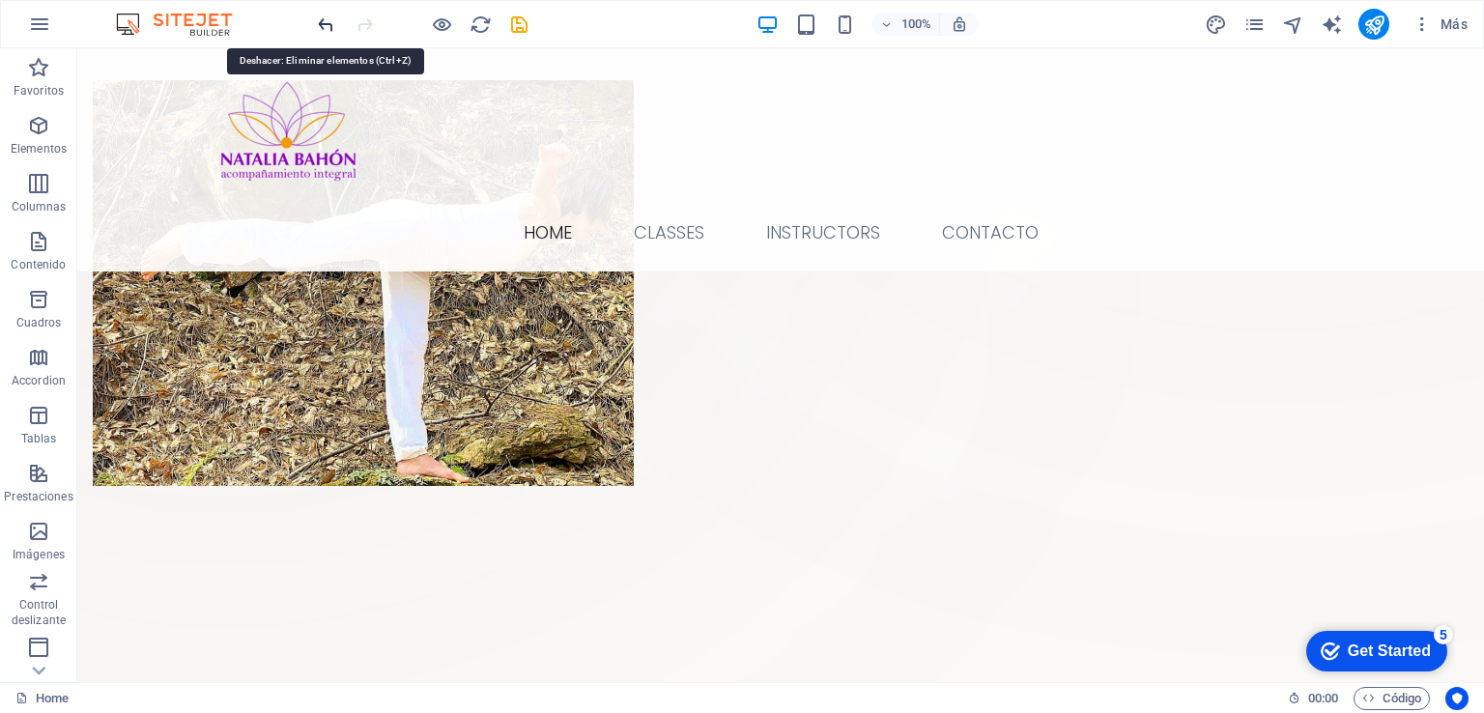
click at [325, 20] on icon "undo" at bounding box center [326, 25] width 22 height 22
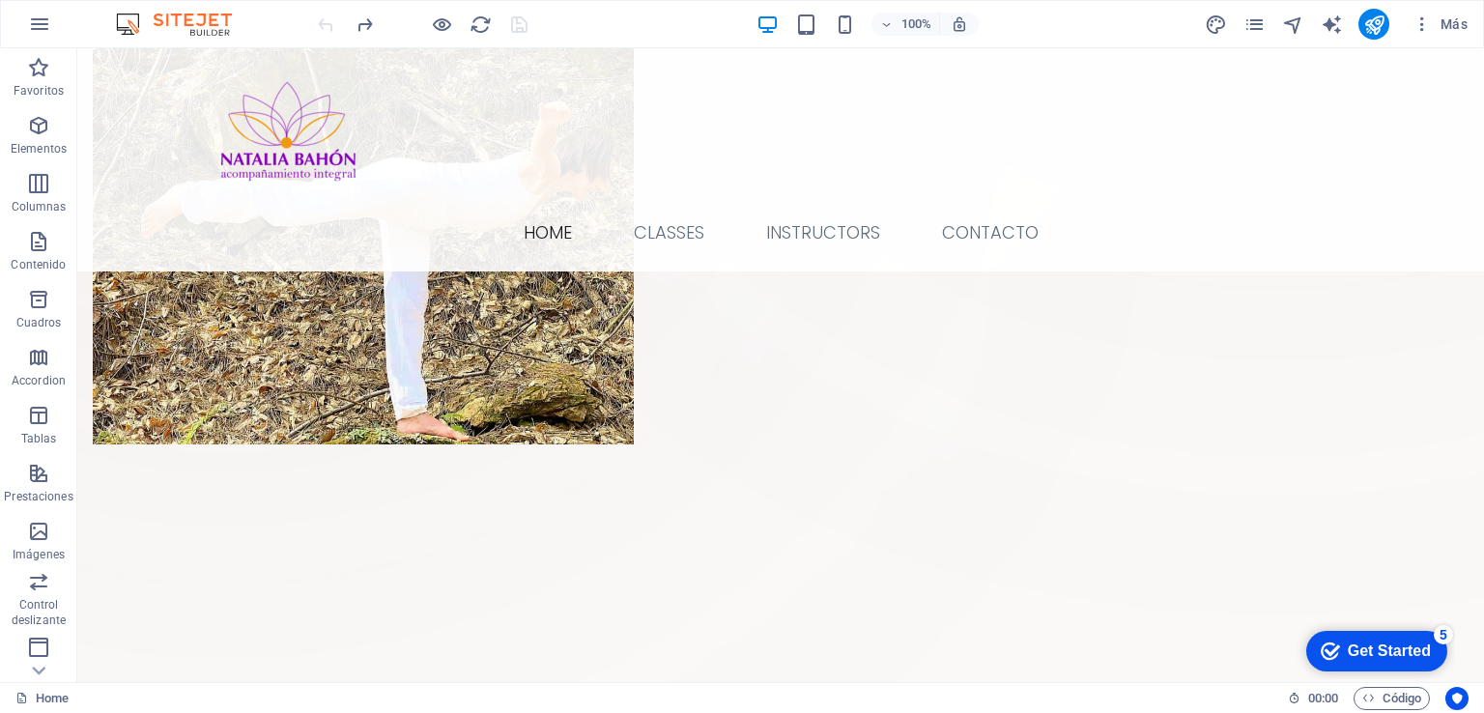
scroll to position [630, 0]
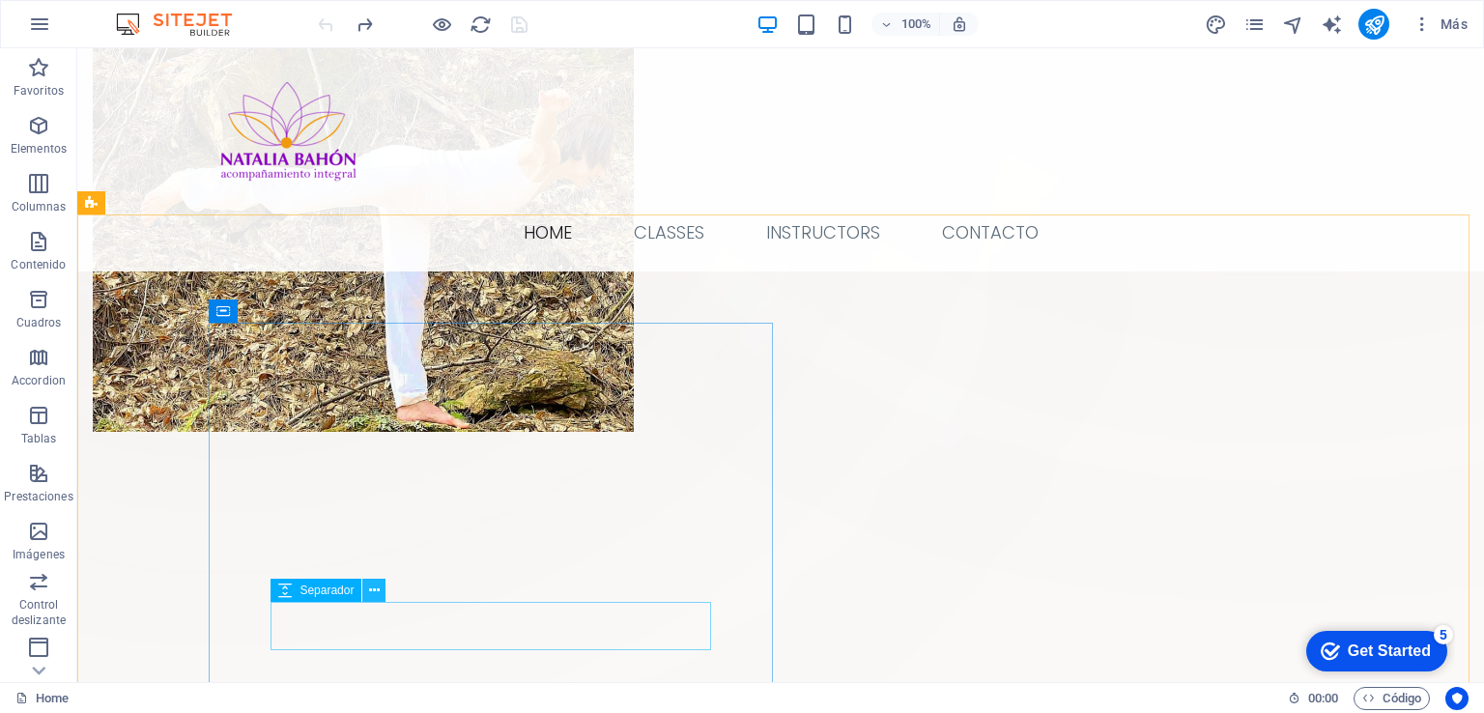
click at [372, 592] on icon at bounding box center [374, 591] width 11 height 20
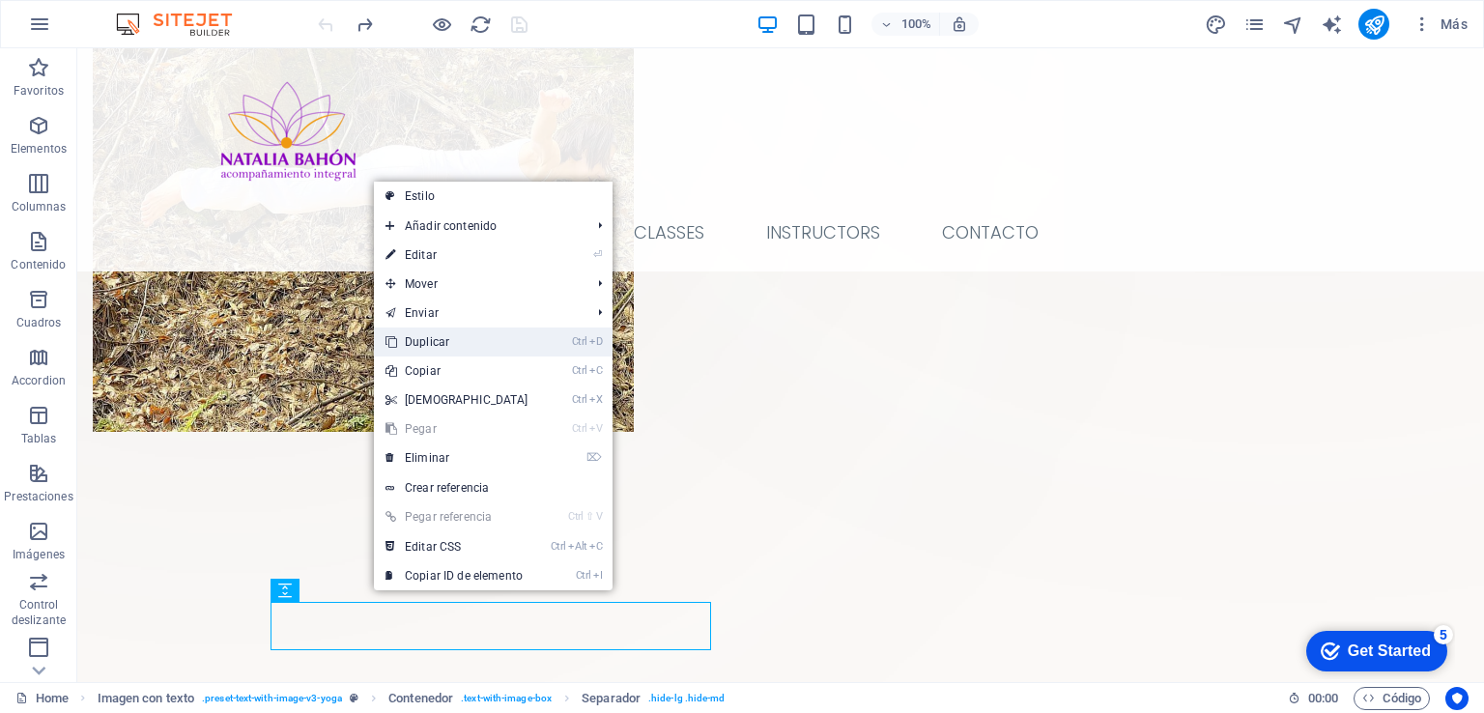
click at [452, 345] on link "Ctrl D Duplicar" at bounding box center [457, 341] width 166 height 29
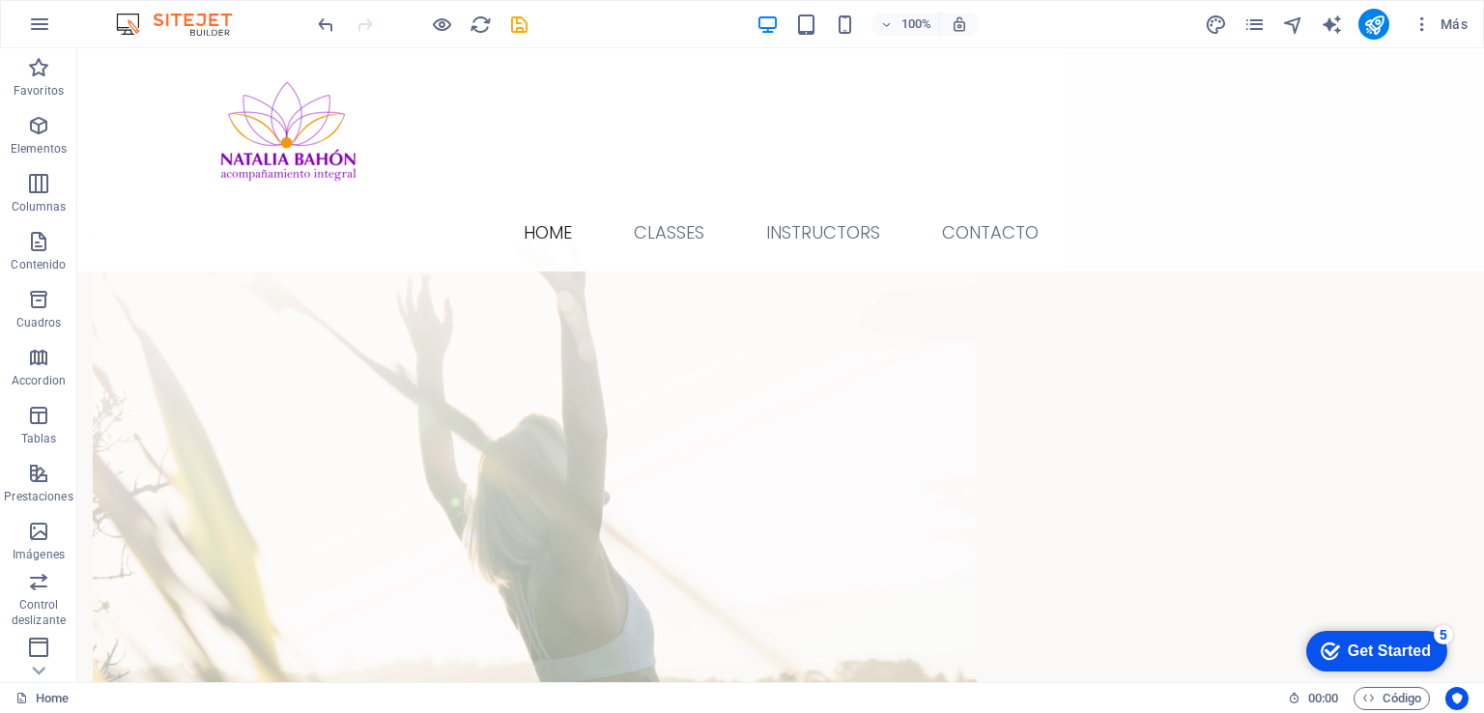
scroll to position [2083, 0]
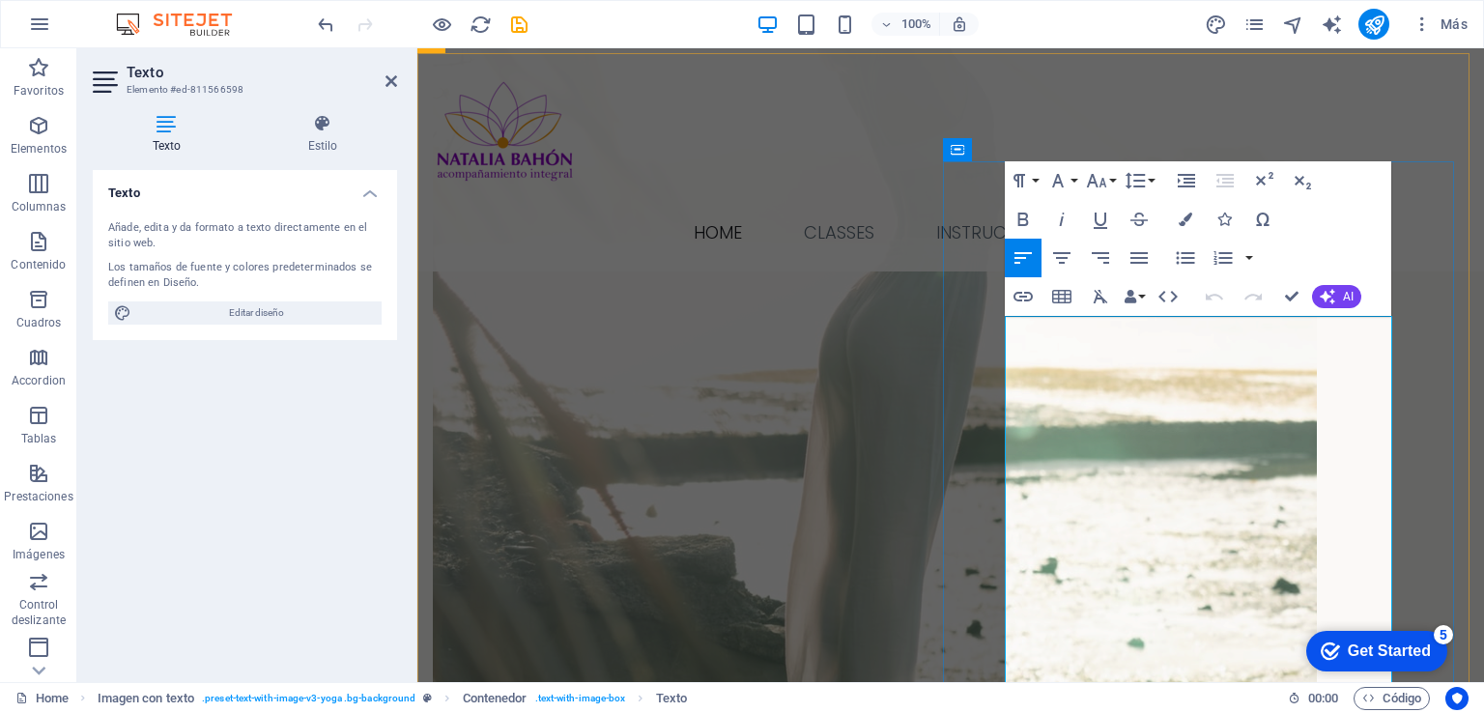
drag, startPoint x: 1241, startPoint y: 326, endPoint x: 1000, endPoint y: 326, distance: 241.5
click at [1023, 217] on icon "button" at bounding box center [1022, 219] width 23 height 23
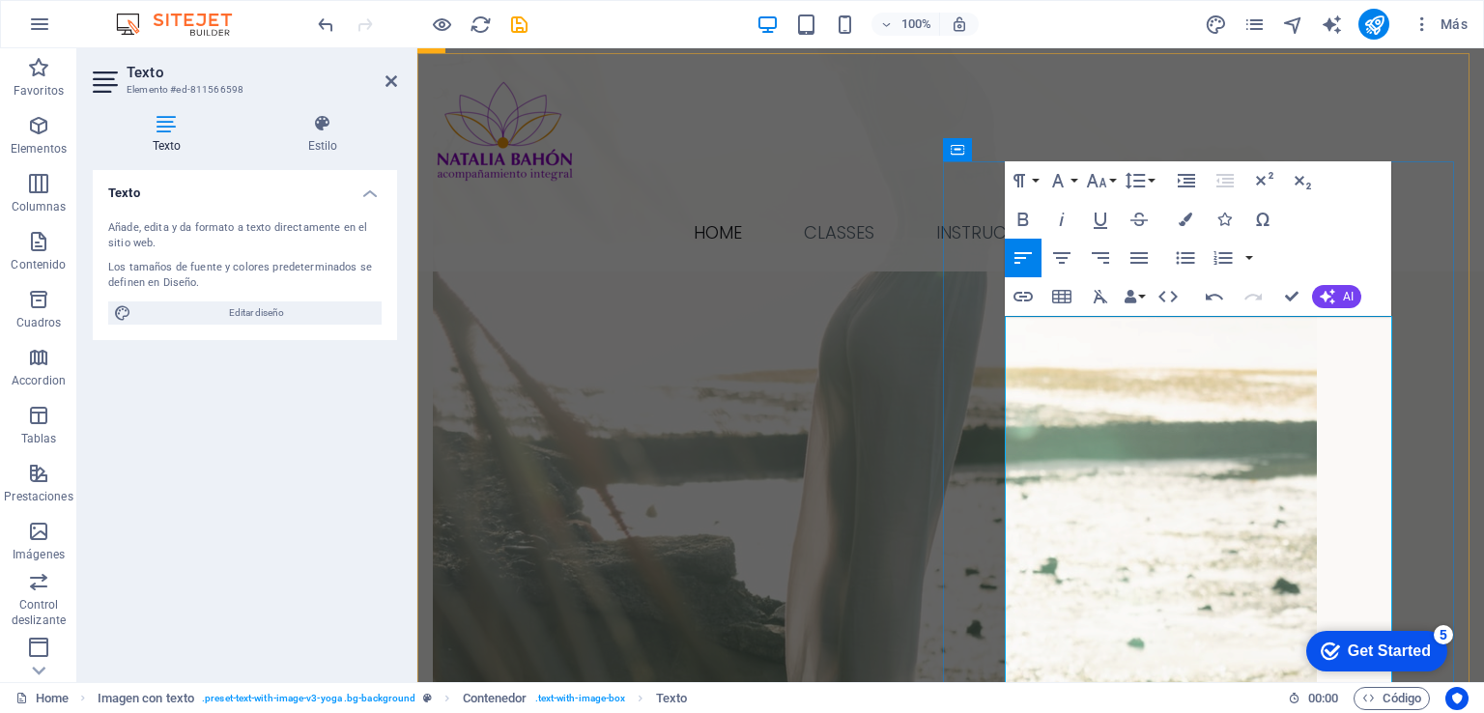
drag, startPoint x: 1222, startPoint y: 537, endPoint x: 1005, endPoint y: 542, distance: 217.4
click at [1022, 219] on icon "button" at bounding box center [1023, 220] width 11 height 14
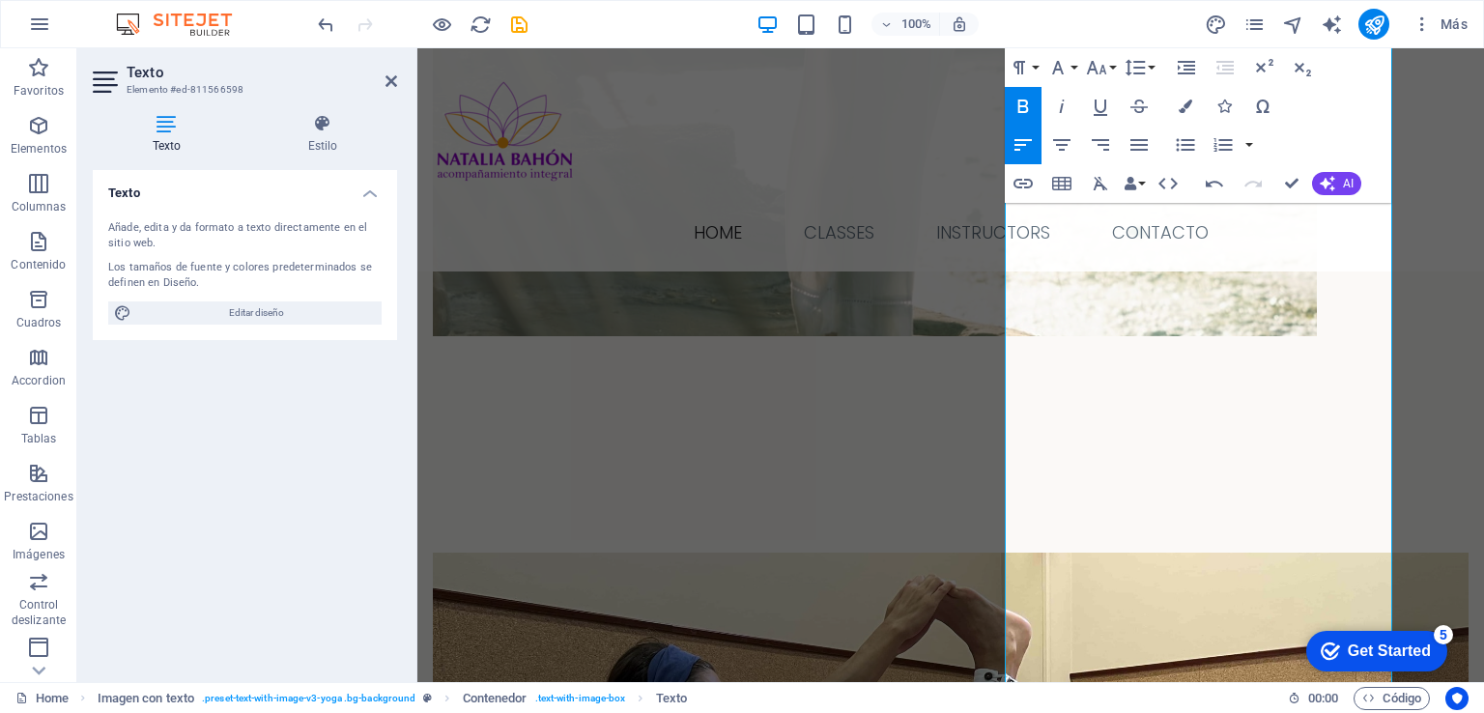
scroll to position [2854, 0]
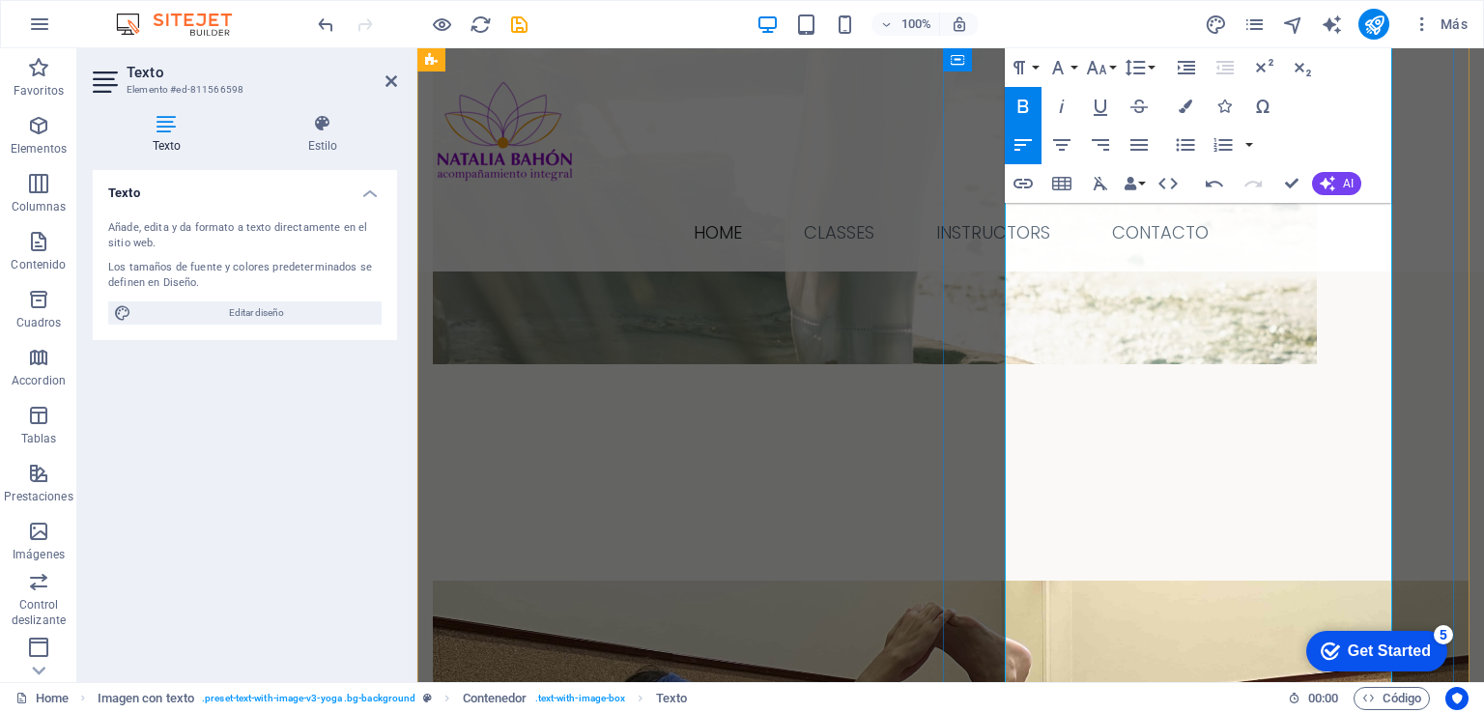
drag, startPoint x: 1270, startPoint y: 360, endPoint x: 995, endPoint y: 363, distance: 275.3
click at [1021, 110] on icon "button" at bounding box center [1022, 106] width 23 height 23
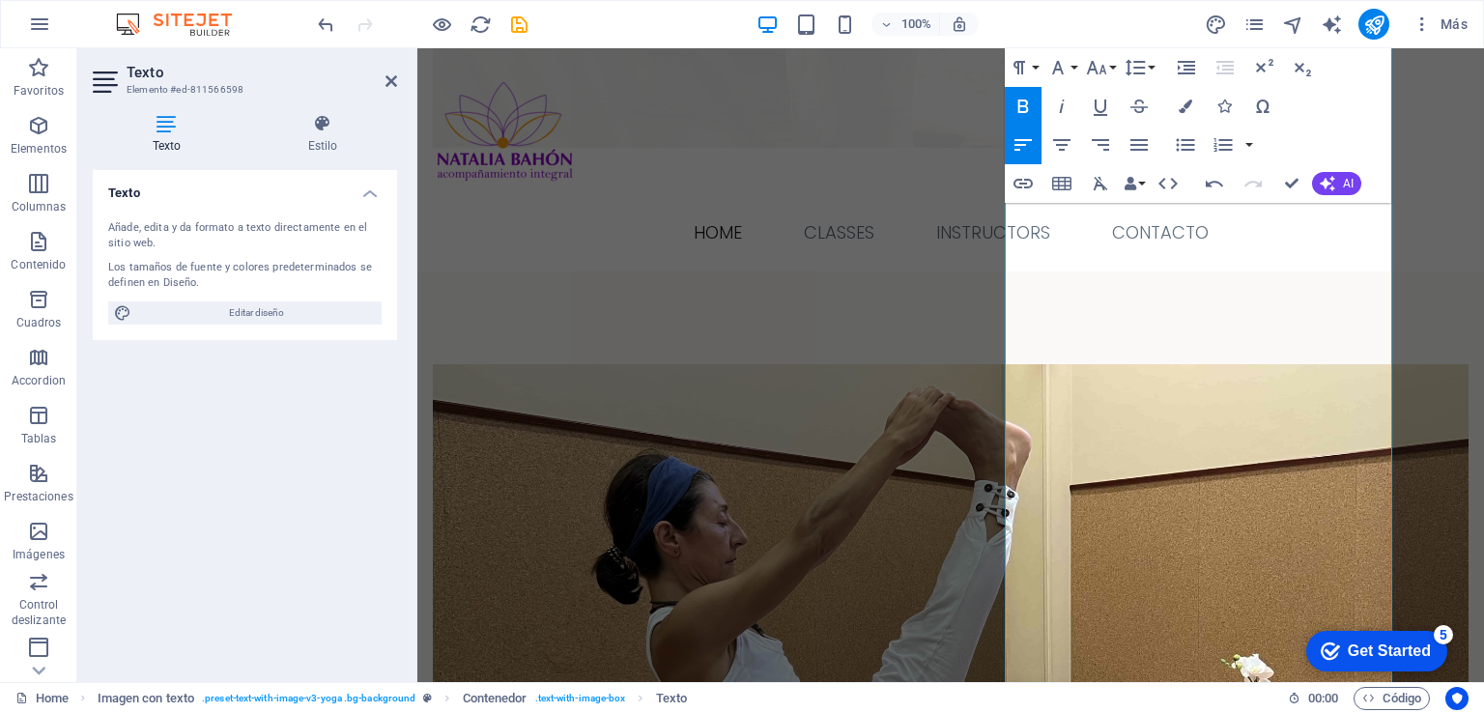
scroll to position [3083, 0]
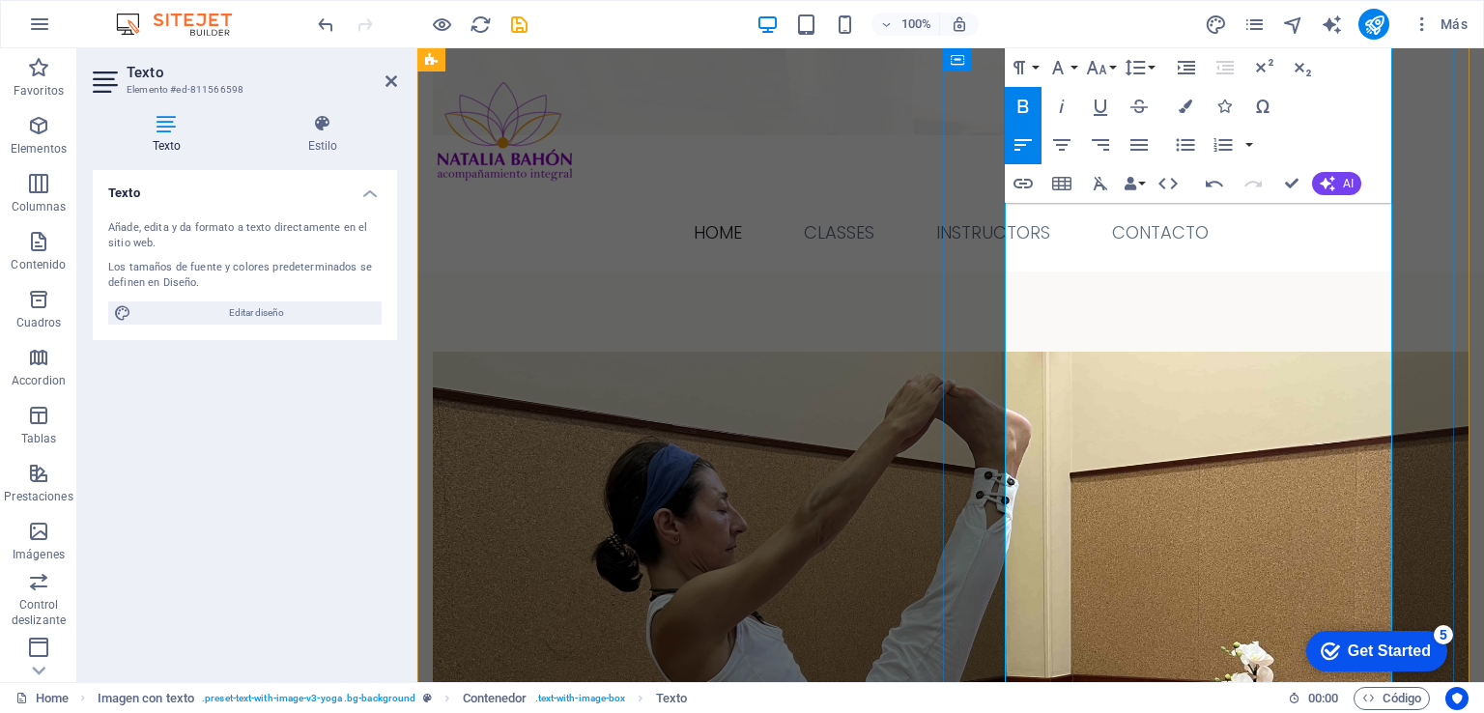
drag, startPoint x: 1303, startPoint y: 397, endPoint x: 993, endPoint y: 391, distance: 310.1
click at [1021, 108] on icon "button" at bounding box center [1022, 106] width 23 height 23
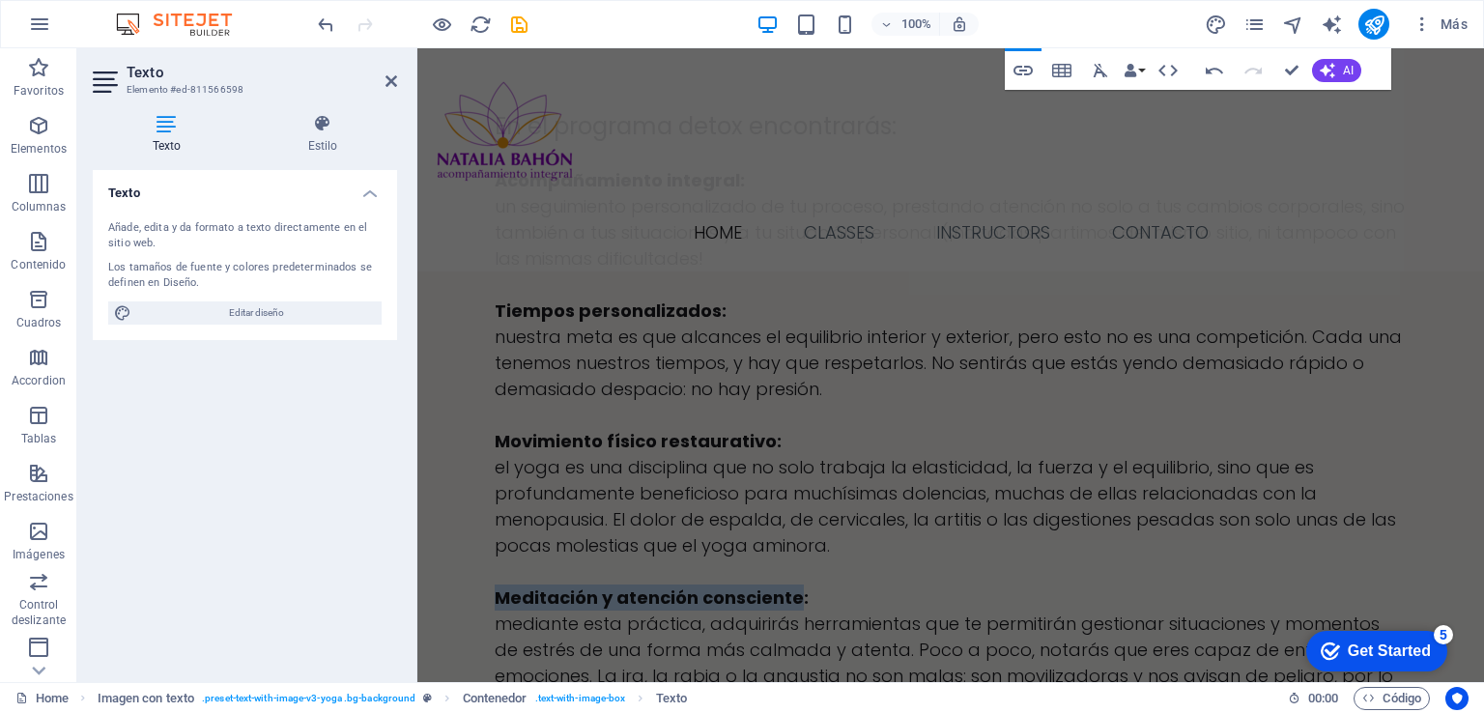
scroll to position [3973, 0]
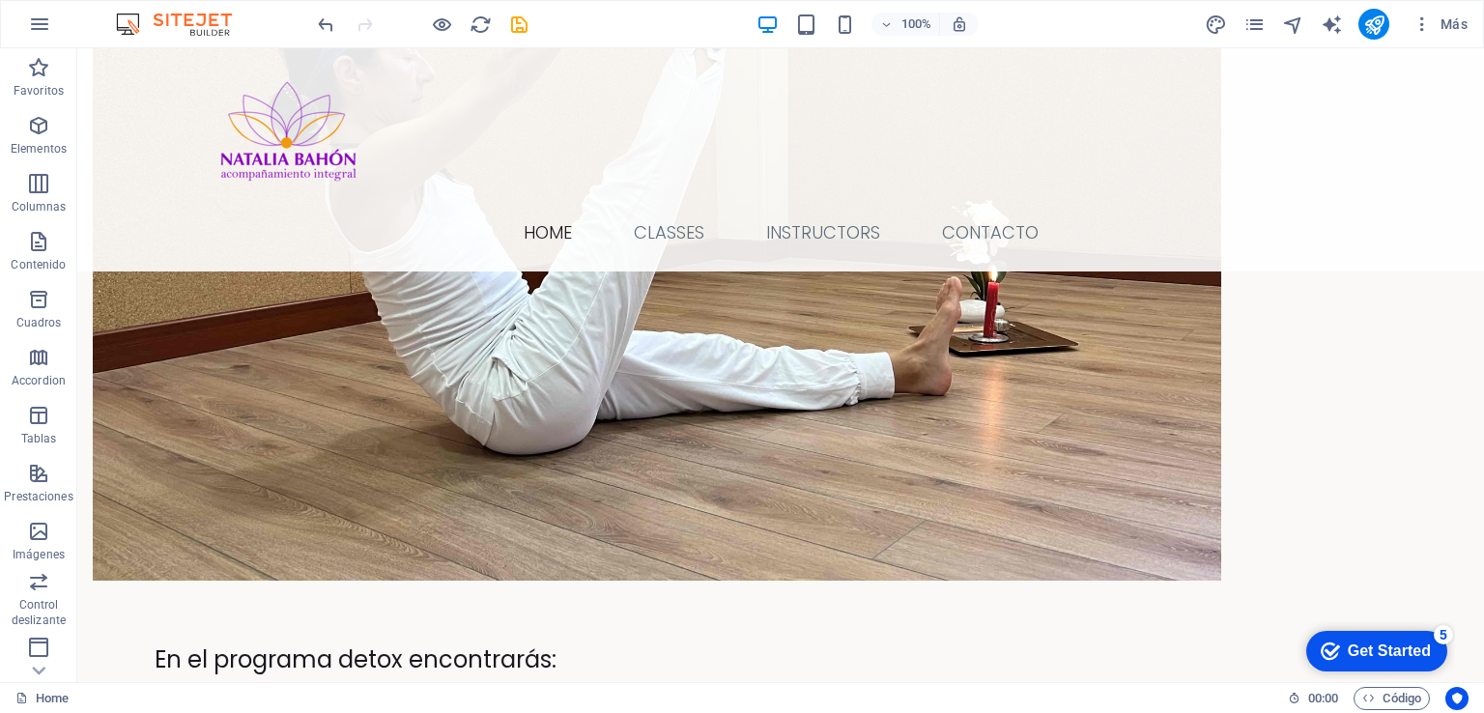
scroll to position [3495, 0]
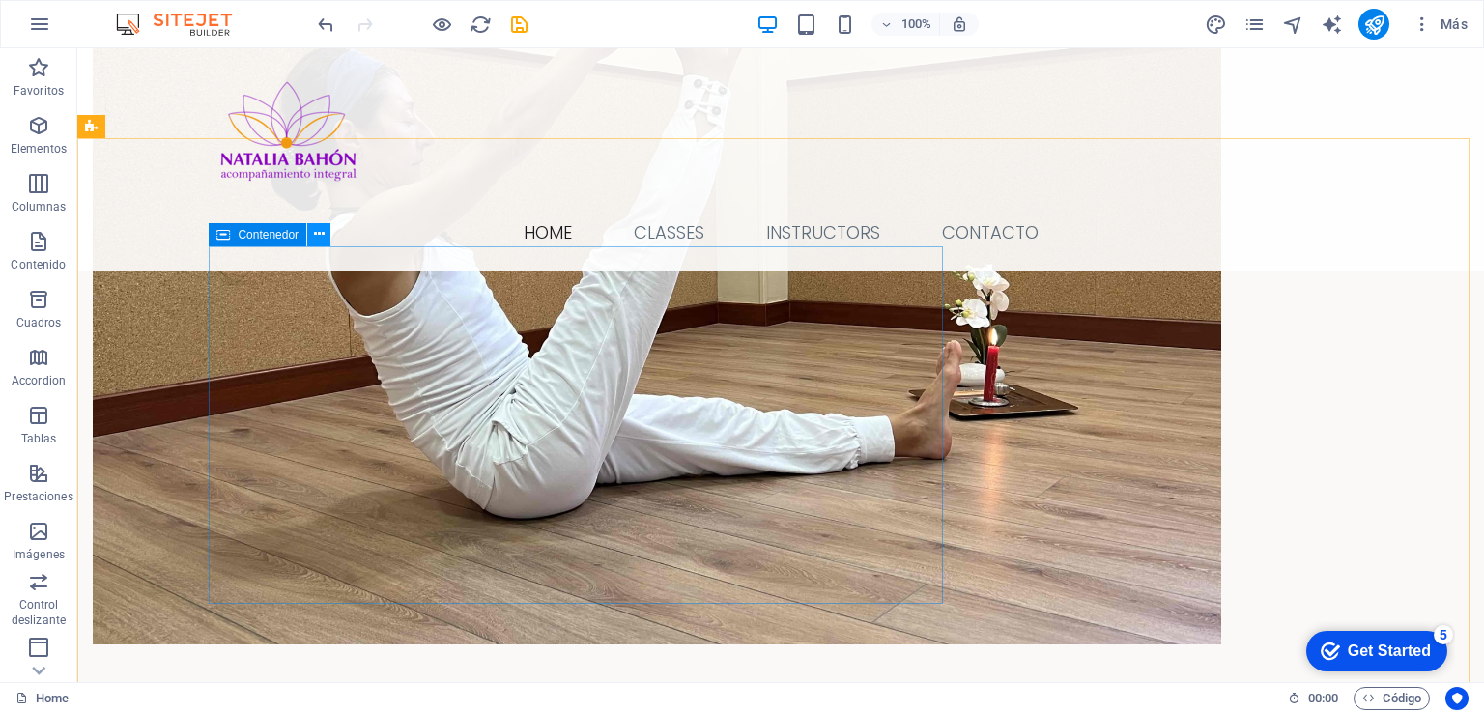
click at [317, 233] on icon at bounding box center [319, 234] width 11 height 20
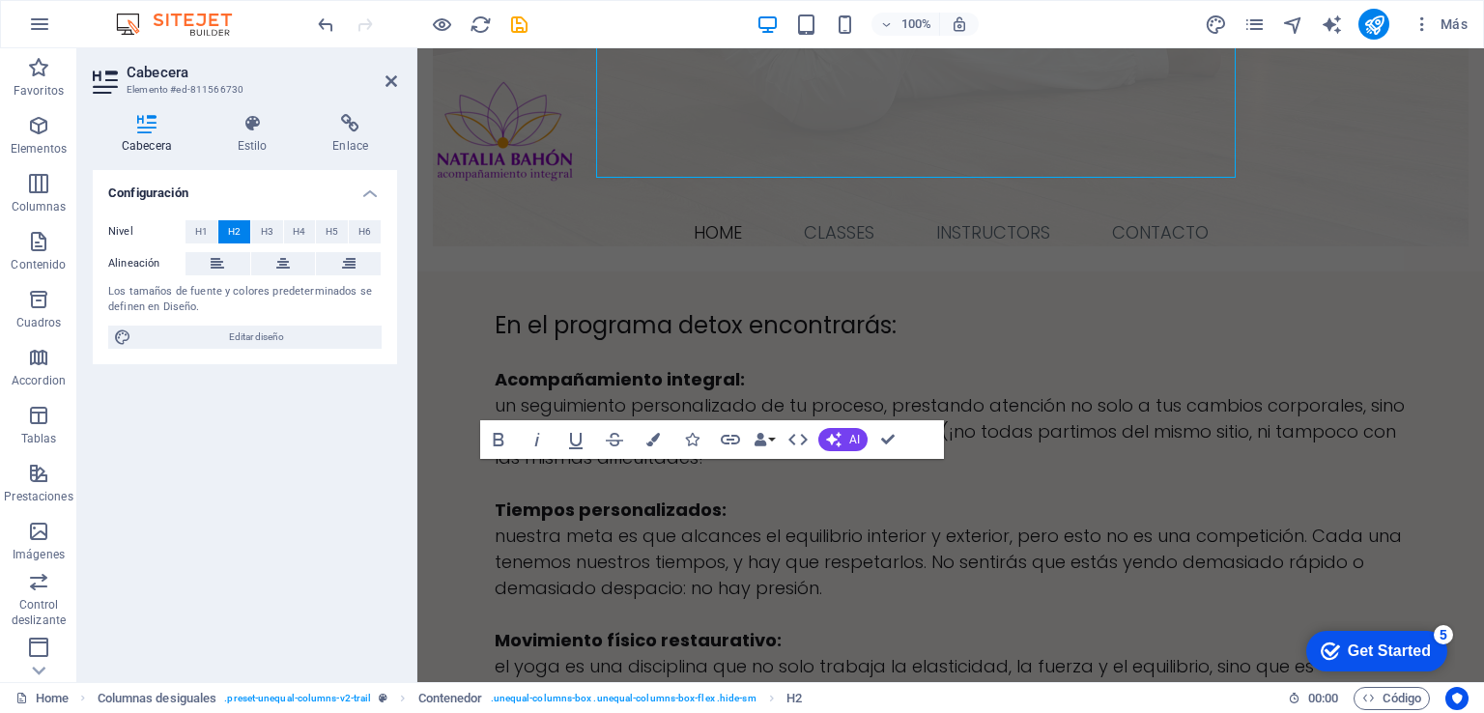
drag, startPoint x: 201, startPoint y: 277, endPoint x: 278, endPoint y: 326, distance: 91.1
click at [278, 326] on div "Cabecera Elemento #ed-811566730 Cabecera Estilo Enlace Configuración Nivel H1 H…" at bounding box center [780, 365] width 1406 height 634
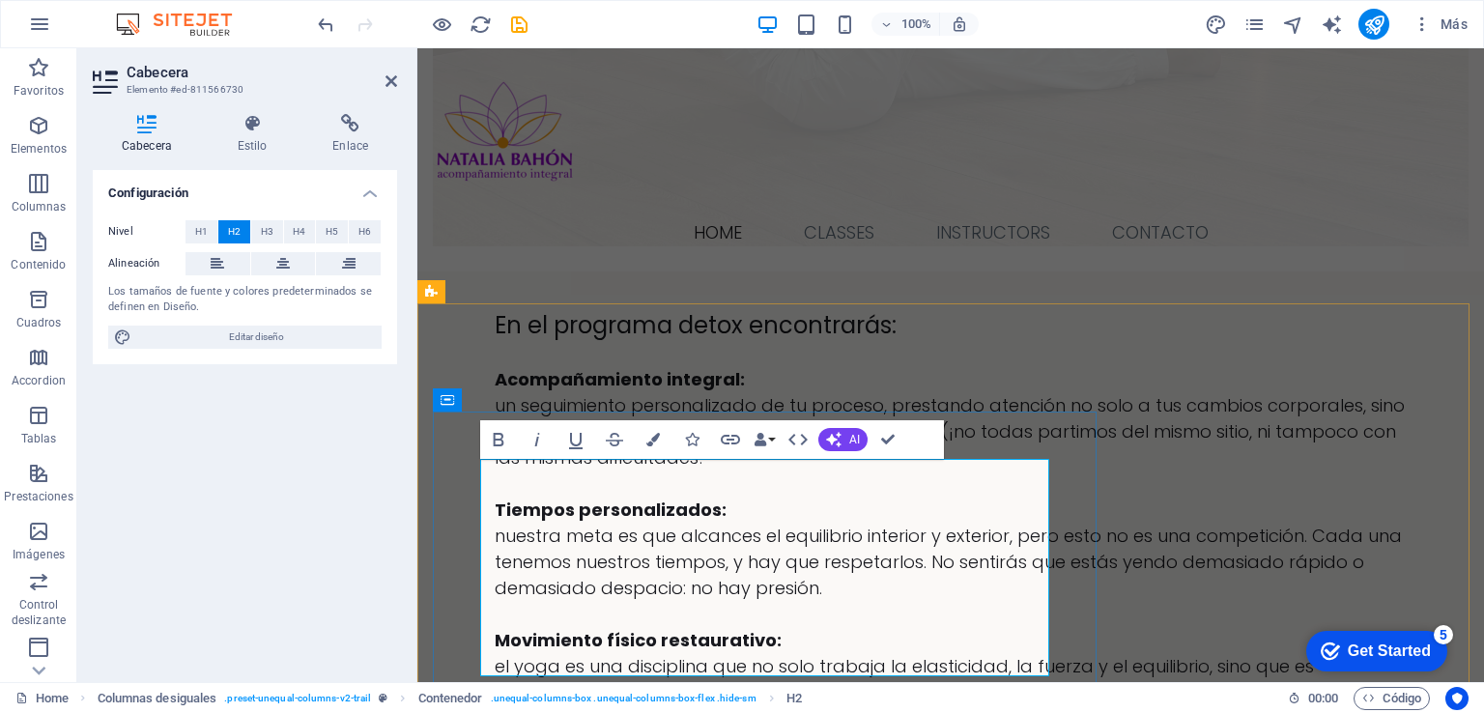
drag, startPoint x: 486, startPoint y: 488, endPoint x: 1026, endPoint y: 635, distance: 559.6
copy h2 "Programas de Yoga y Mindfulness para el Bienestar Integral"
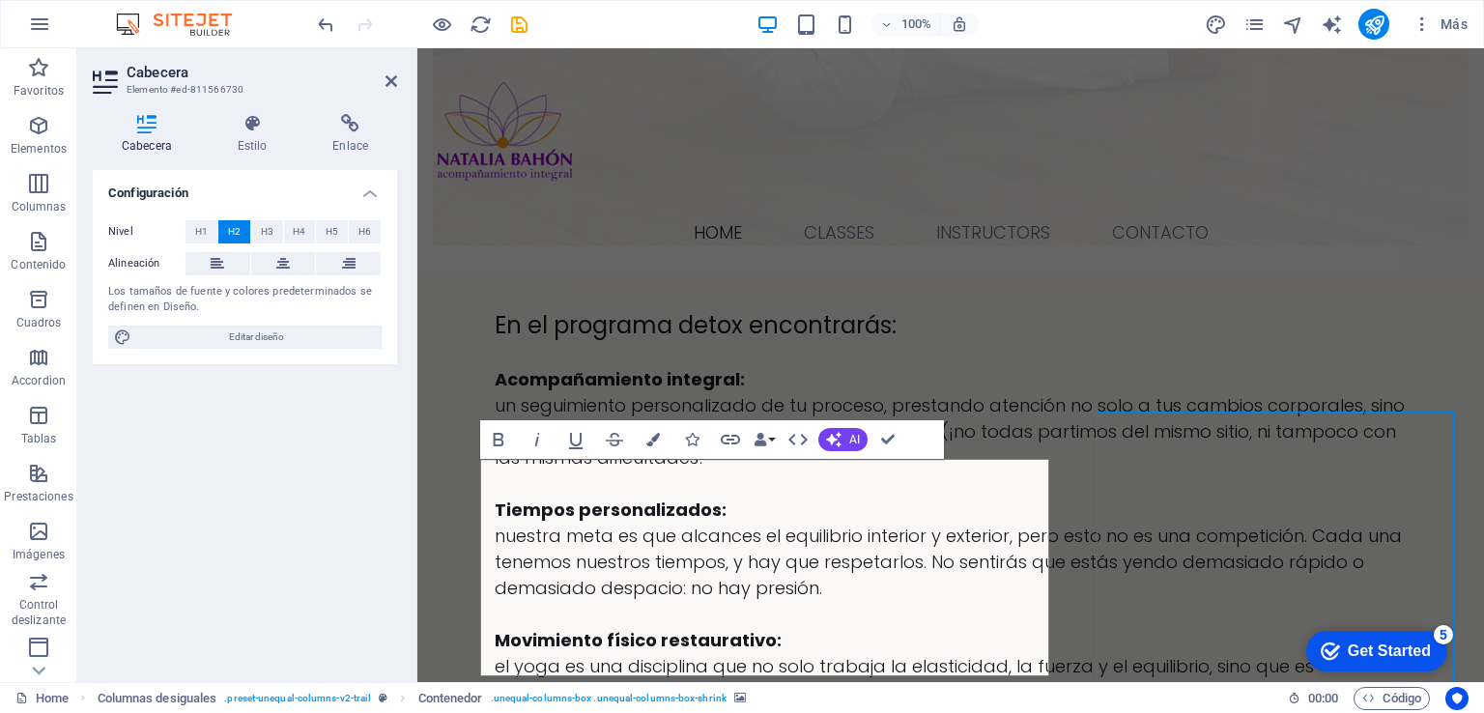
scroll to position [3495, 0]
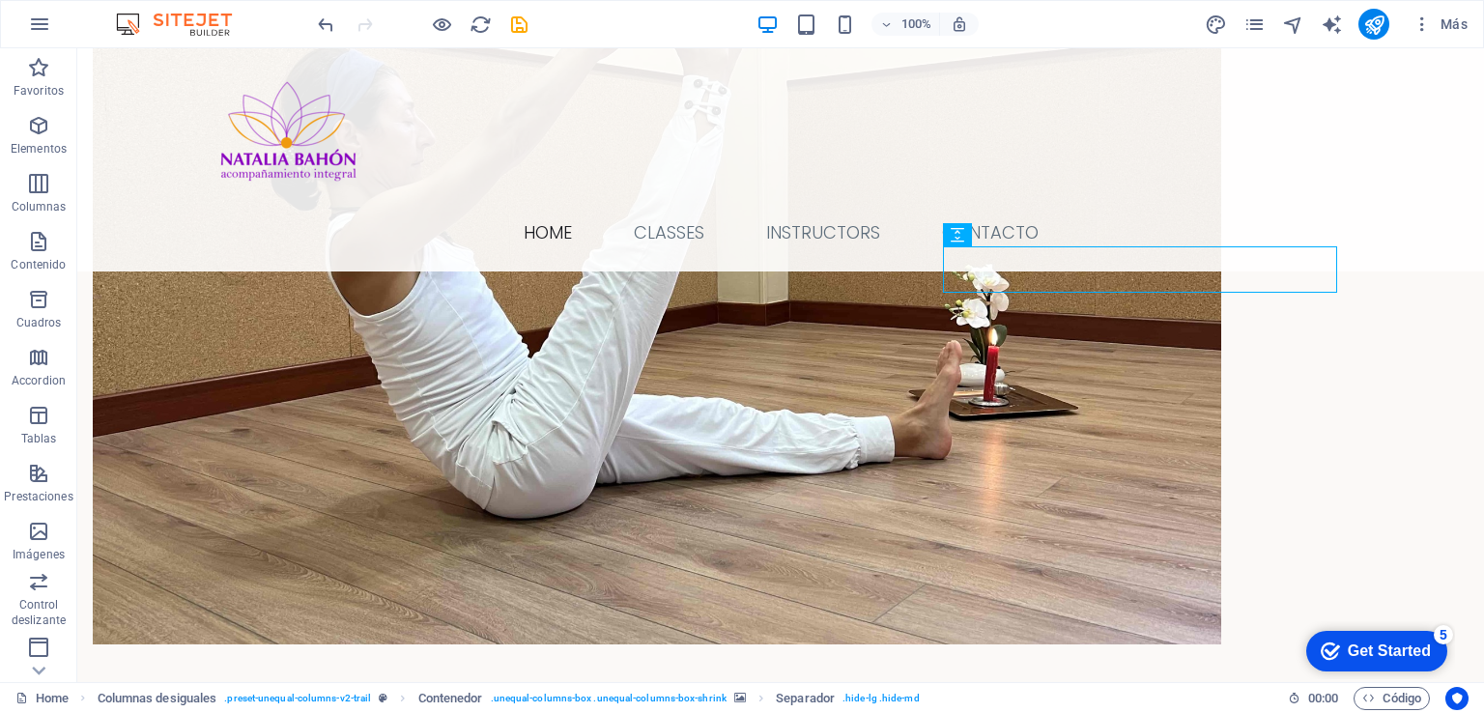
drag, startPoint x: 1066, startPoint y: 245, endPoint x: 966, endPoint y: 240, distance: 100.6
click at [966, 240] on div "Separador" at bounding box center [957, 234] width 29 height 23
click at [1080, 233] on icon at bounding box center [1080, 234] width 11 height 20
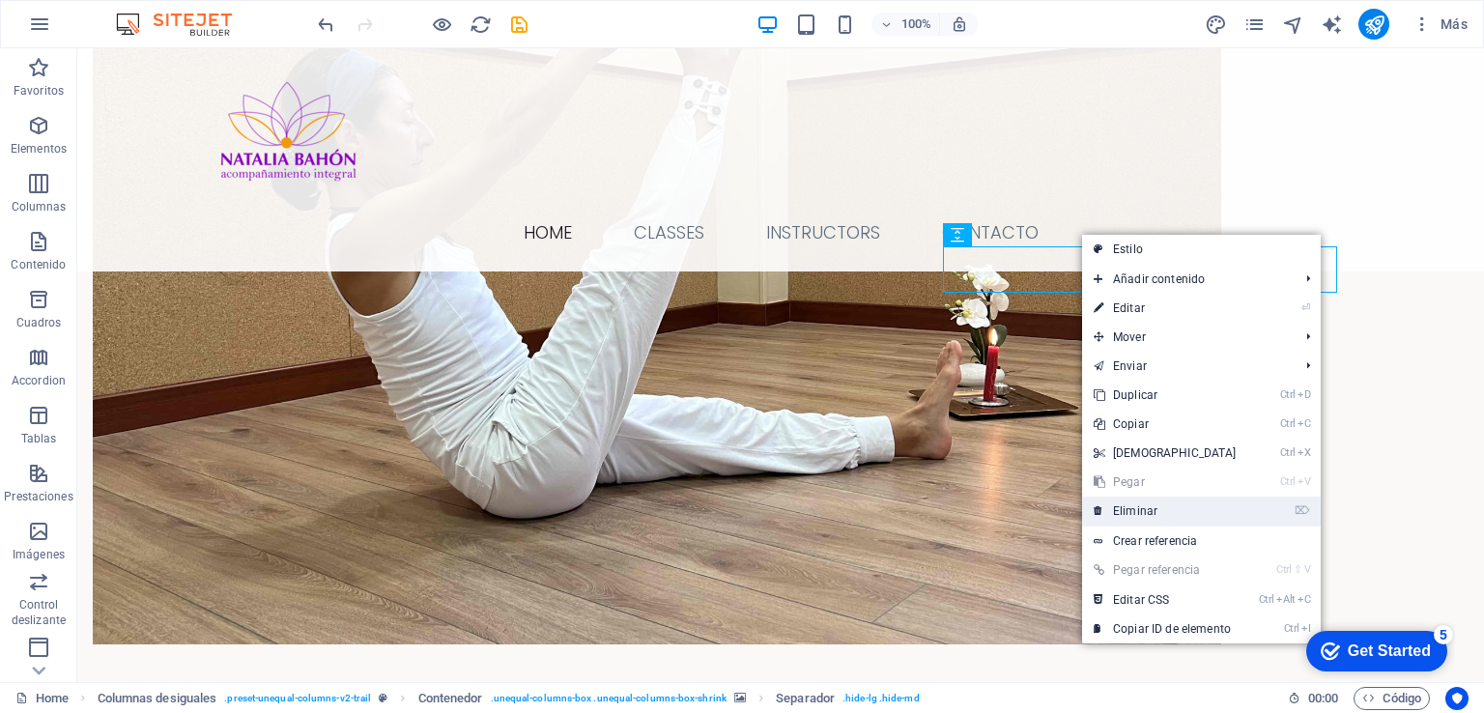
click at [1151, 505] on link "⌦ Eliminar" at bounding box center [1165, 511] width 166 height 29
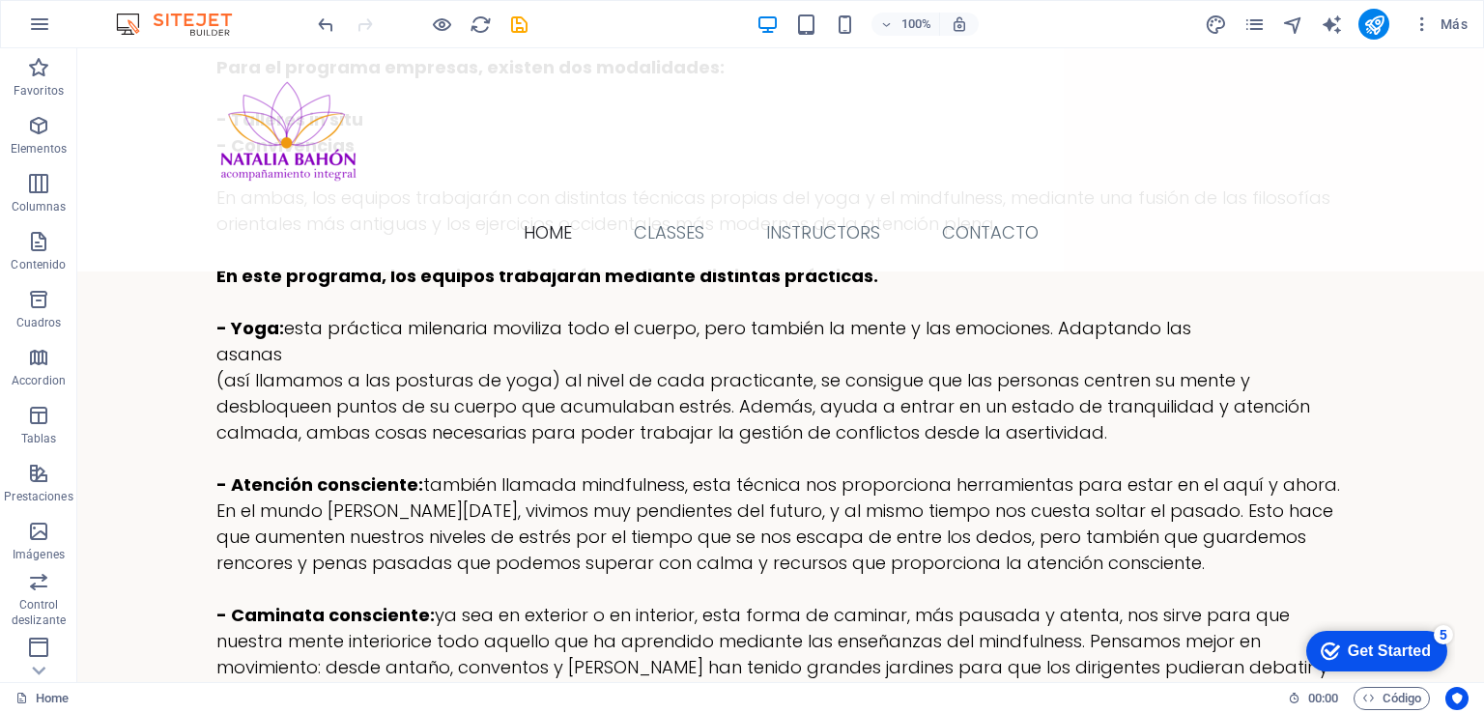
scroll to position [6843, 0]
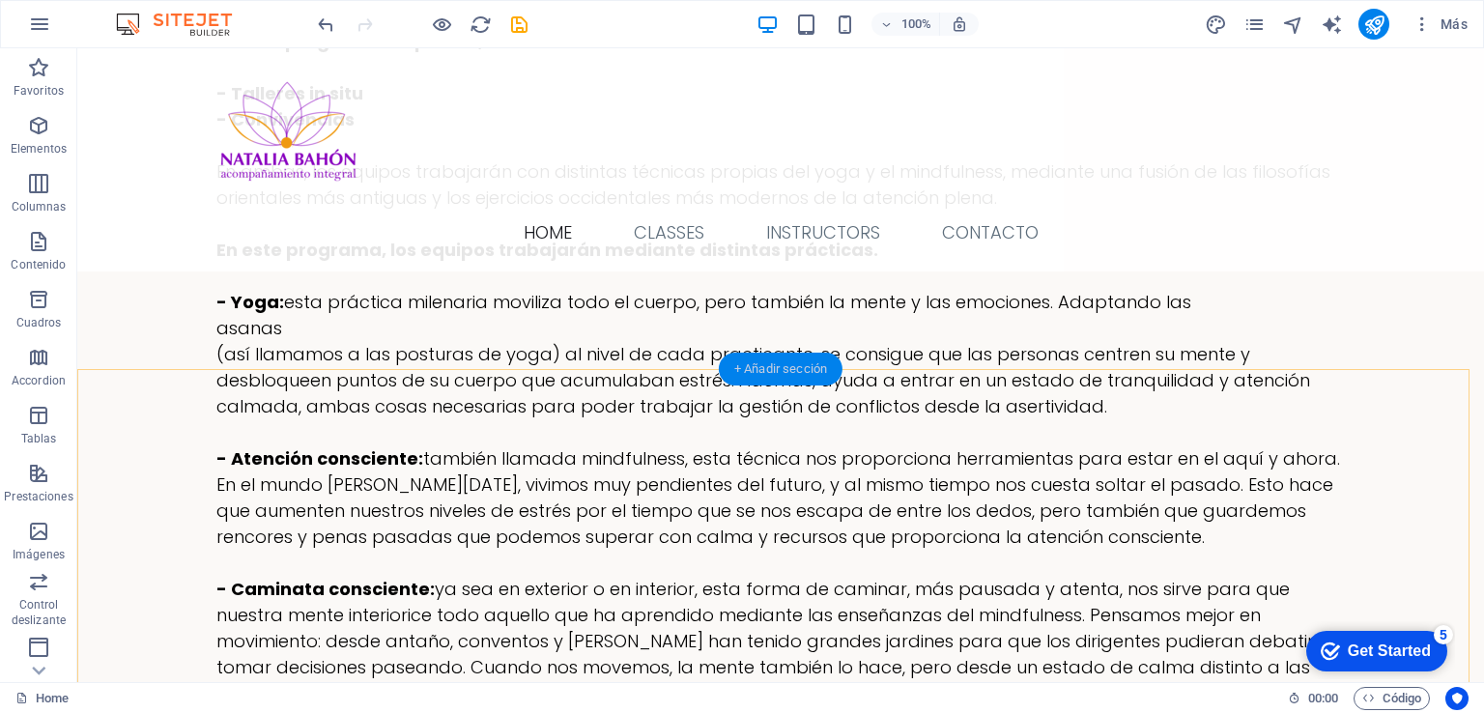
click at [737, 368] on div "+ Añadir sección" at bounding box center [781, 369] width 124 height 33
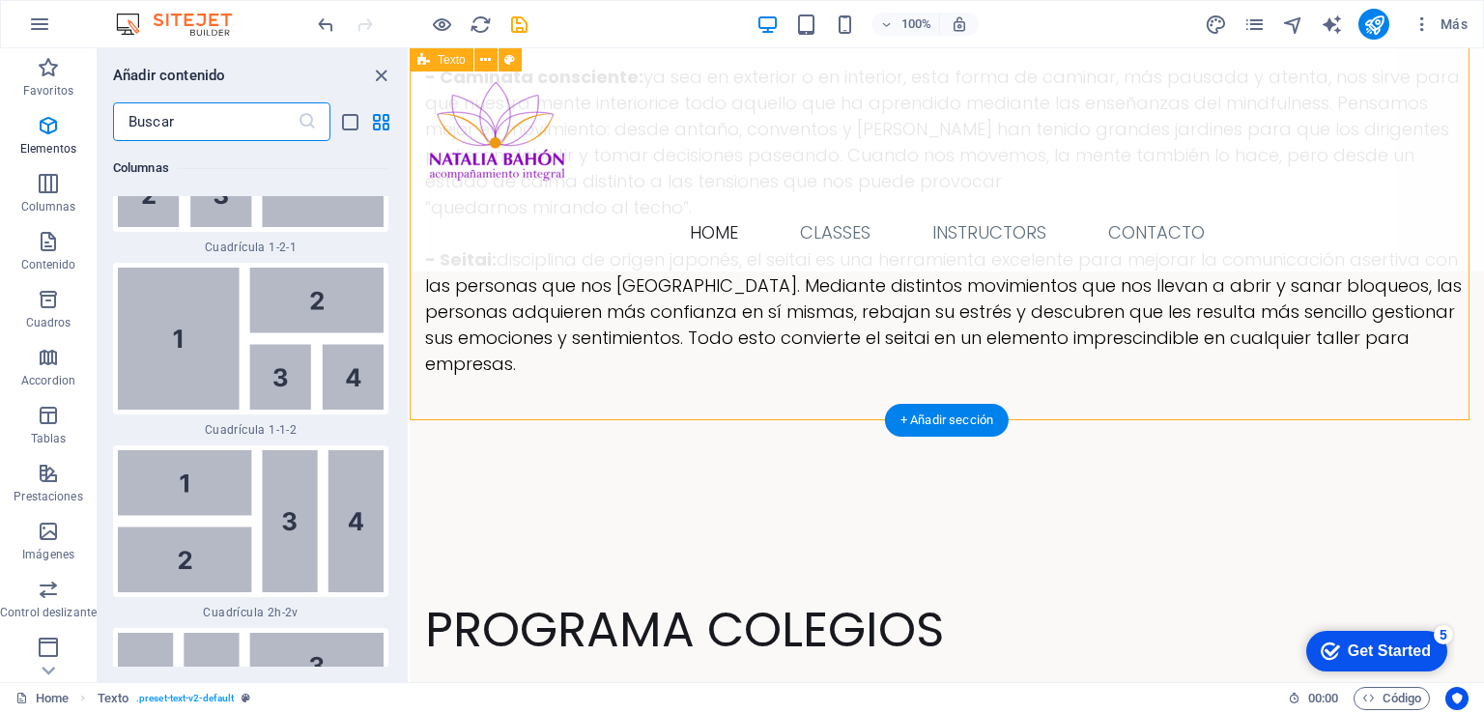
scroll to position [6136, 0]
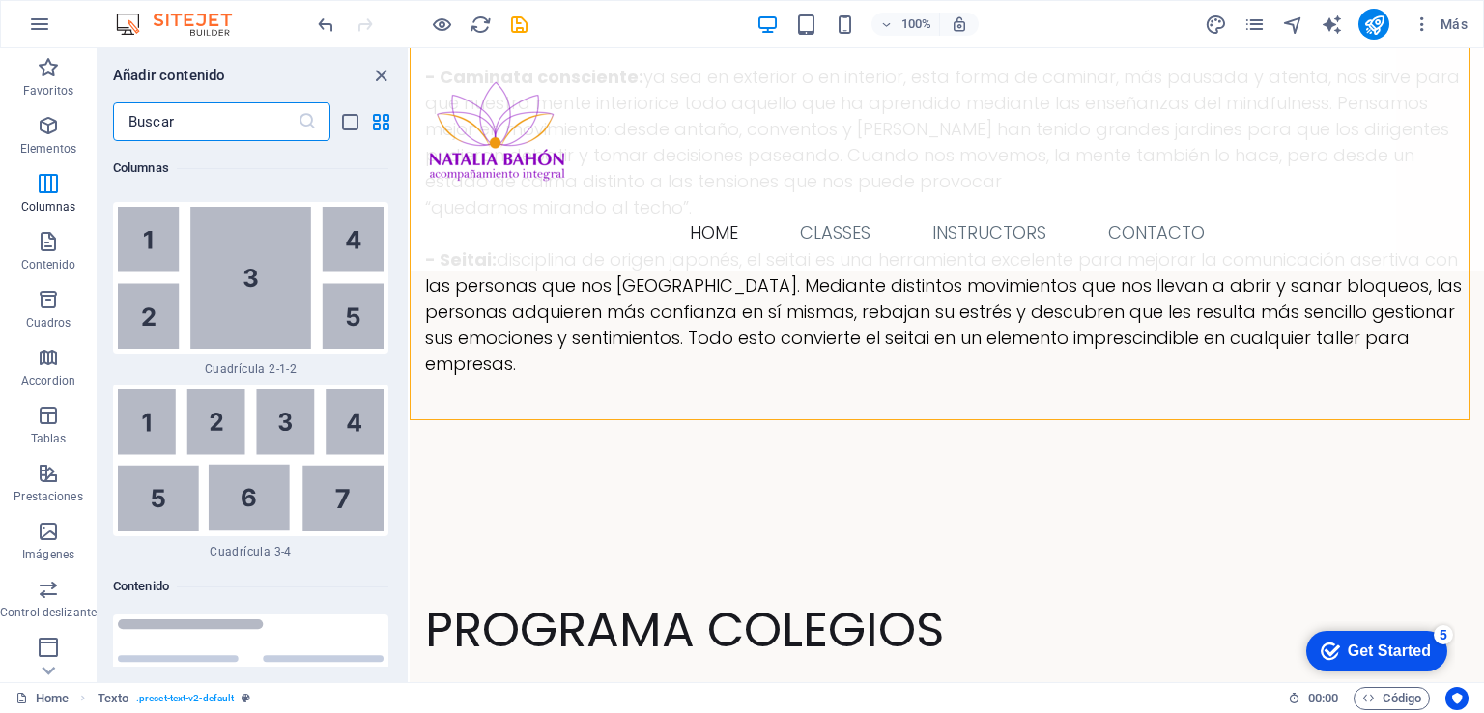
click at [205, 128] on input "text" at bounding box center [205, 121] width 185 height 39
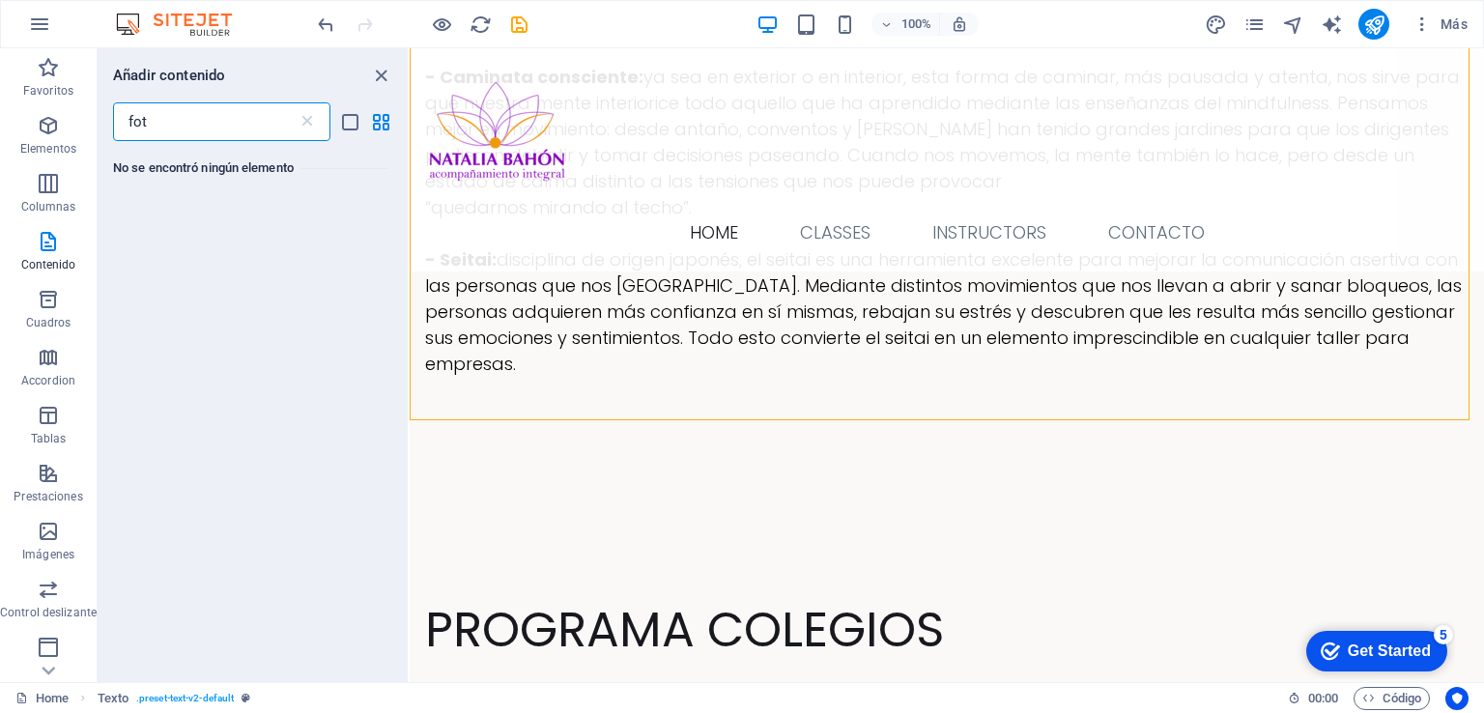
scroll to position [0, 0]
type input "foto"
click at [51, 533] on icon "button" at bounding box center [48, 531] width 23 height 23
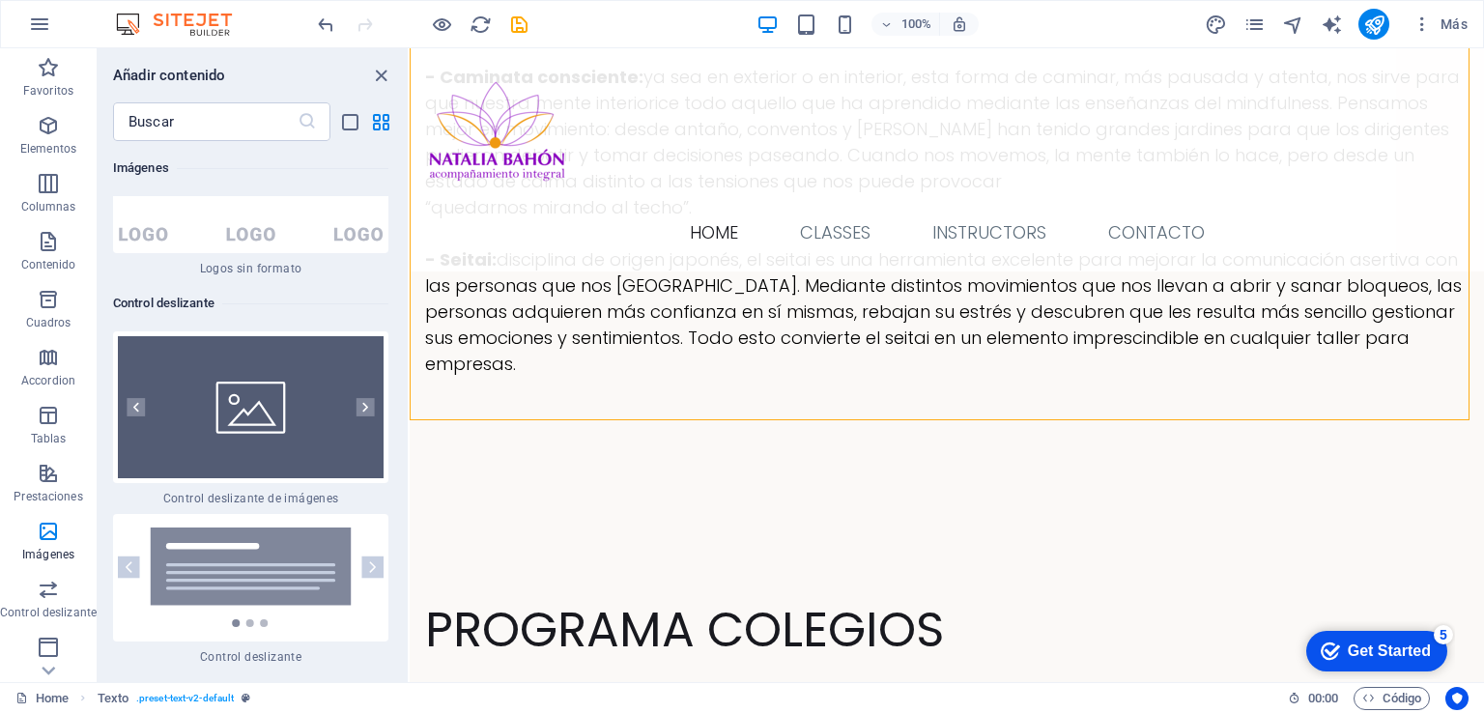
scroll to position [21871, 0]
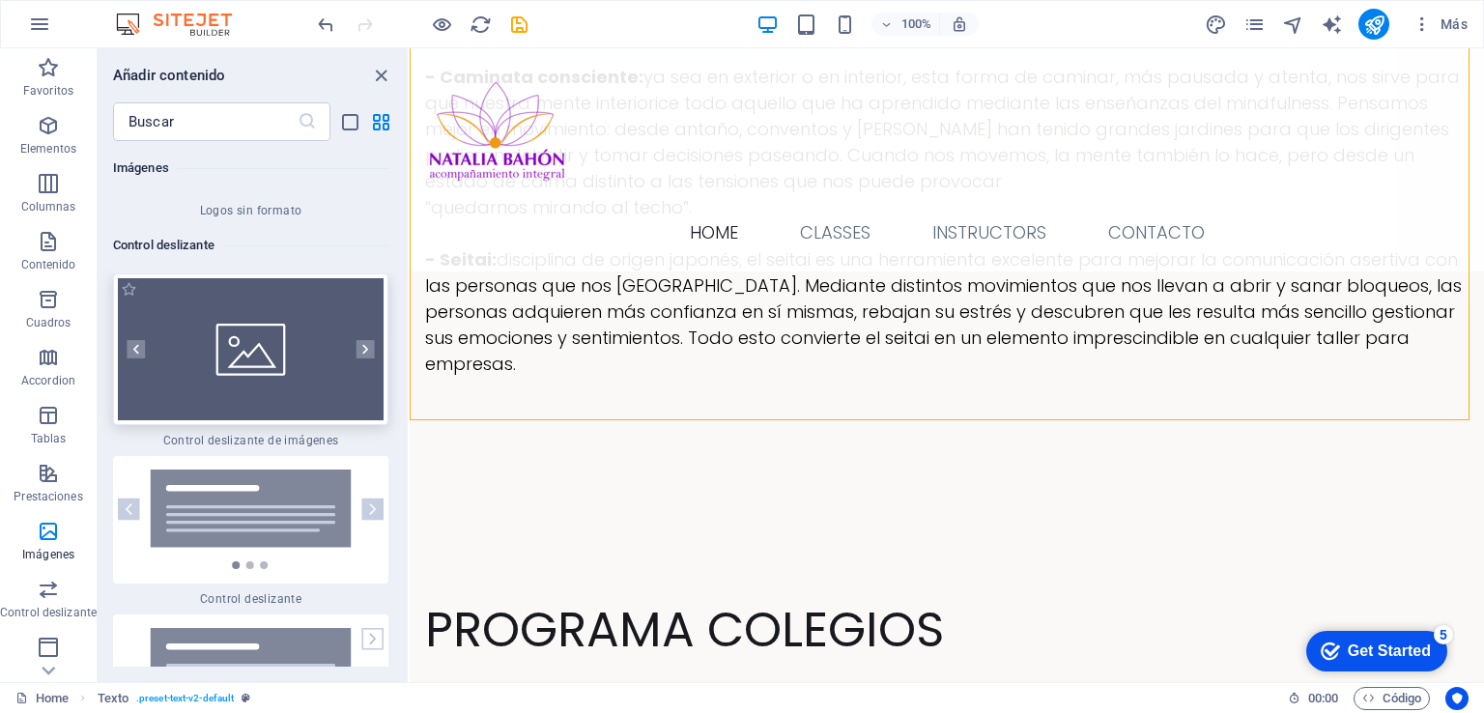
click at [286, 404] on img at bounding box center [251, 349] width 266 height 142
click at [410, 404] on div "Arrastra aquí para reemplazar el contenido existente. Si quieres crear un eleme…" at bounding box center [947, 365] width 1074 height 634
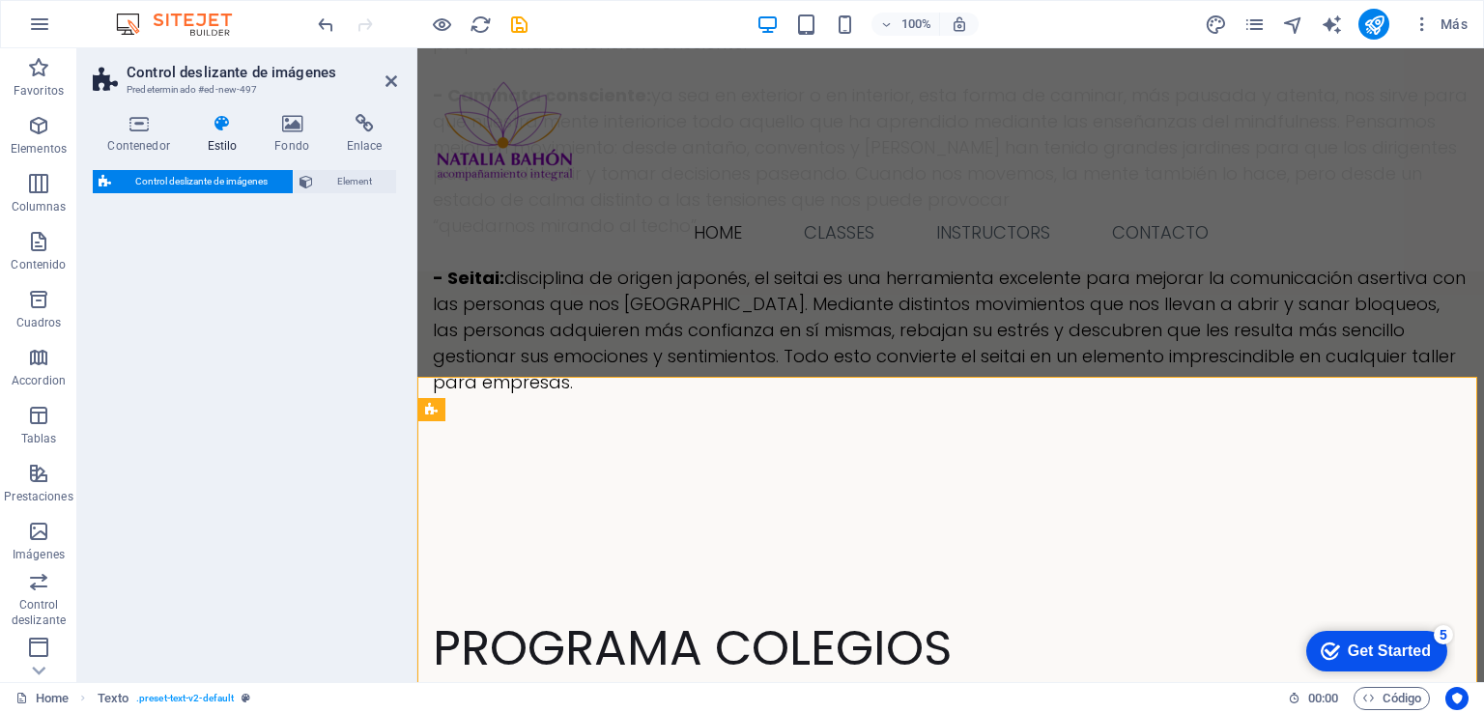
scroll to position [7393, 0]
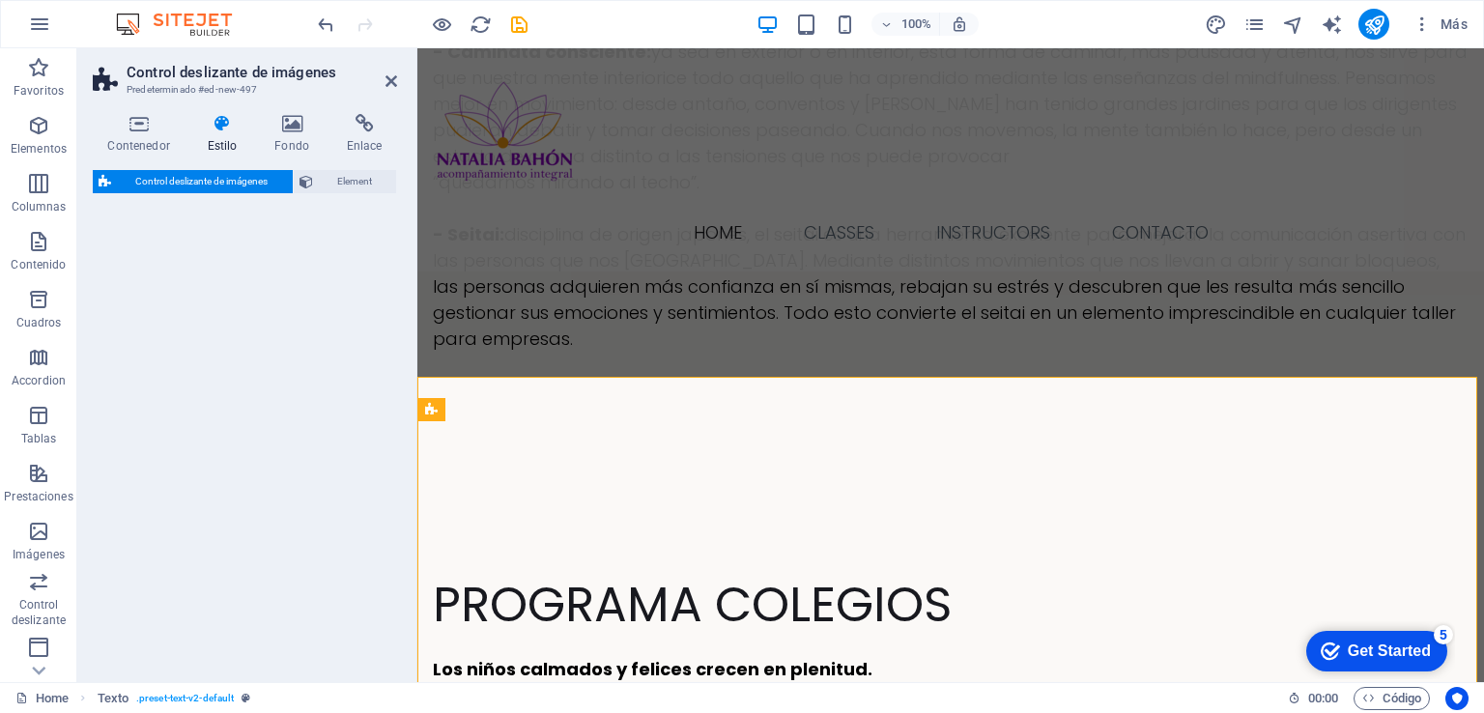
select select "rem"
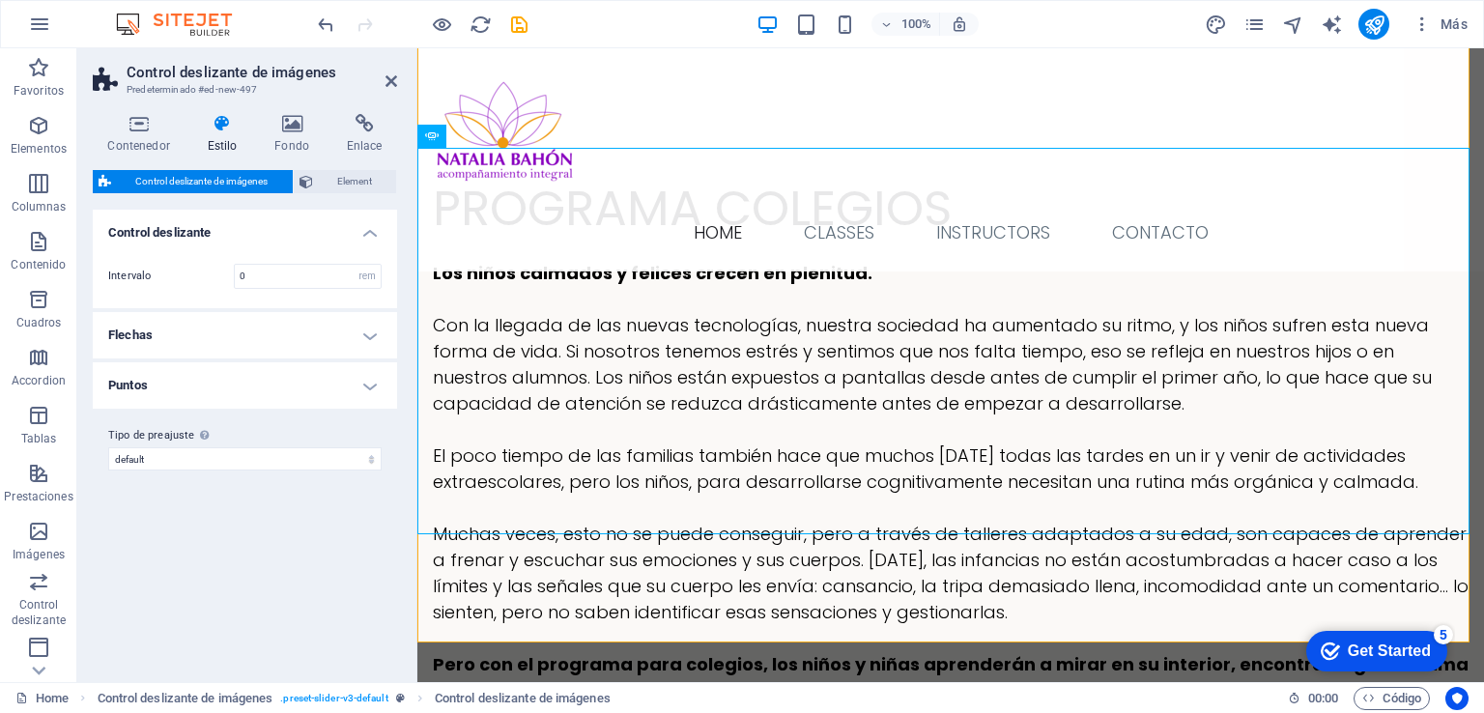
scroll to position [7774, 0]
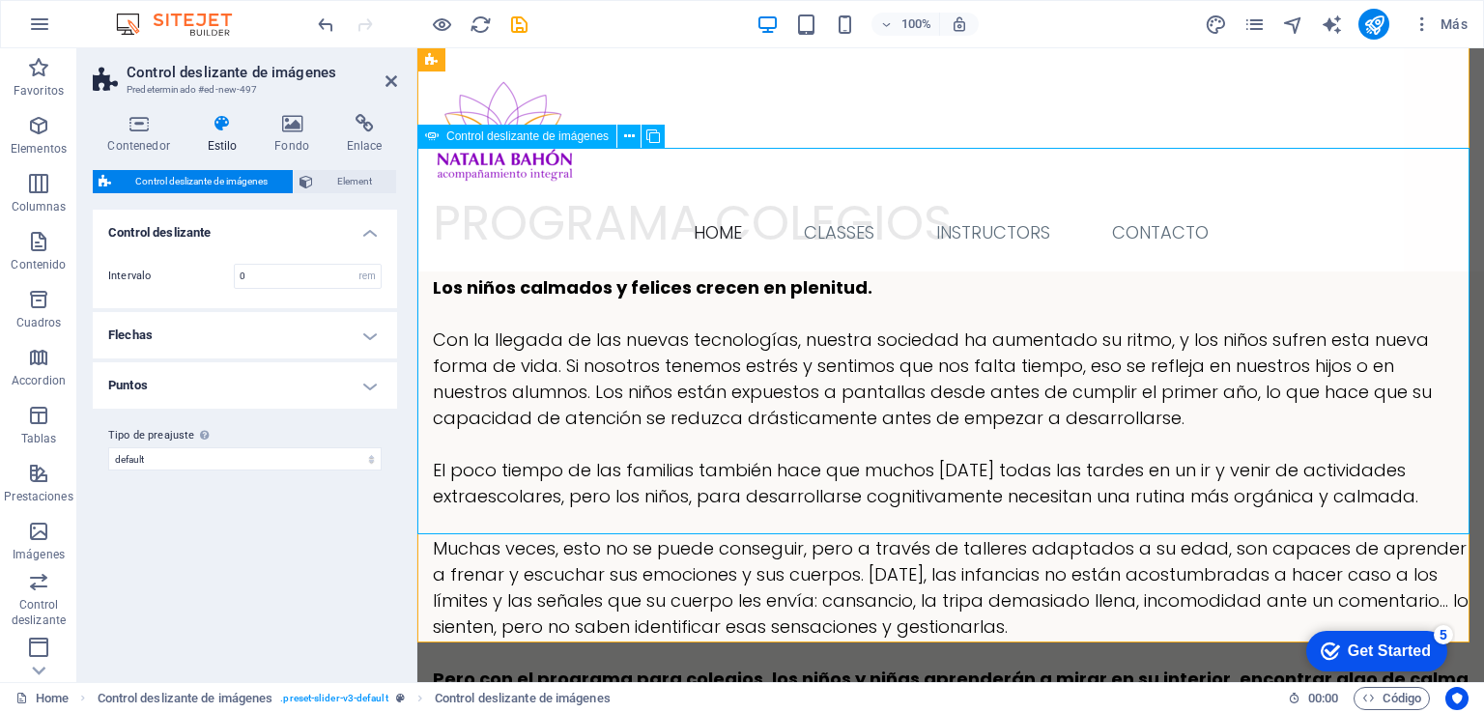
select select "px"
select select "ms"
select select "s"
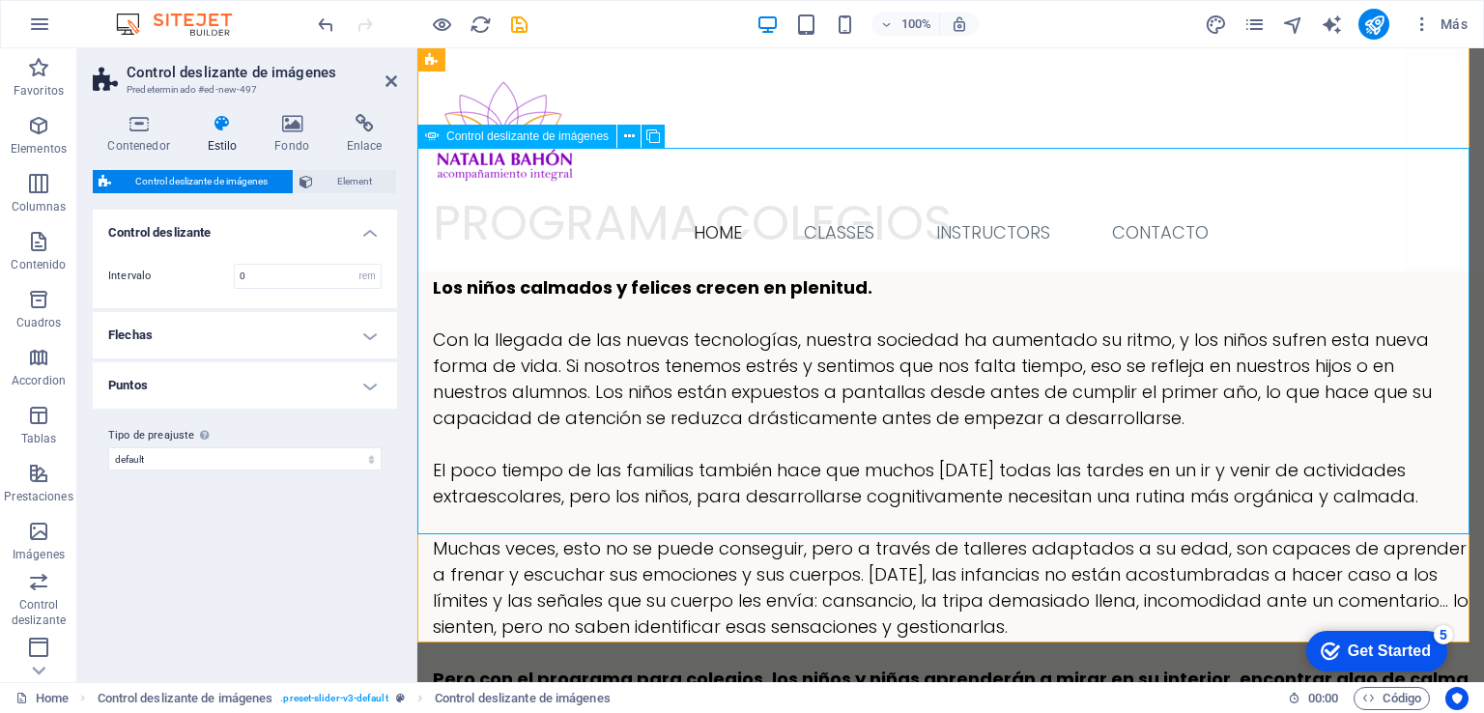
select select "progressive"
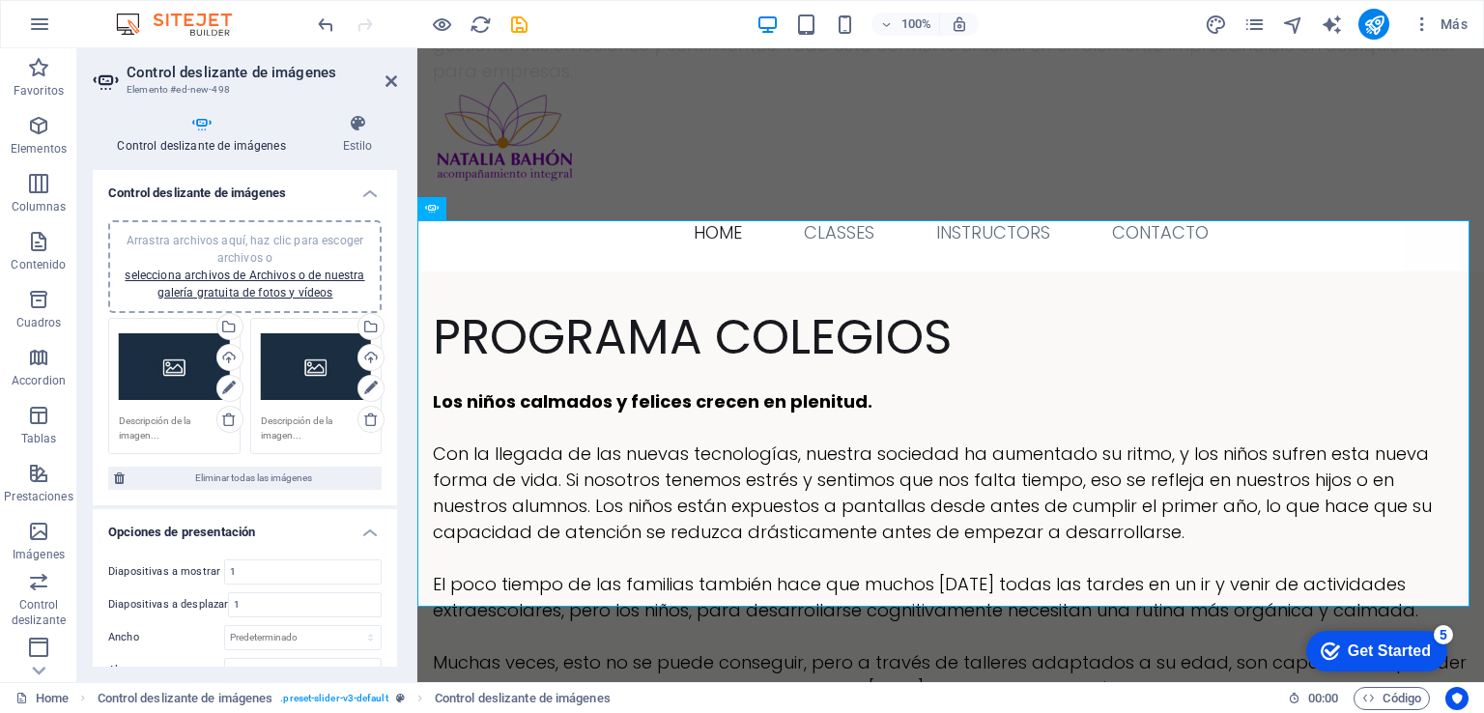
scroll to position [7518, 0]
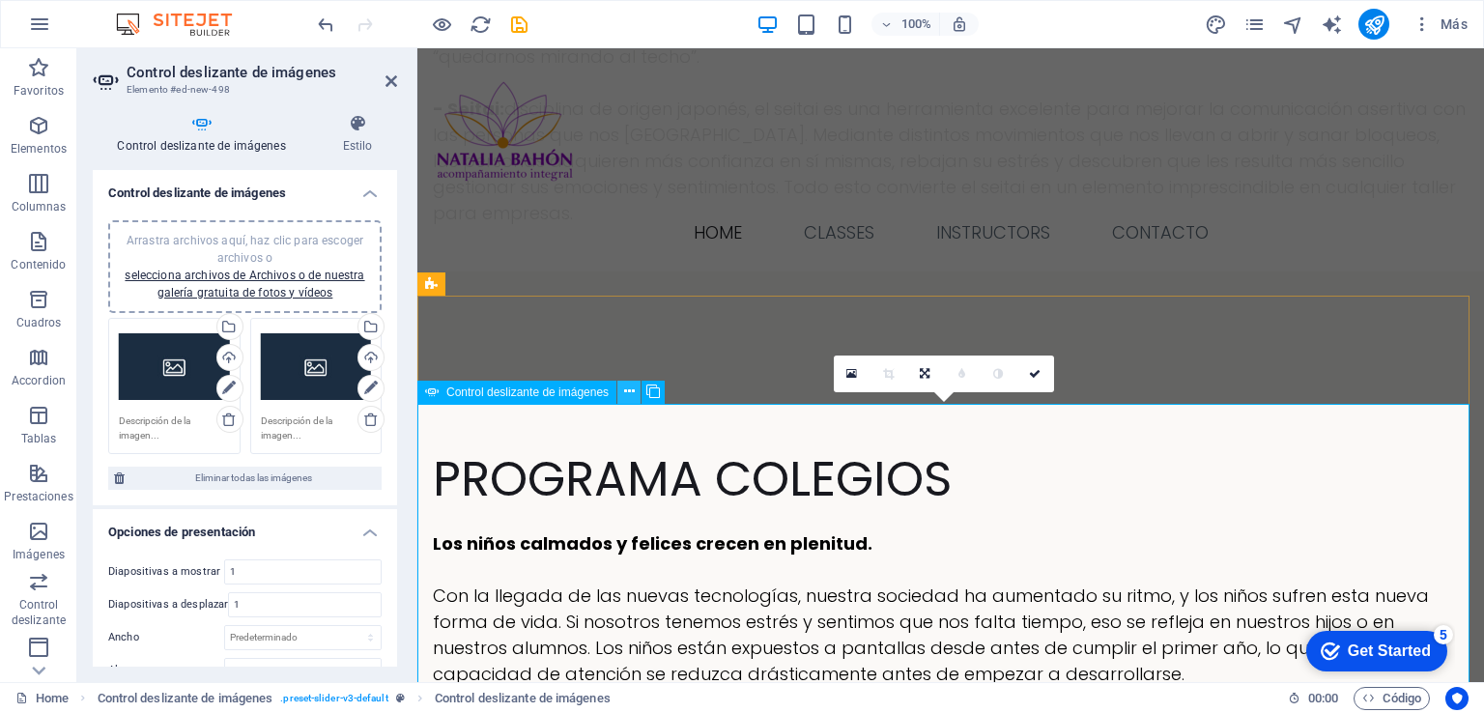
click at [629, 388] on icon at bounding box center [629, 392] width 11 height 20
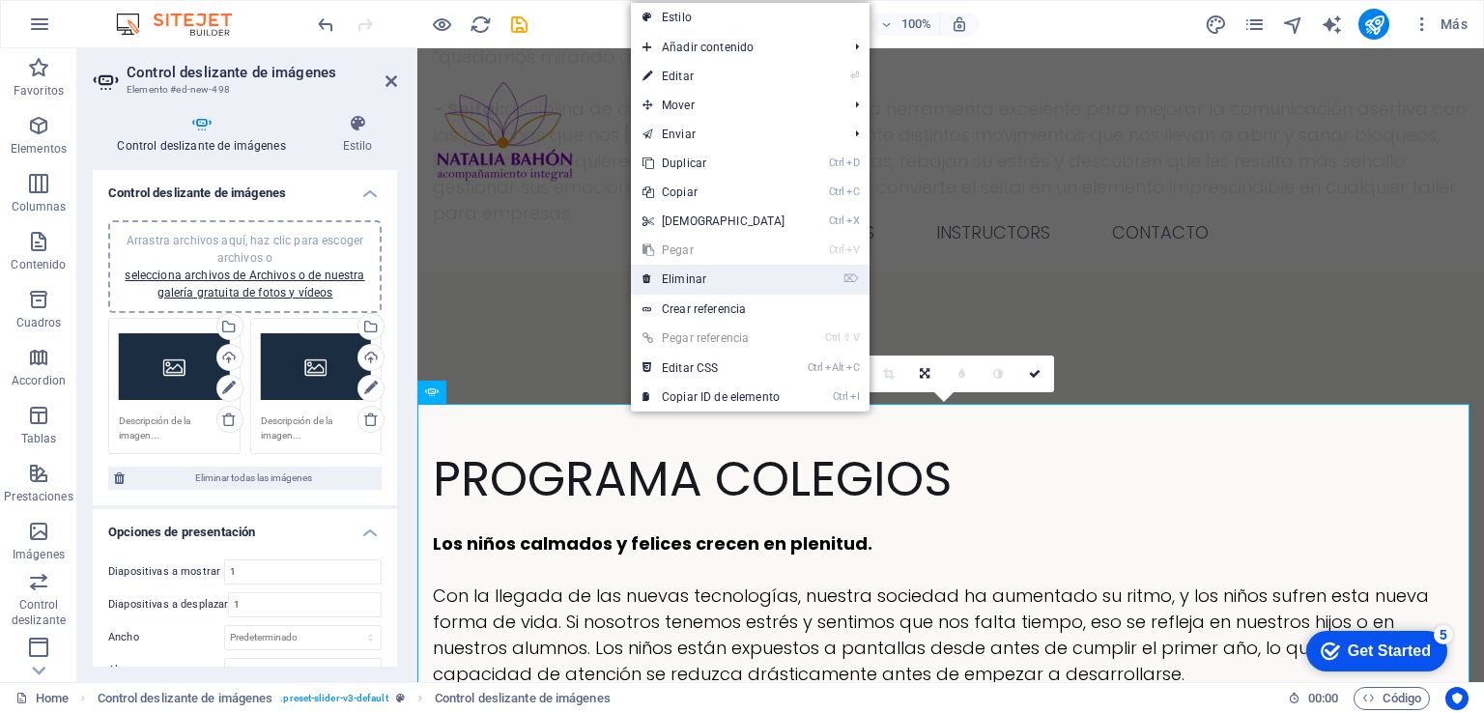
click at [700, 272] on link "⌦ Eliminar" at bounding box center [714, 279] width 166 height 29
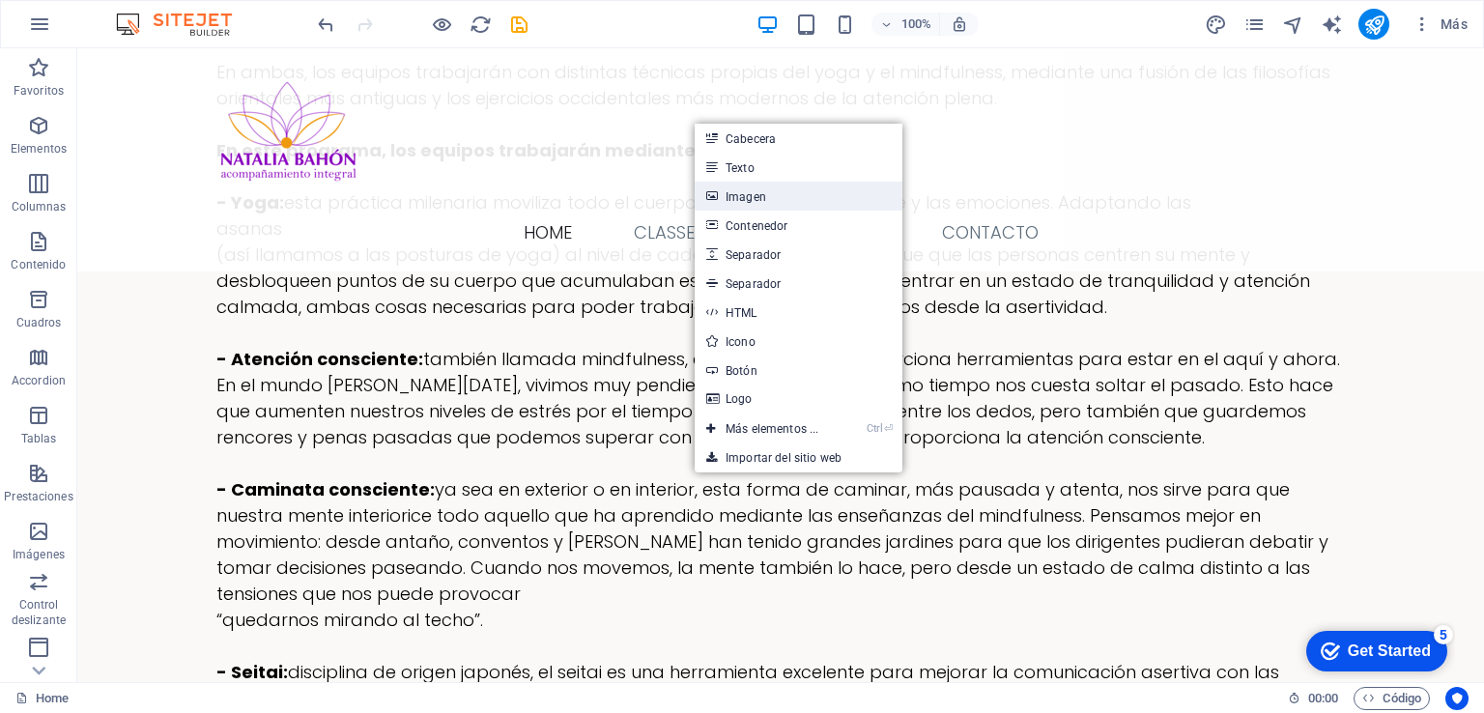
click at [768, 194] on link "Imagen" at bounding box center [799, 196] width 208 height 29
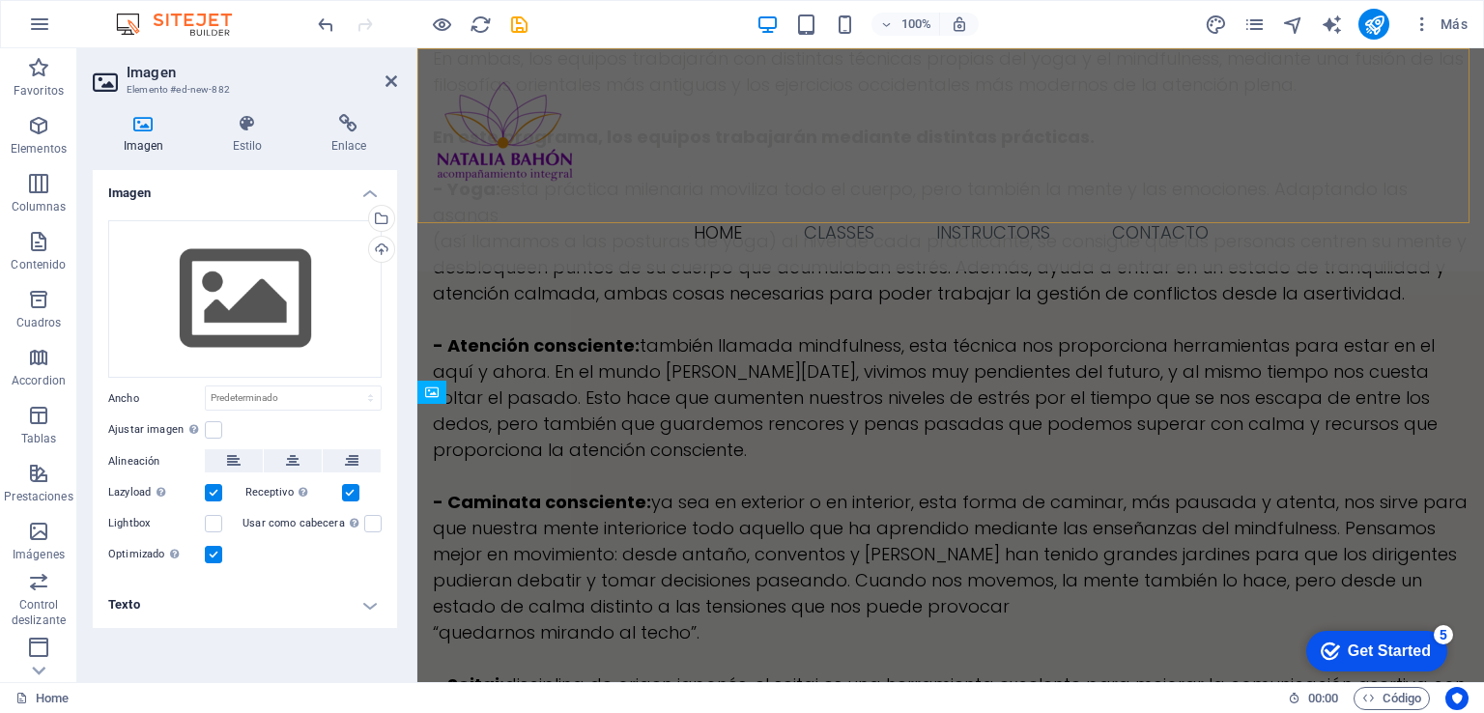
scroll to position [7518, 0]
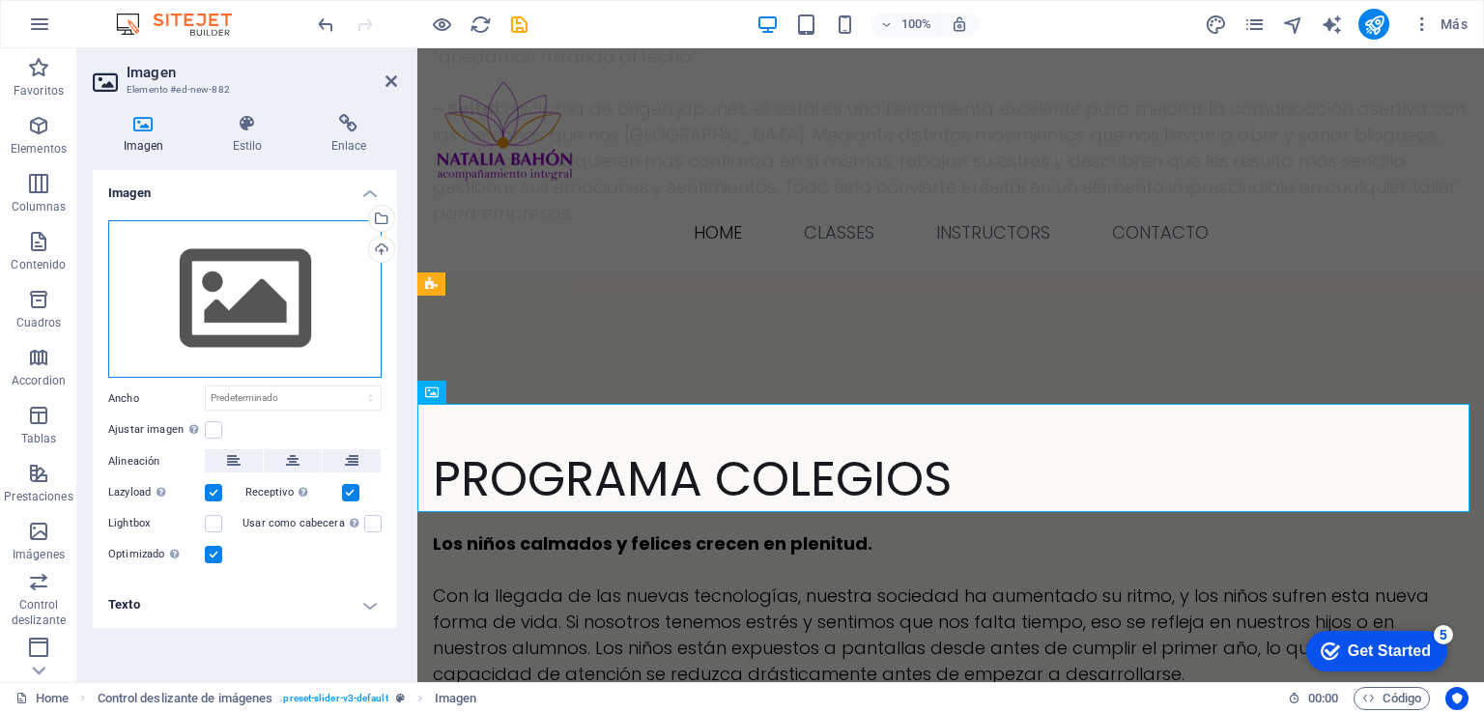
click at [228, 317] on div "Arrastra archivos aquí, haz clic para escoger archivos o selecciona archivos de…" at bounding box center [244, 299] width 273 height 158
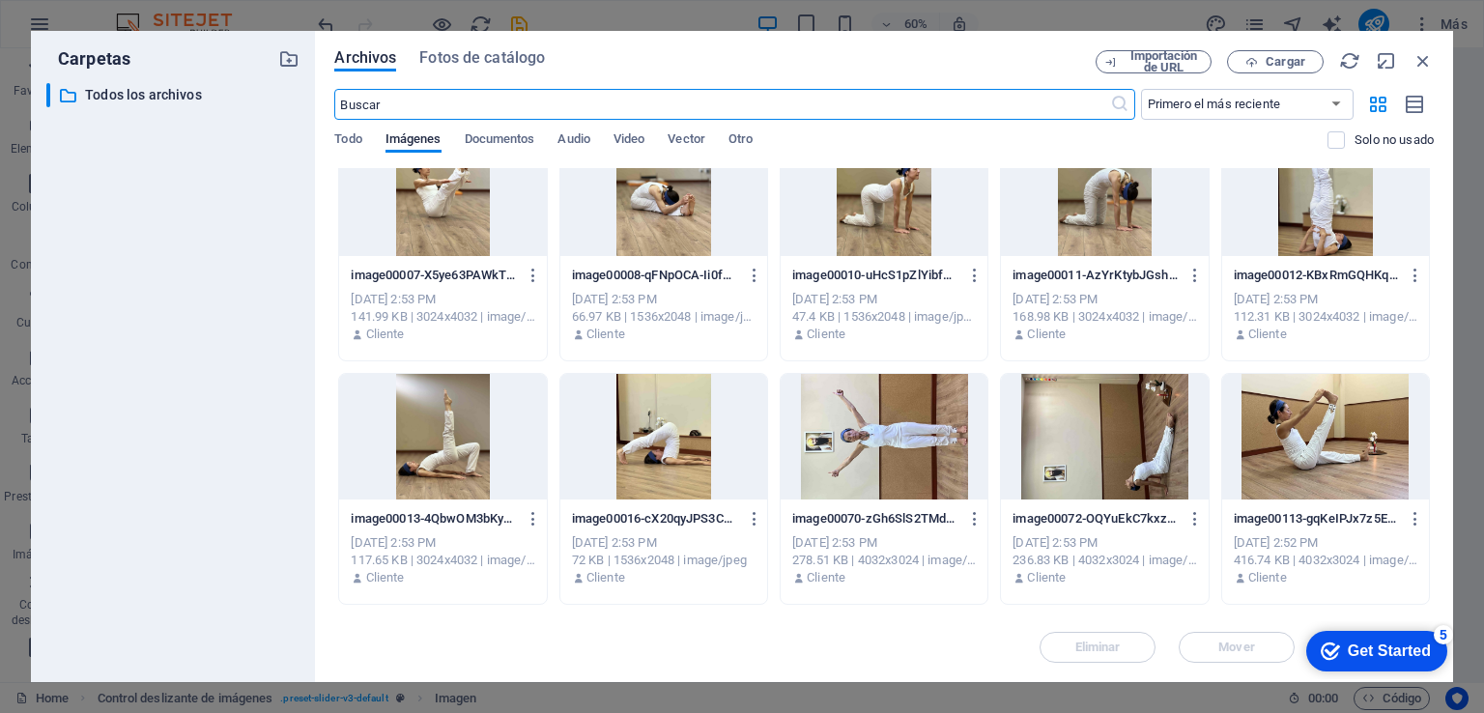
scroll to position [0, 0]
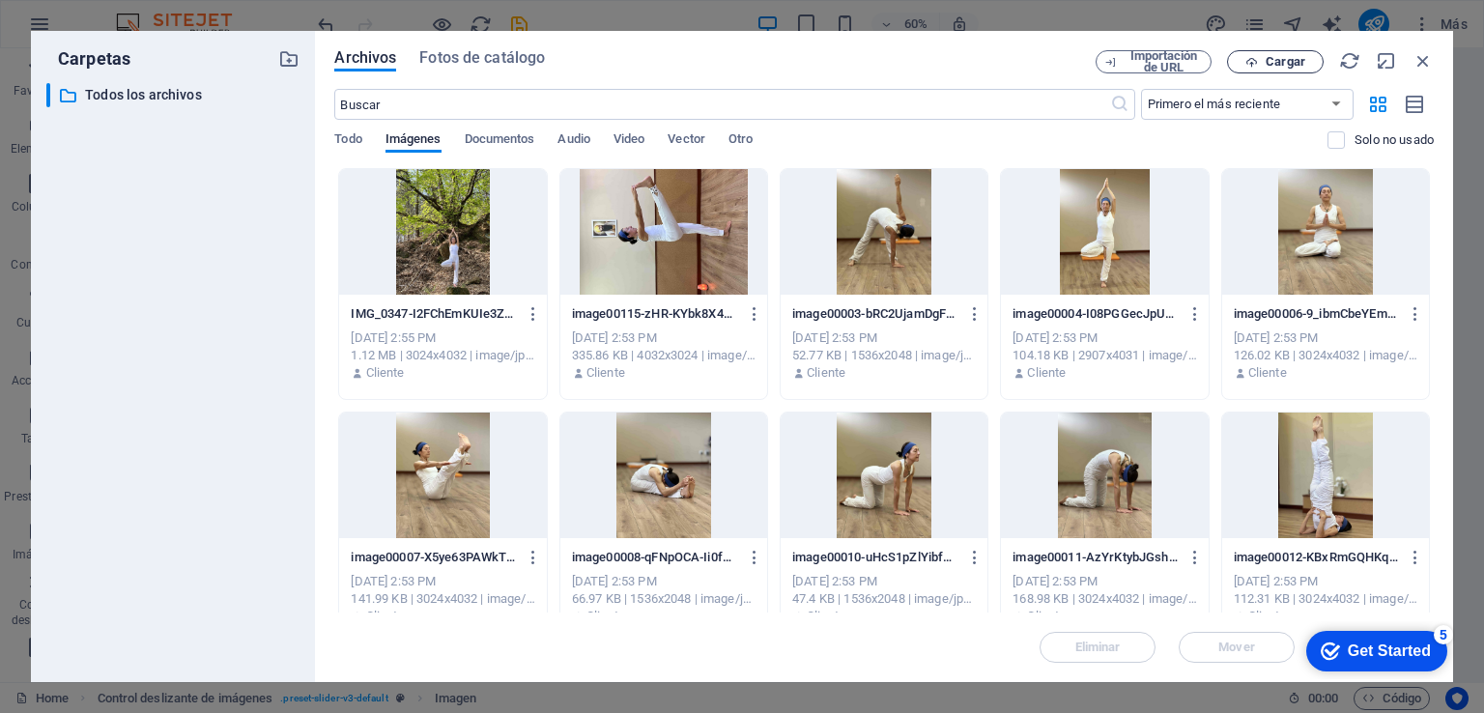
click at [1256, 63] on icon "button" at bounding box center [1251, 62] width 13 height 13
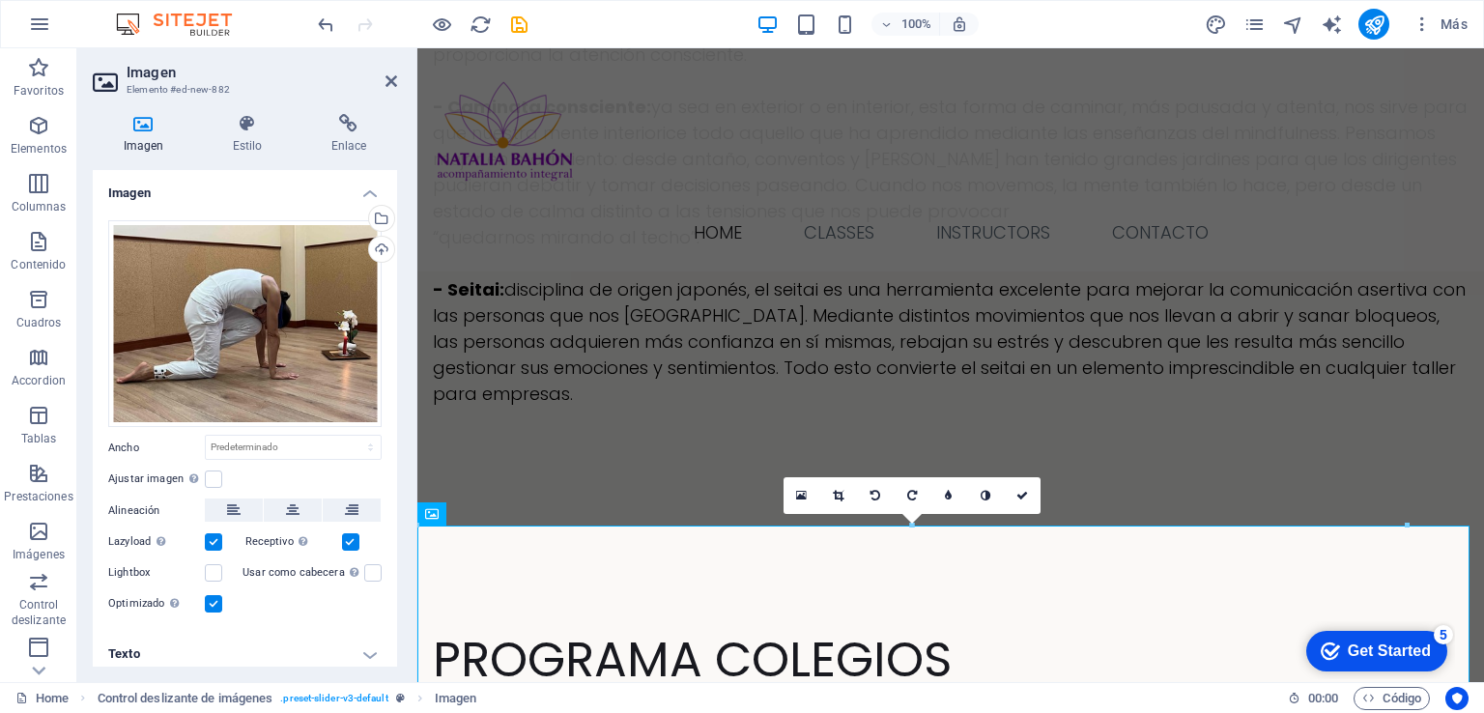
scroll to position [7338, 0]
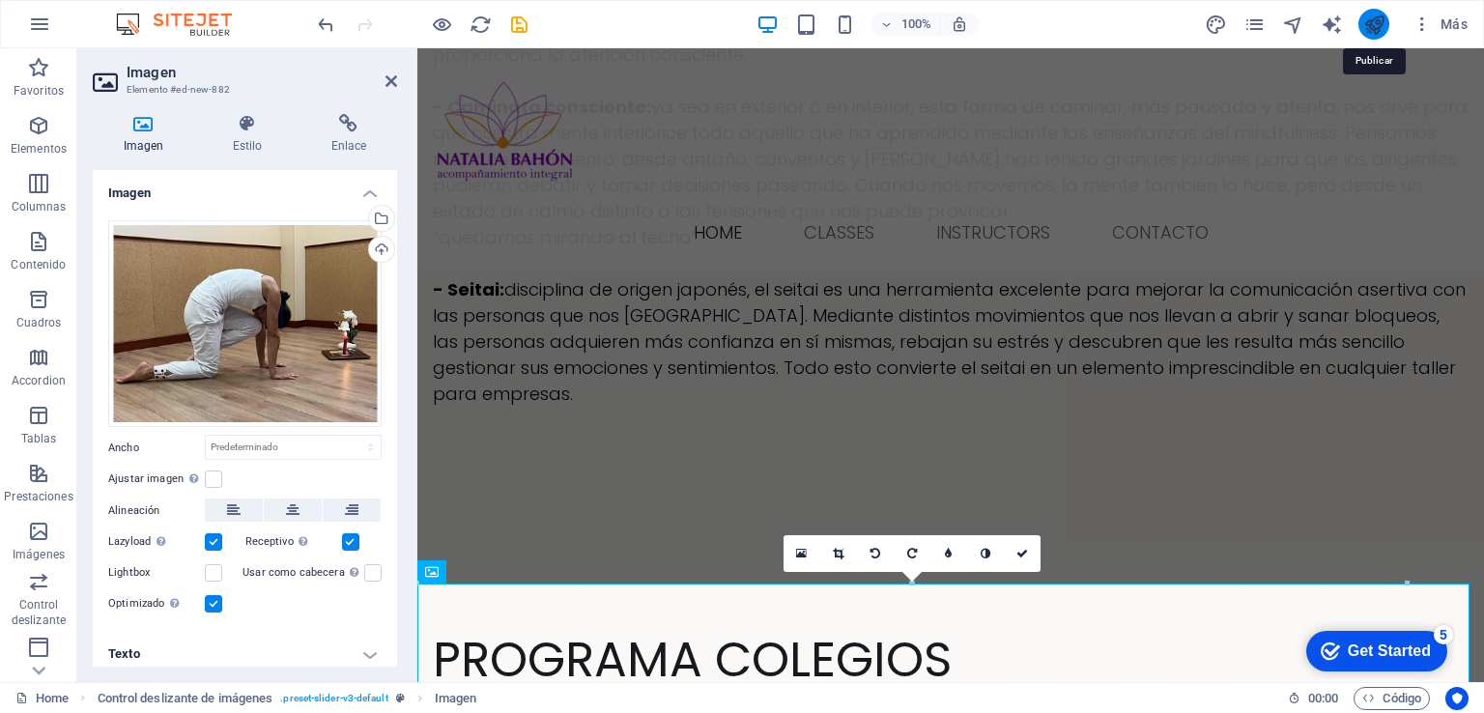
click at [1372, 28] on icon "publish" at bounding box center [1374, 25] width 22 height 22
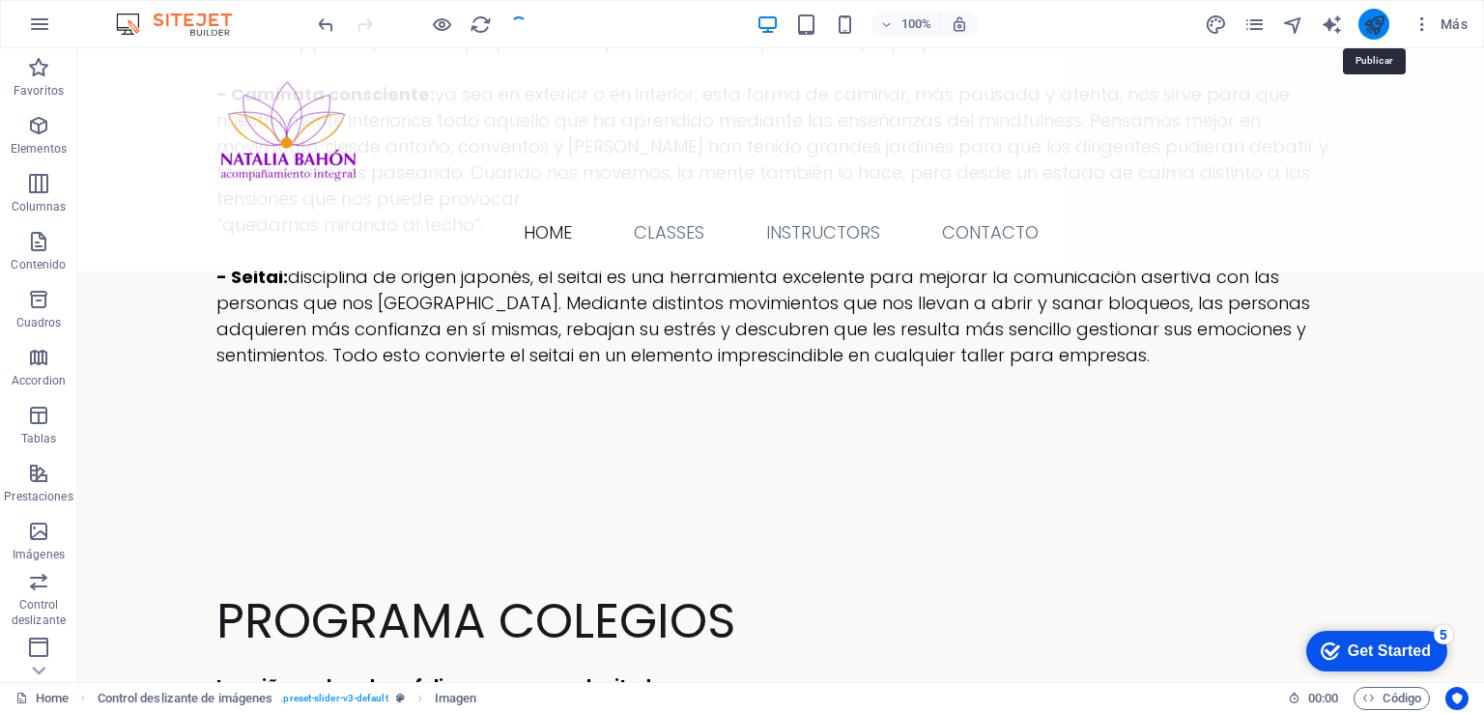
scroll to position [6788, 0]
